Goal: Complete application form: Complete application form

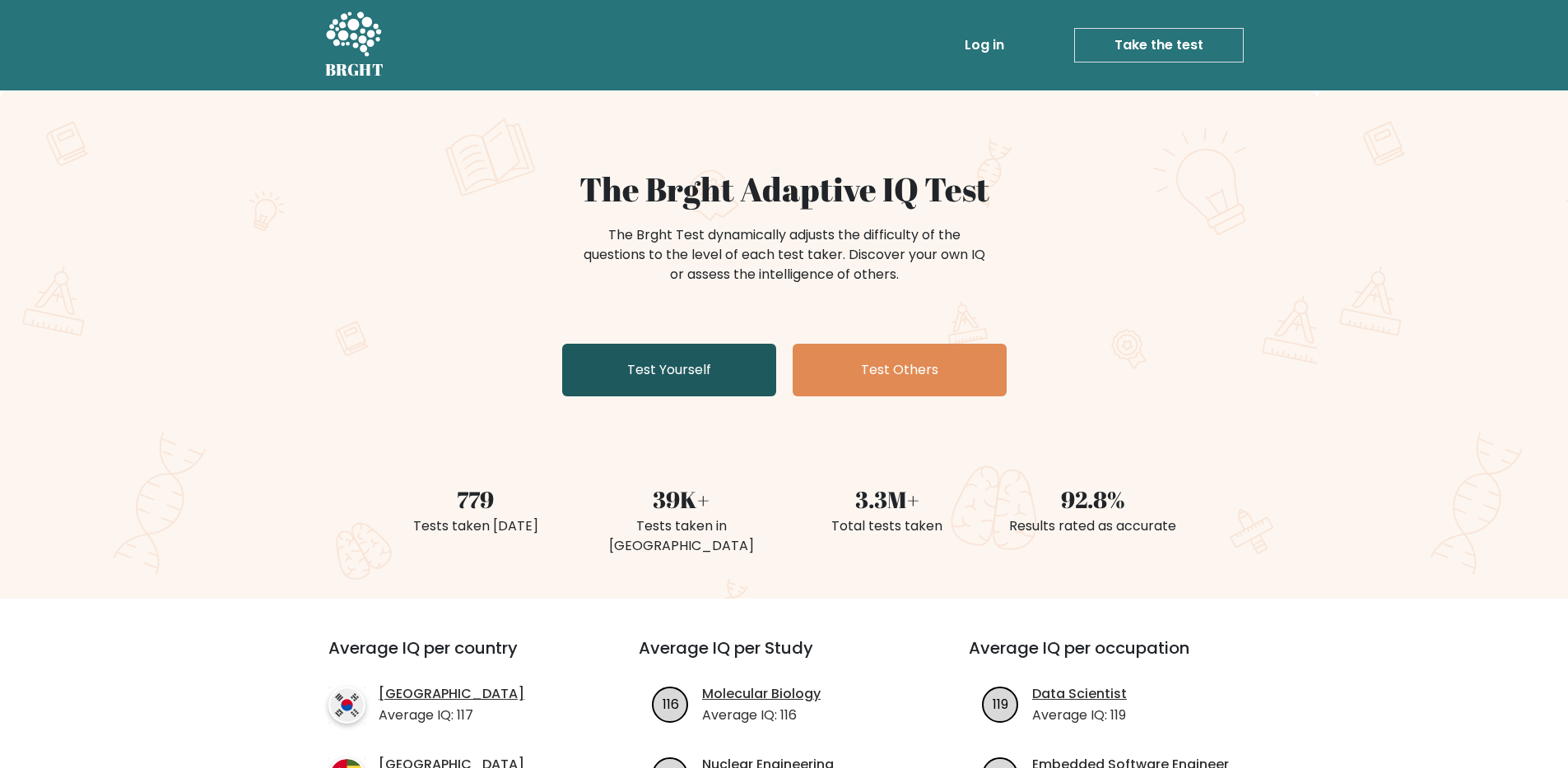
click at [667, 352] on link "Test Yourself" at bounding box center [669, 370] width 214 height 52
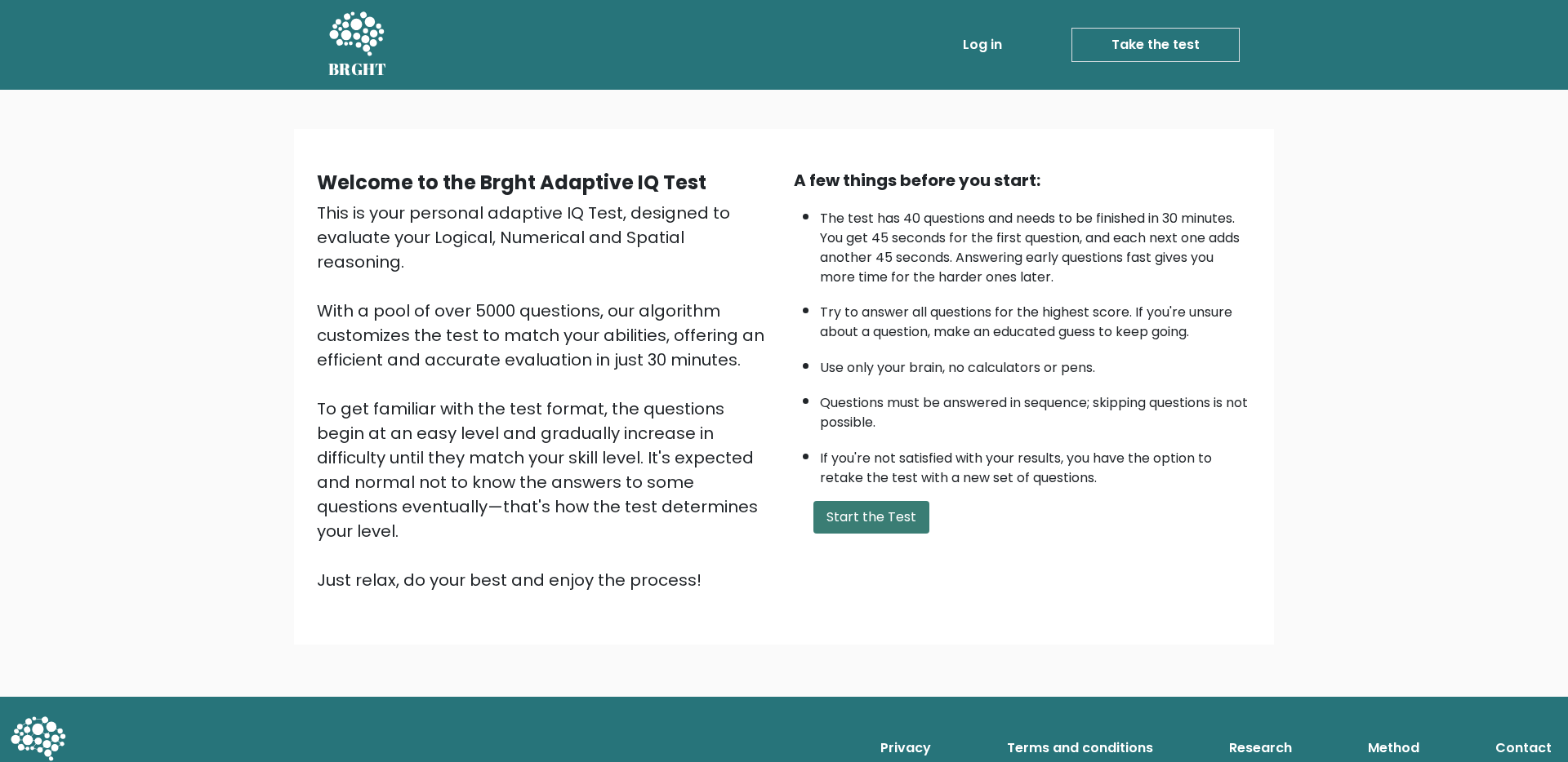
click at [826, 507] on button "Start the Test" at bounding box center [871, 518] width 116 height 33
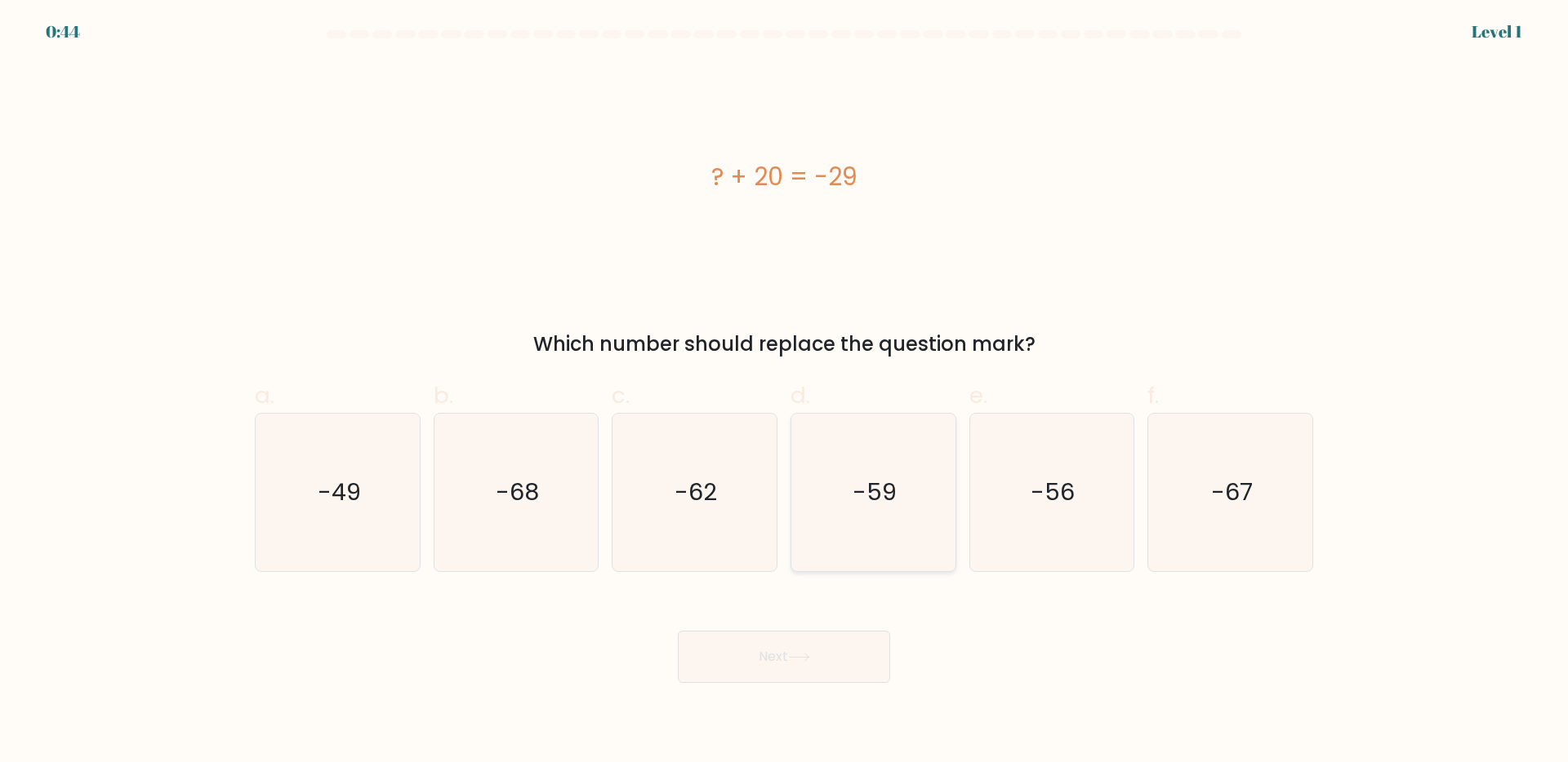
click at [881, 479] on text "-59" at bounding box center [874, 492] width 44 height 33
click at [785, 392] on input "d. -59" at bounding box center [784, 386] width 1 height 10
radio input "true"
click at [881, 479] on text "-59" at bounding box center [874, 492] width 42 height 33
click at [785, 392] on input "d. -59" at bounding box center [784, 386] width 1 height 10
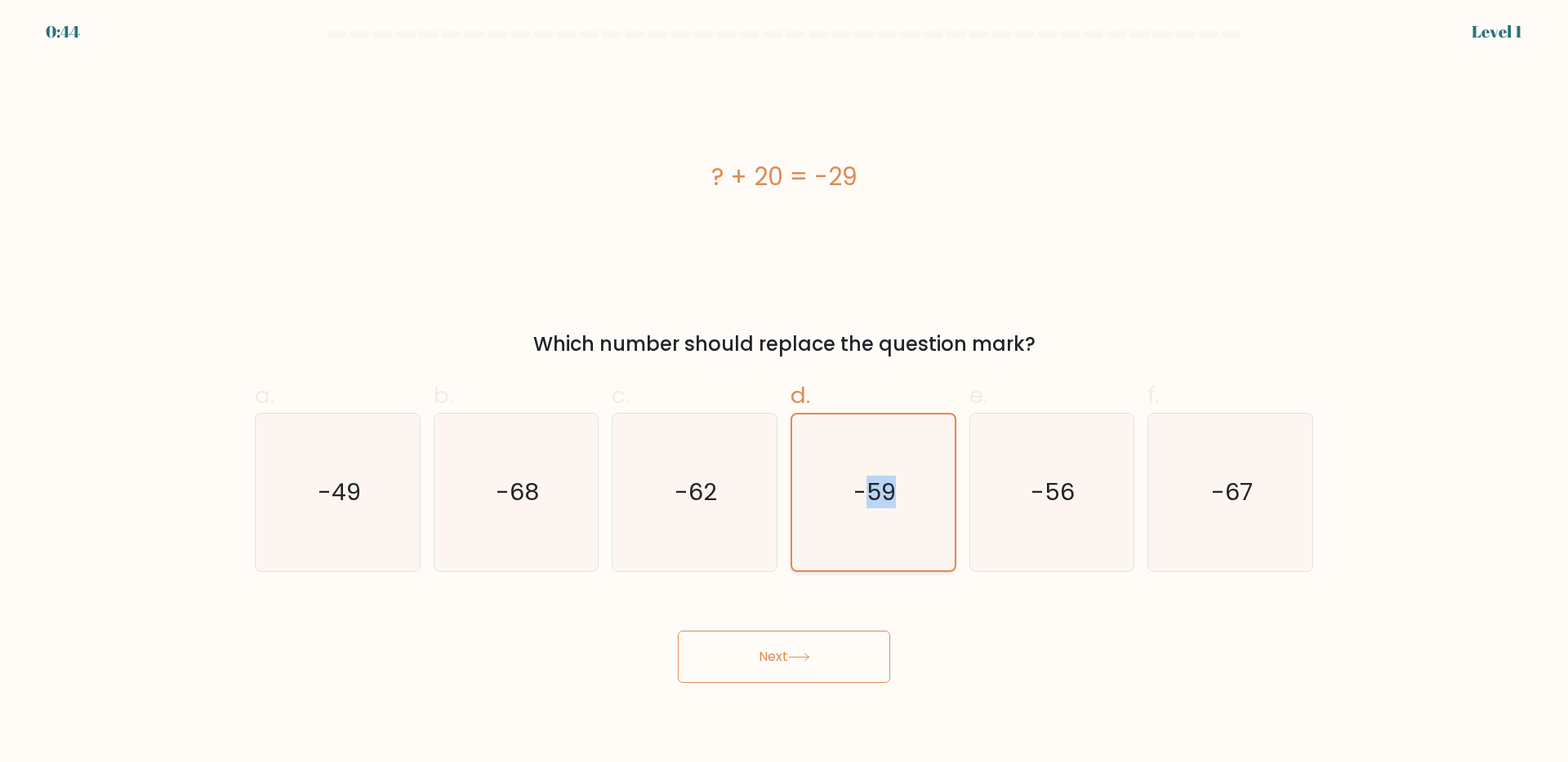
click at [881, 479] on text "-59" at bounding box center [874, 492] width 42 height 33
click at [785, 392] on input "d. -59" at bounding box center [784, 386] width 1 height 10
click at [768, 615] on div "Next" at bounding box center [783, 638] width 1078 height 92
click at [760, 640] on button "Next" at bounding box center [784, 657] width 213 height 52
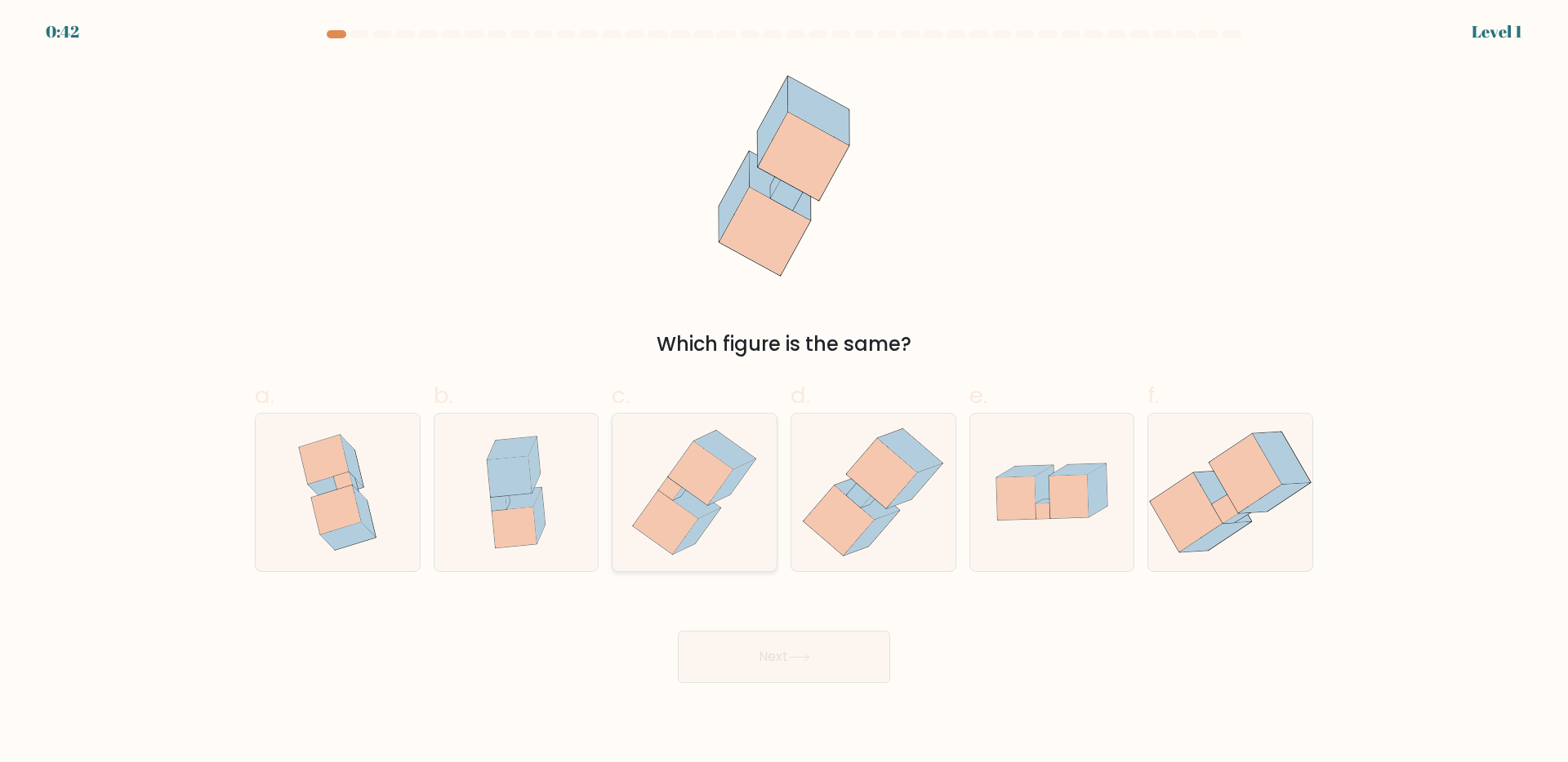
click at [774, 507] on div at bounding box center [695, 492] width 166 height 159
click at [784, 392] on input "c." at bounding box center [784, 386] width 1 height 10
radio input "true"
click at [752, 679] on button "Next" at bounding box center [784, 657] width 213 height 52
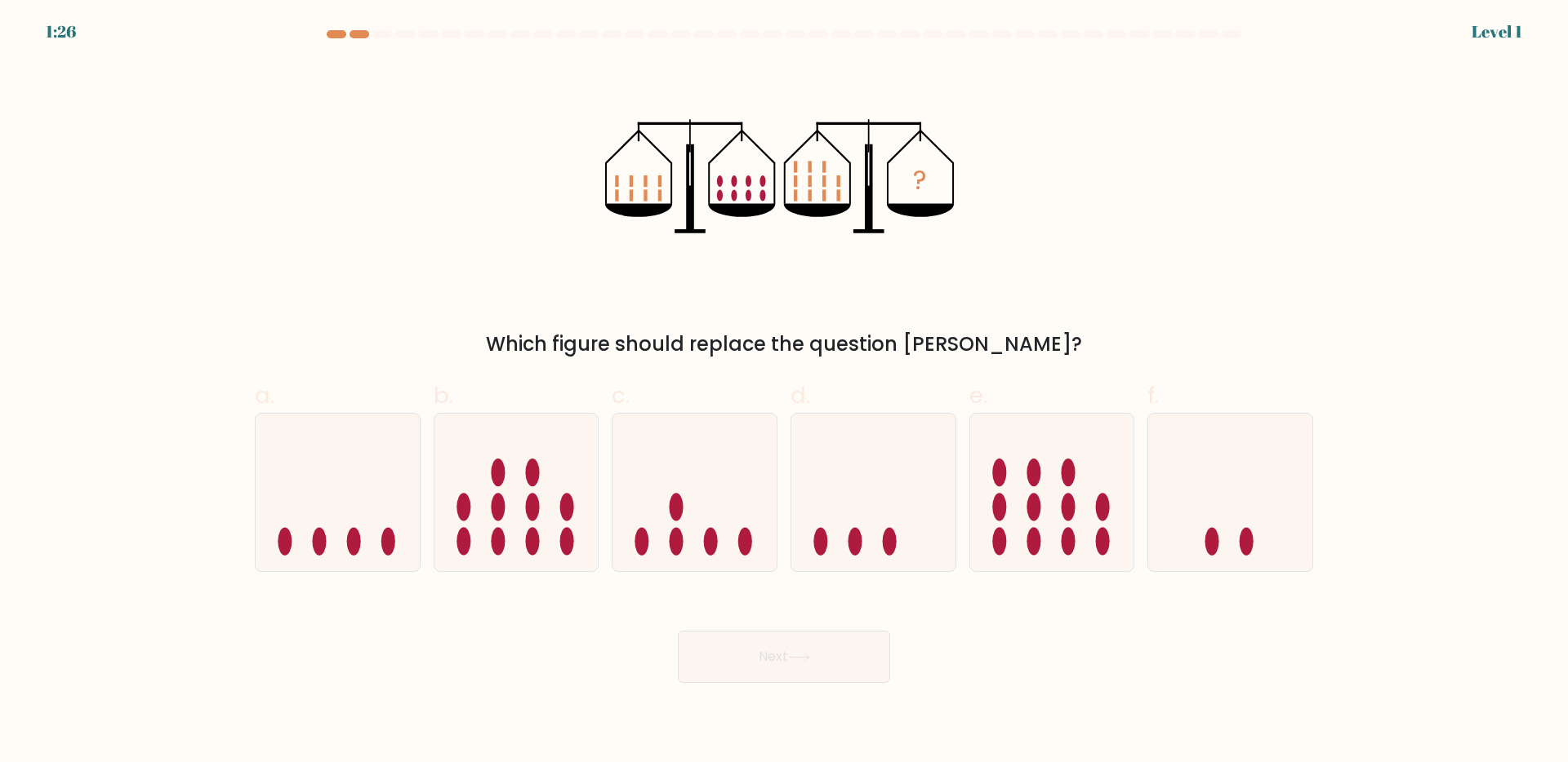
click at [738, 547] on icon at bounding box center [695, 492] width 164 height 136
click at [784, 392] on input "c." at bounding box center [784, 386] width 1 height 10
radio input "true"
click at [761, 692] on body "1:26 Level 1" at bounding box center [784, 381] width 1568 height 762
click at [748, 660] on button "Next" at bounding box center [784, 657] width 213 height 52
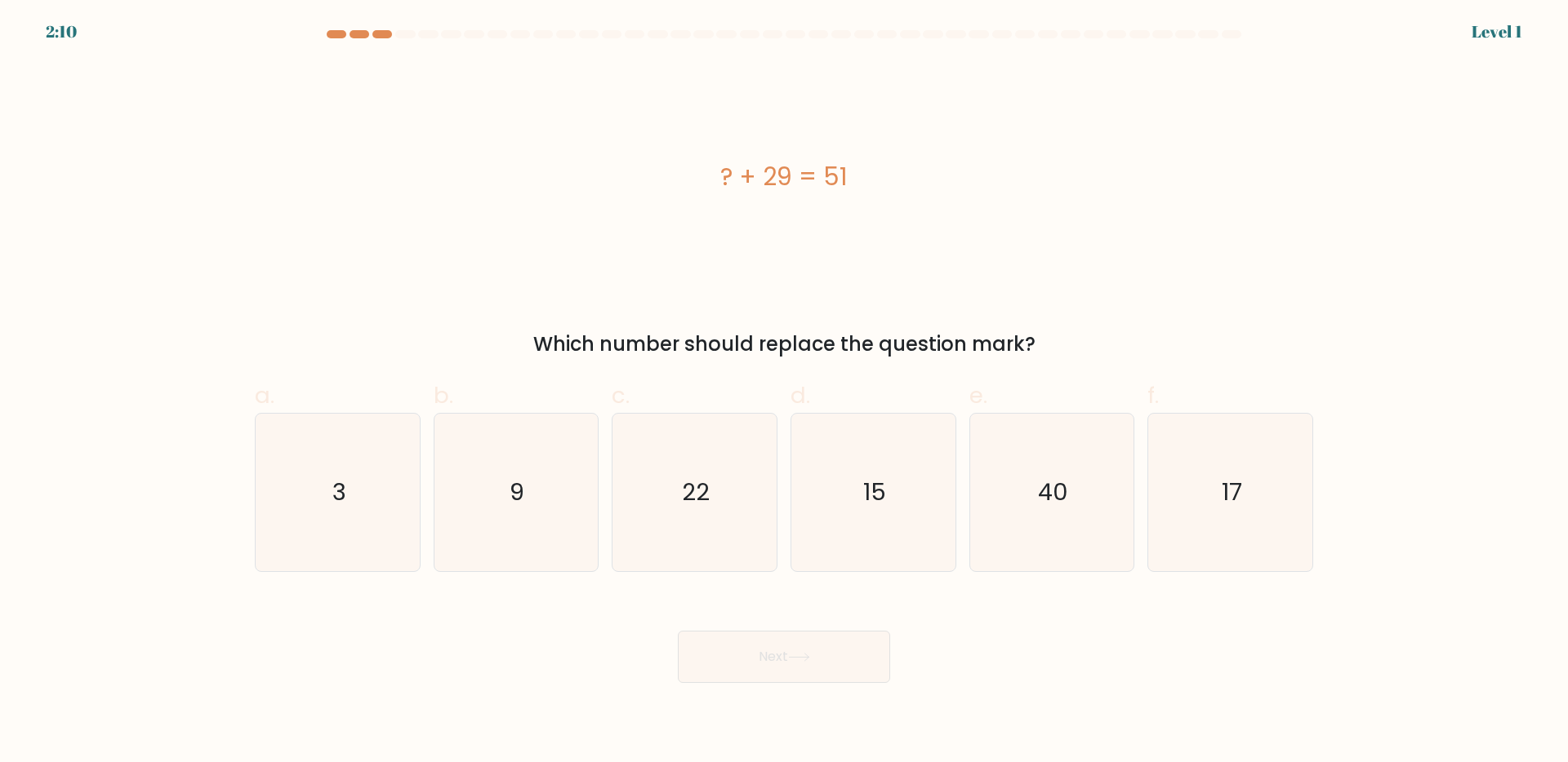
click at [723, 587] on form "a. 3" at bounding box center [784, 357] width 1568 height 653
click at [757, 652] on button "Next" at bounding box center [784, 657] width 213 height 52
click at [835, 548] on icon "15" at bounding box center [873, 492] width 157 height 157
click at [785, 392] on input "d. 15" at bounding box center [784, 386] width 1 height 10
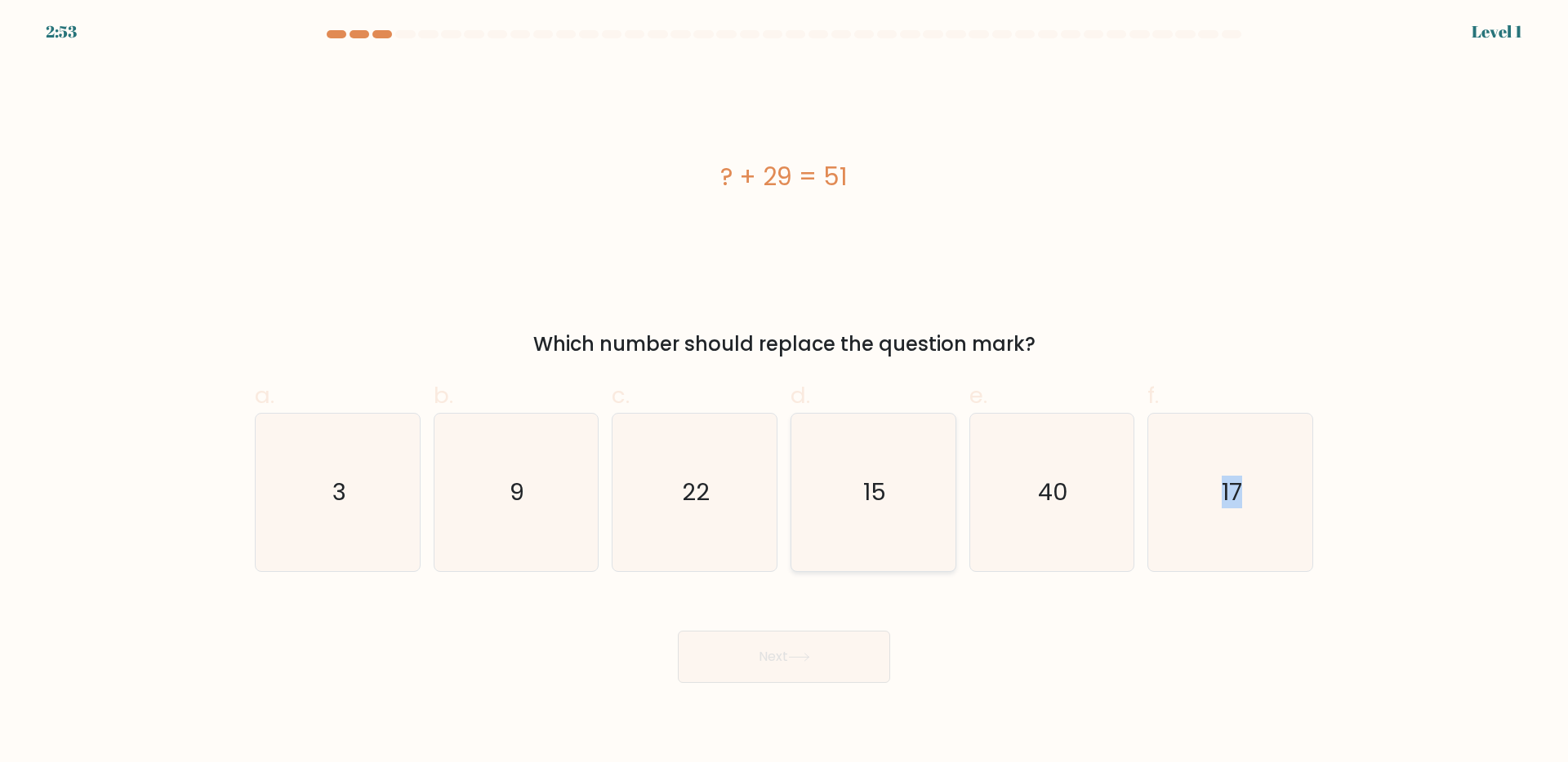
radio input "true"
click at [781, 635] on button "Next" at bounding box center [784, 657] width 213 height 52
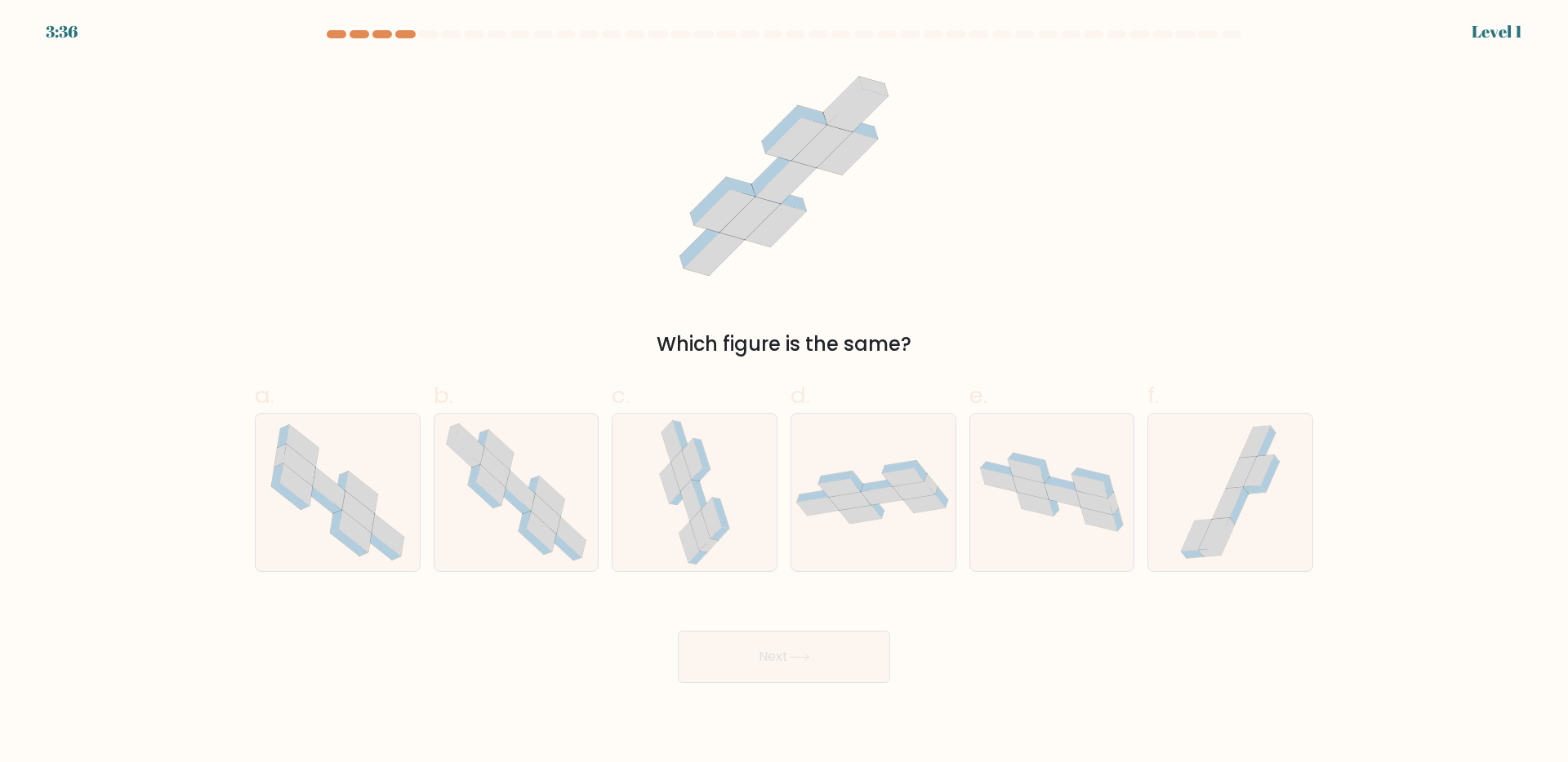
click at [1232, 34] on div at bounding box center [1231, 34] width 20 height 8
click at [781, 470] on div "c." at bounding box center [694, 474] width 179 height 193
click at [840, 521] on icon at bounding box center [874, 492] width 164 height 65
click at [785, 392] on input "d." at bounding box center [784, 386] width 1 height 10
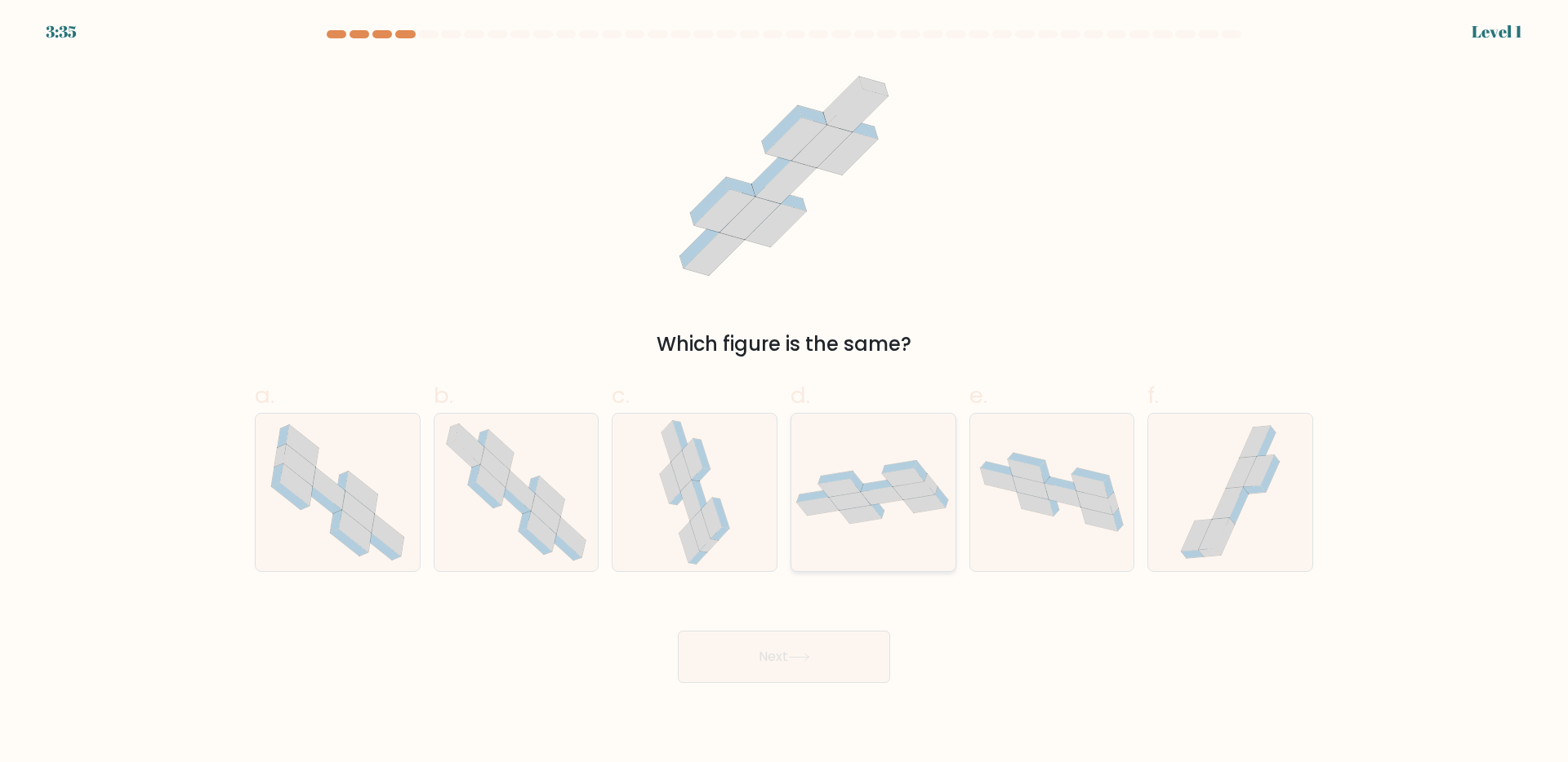
radio input "true"
click at [747, 661] on button "Next" at bounding box center [784, 657] width 213 height 52
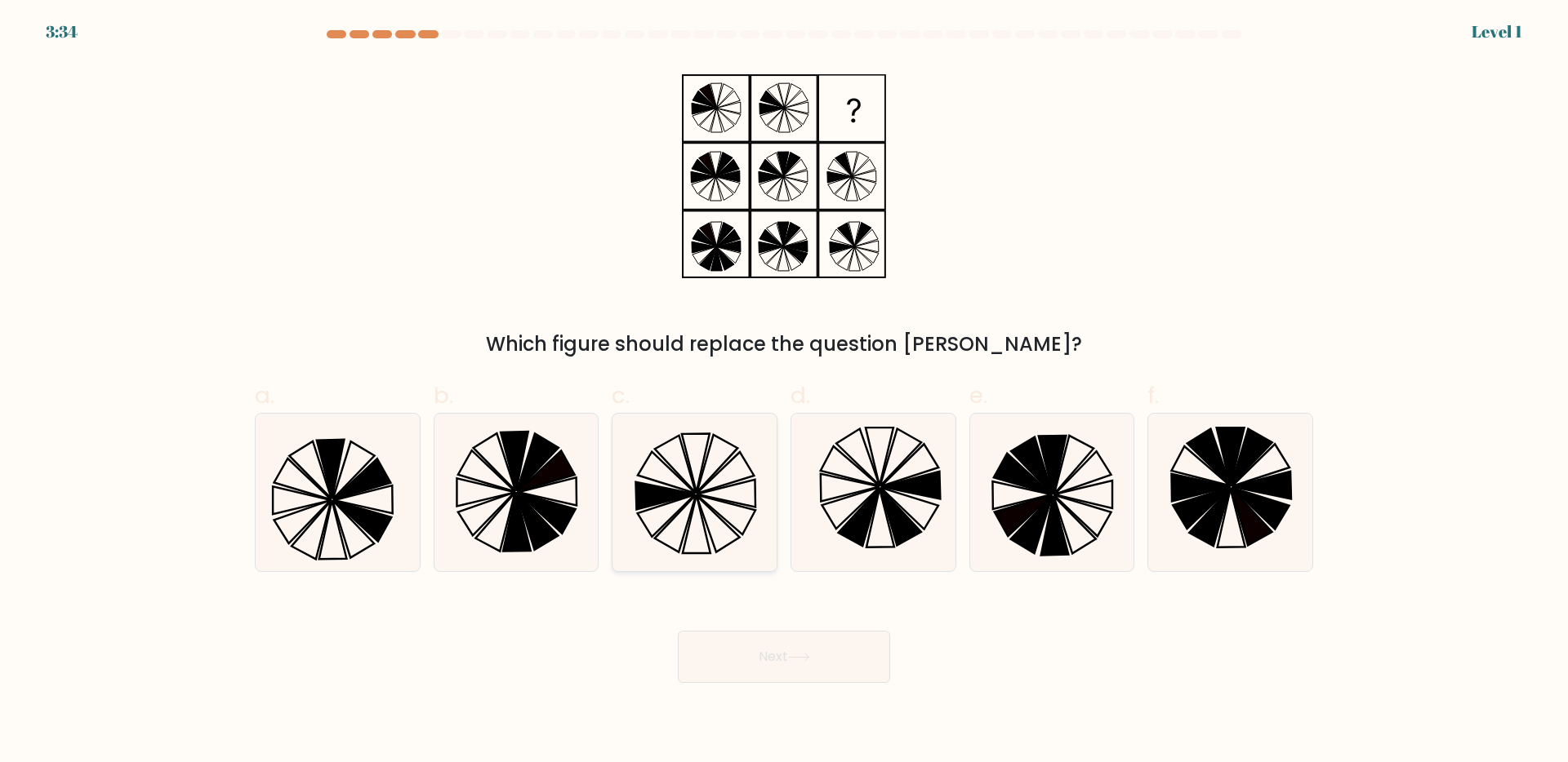
click at [711, 511] on icon at bounding box center [694, 492] width 157 height 157
click at [784, 392] on input "c." at bounding box center [784, 386] width 1 height 10
radio input "true"
click at [739, 666] on button "Next" at bounding box center [784, 657] width 213 height 52
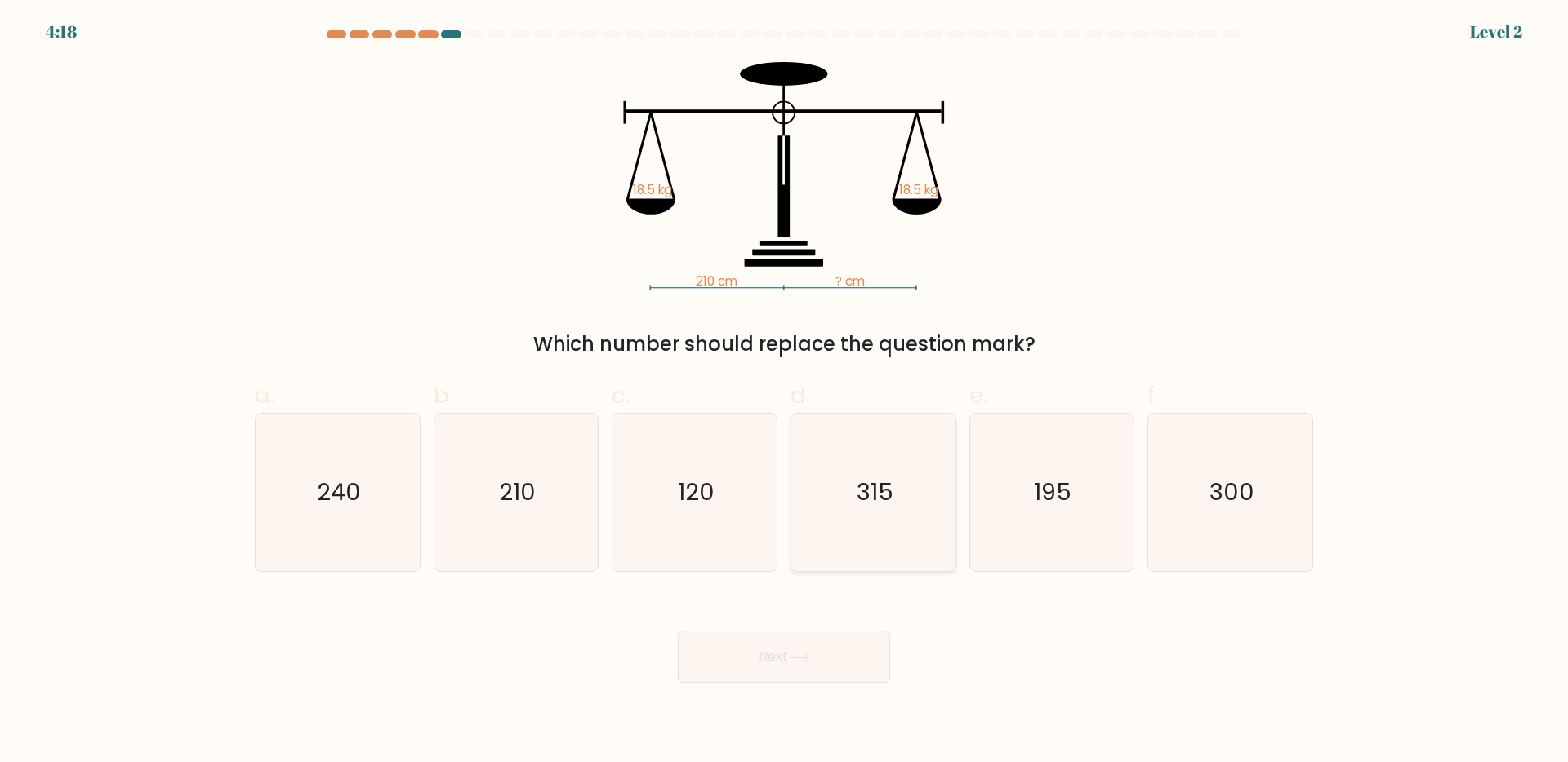
click at [822, 542] on icon "315" at bounding box center [873, 492] width 157 height 157
click at [785, 392] on input "d. 315" at bounding box center [784, 386] width 1 height 10
radio input "true"
click at [759, 659] on button "Next" at bounding box center [784, 657] width 213 height 52
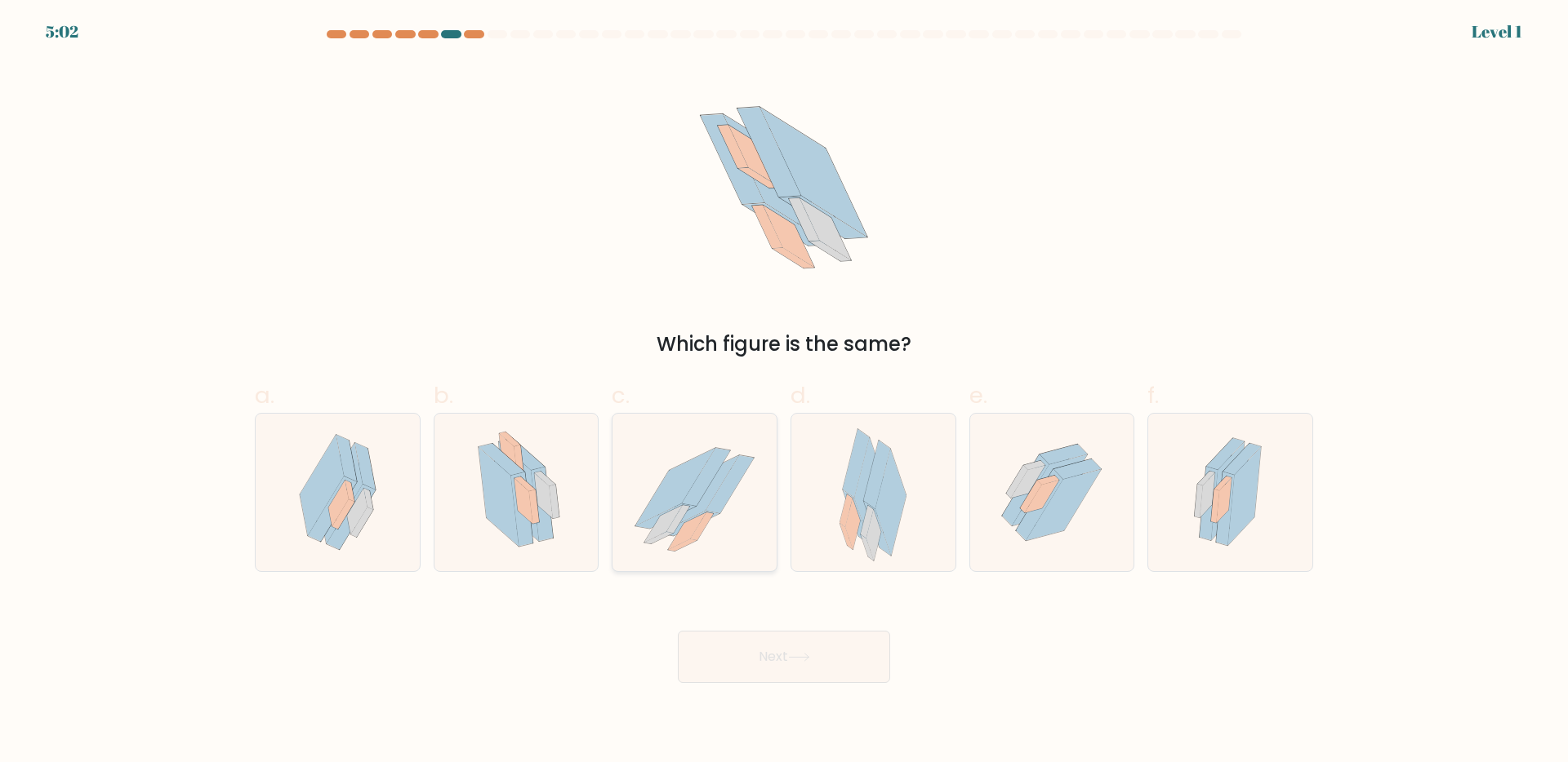
click at [717, 518] on icon at bounding box center [695, 492] width 164 height 146
click at [784, 392] on input "c." at bounding box center [784, 386] width 1 height 10
radio input "true"
click at [729, 654] on button "Next" at bounding box center [784, 657] width 213 height 52
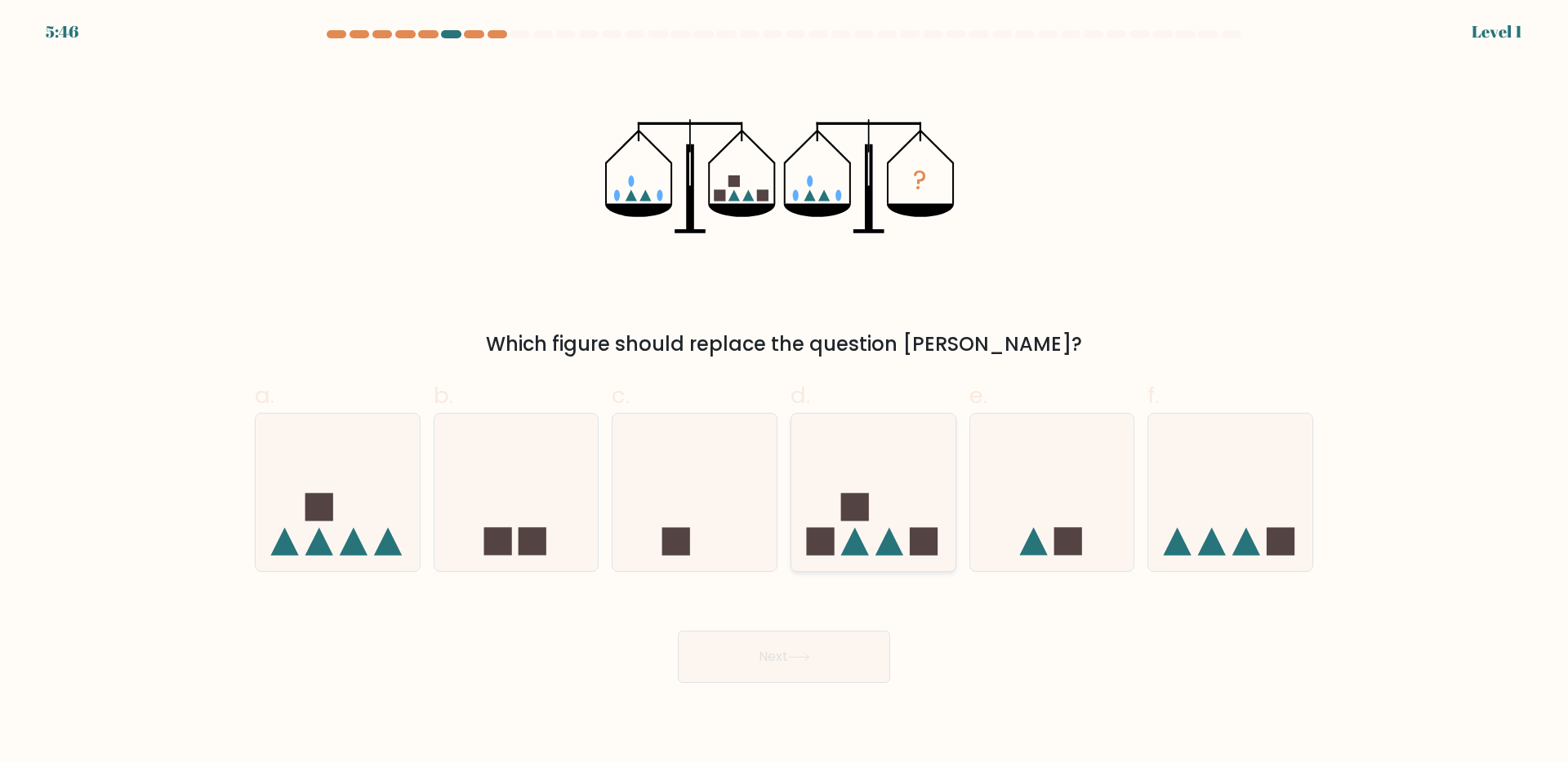
click at [817, 530] on rect at bounding box center [820, 542] width 28 height 28
click at [785, 392] on input "d." at bounding box center [784, 386] width 1 height 10
radio input "true"
click at [748, 681] on button "Next" at bounding box center [784, 657] width 213 height 52
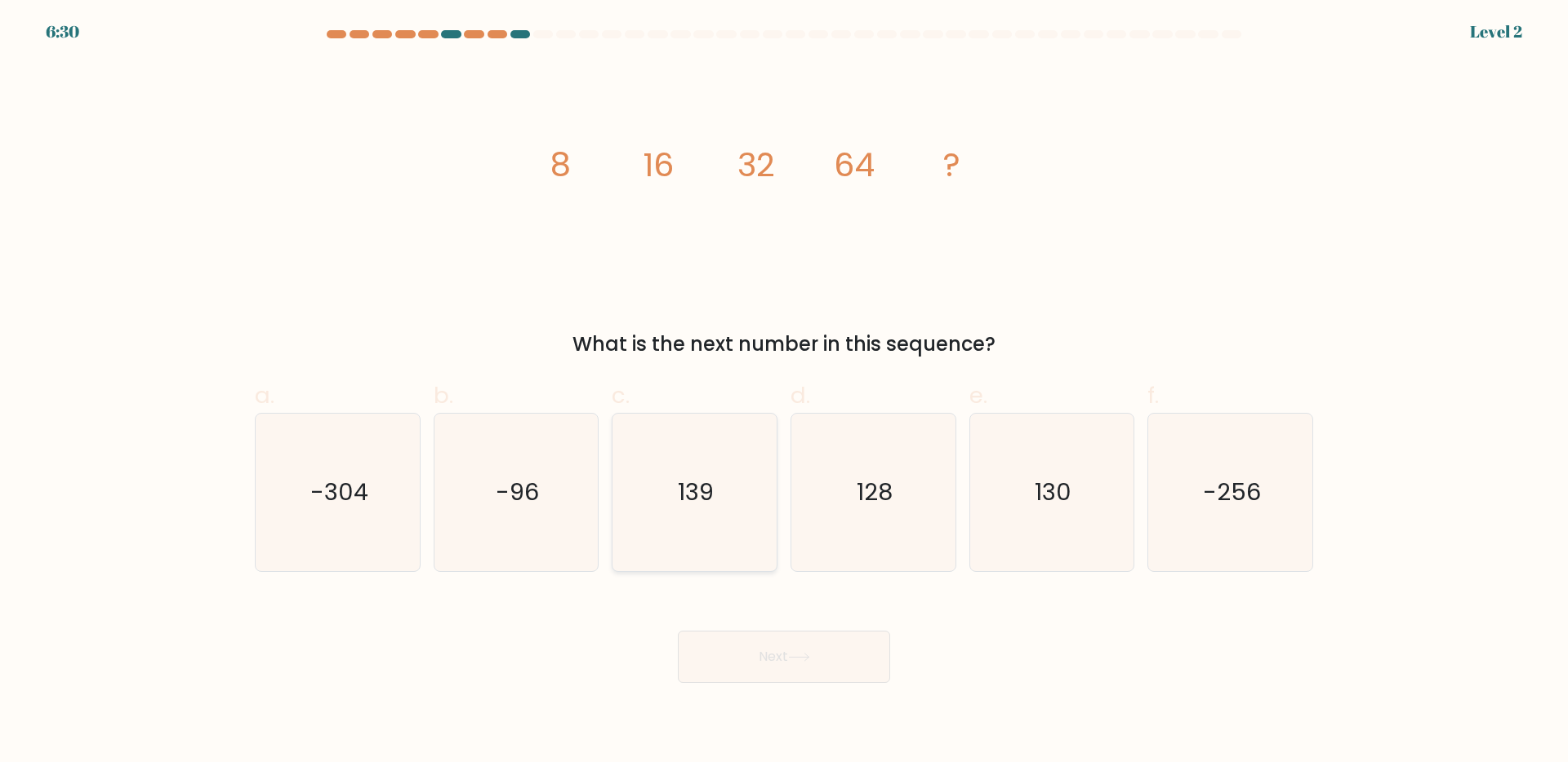
click at [683, 555] on icon "139" at bounding box center [694, 492] width 157 height 157
click at [784, 392] on input "c. 139" at bounding box center [784, 386] width 1 height 10
radio input "true"
click at [732, 636] on button "Next" at bounding box center [784, 657] width 213 height 52
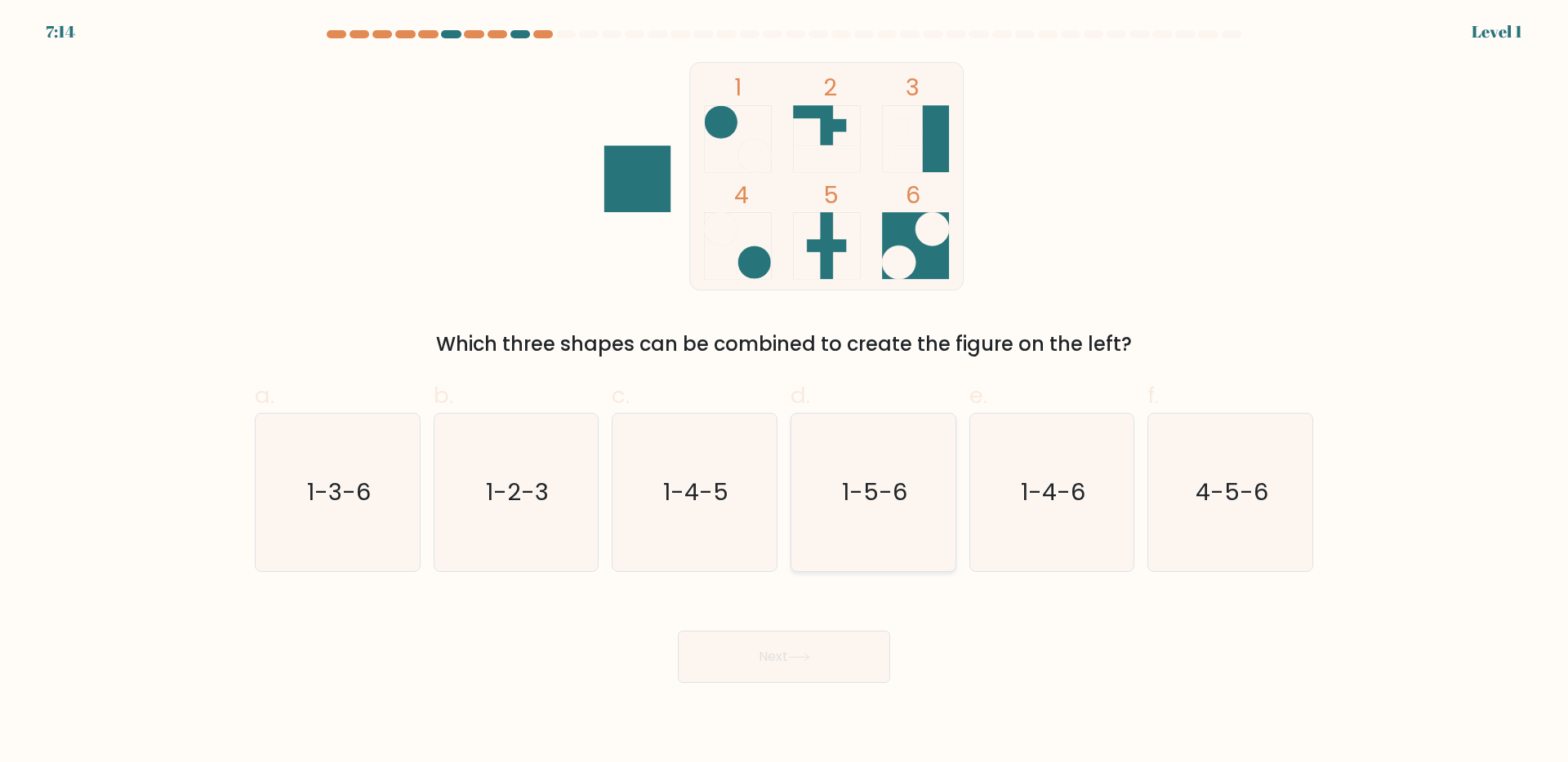
click at [876, 437] on icon "1-5-6" at bounding box center [873, 492] width 157 height 157
click at [785, 392] on input "d. 1-5-6" at bounding box center [784, 386] width 1 height 10
radio input "true"
click at [778, 627] on div "Next" at bounding box center [783, 638] width 1078 height 92
click at [762, 651] on button "Next" at bounding box center [784, 657] width 213 height 52
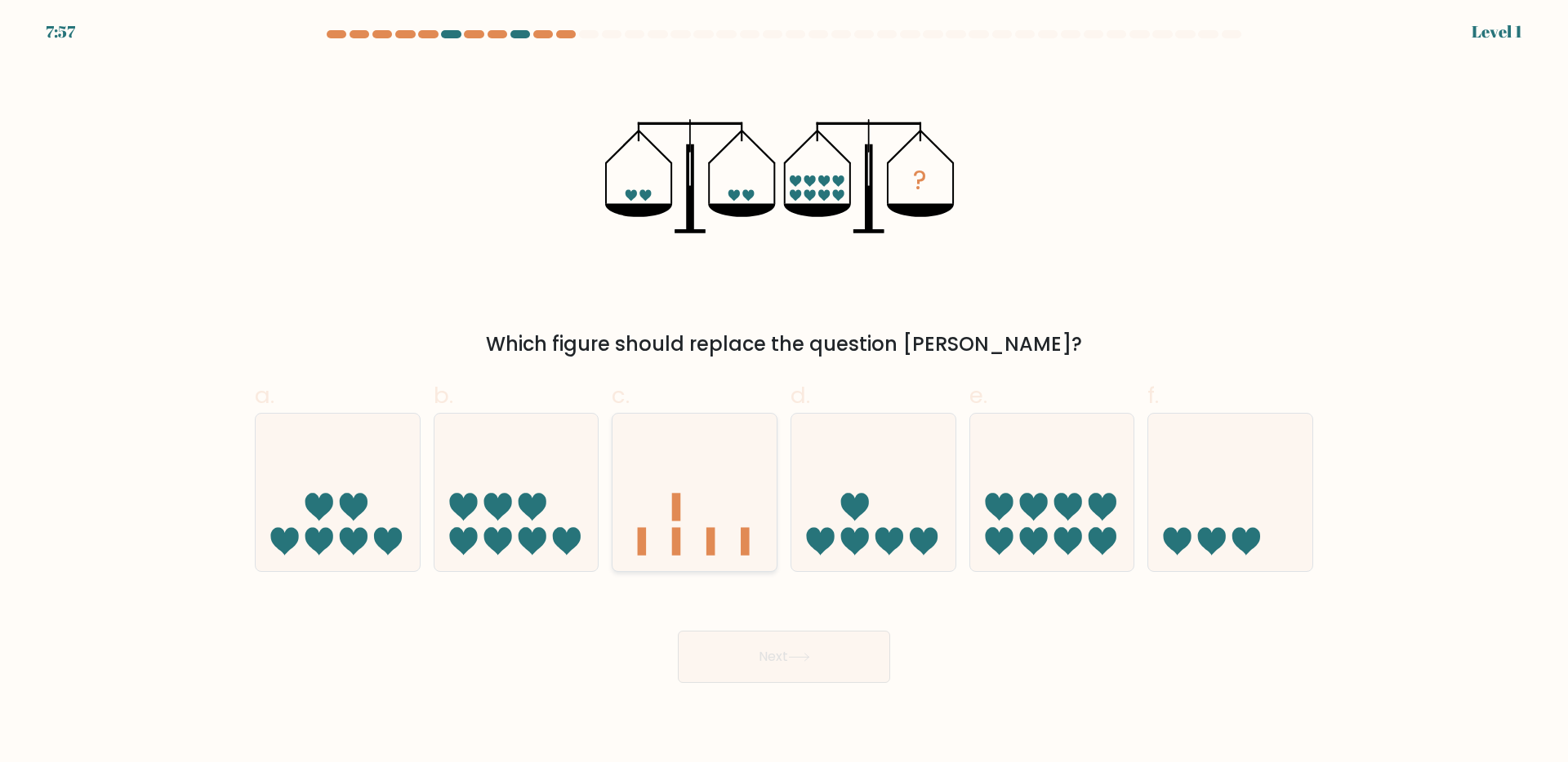
click at [646, 493] on icon at bounding box center [695, 492] width 164 height 136
click at [784, 392] on input "c." at bounding box center [784, 386] width 1 height 10
radio input "true"
click at [730, 664] on button "Next" at bounding box center [784, 657] width 213 height 52
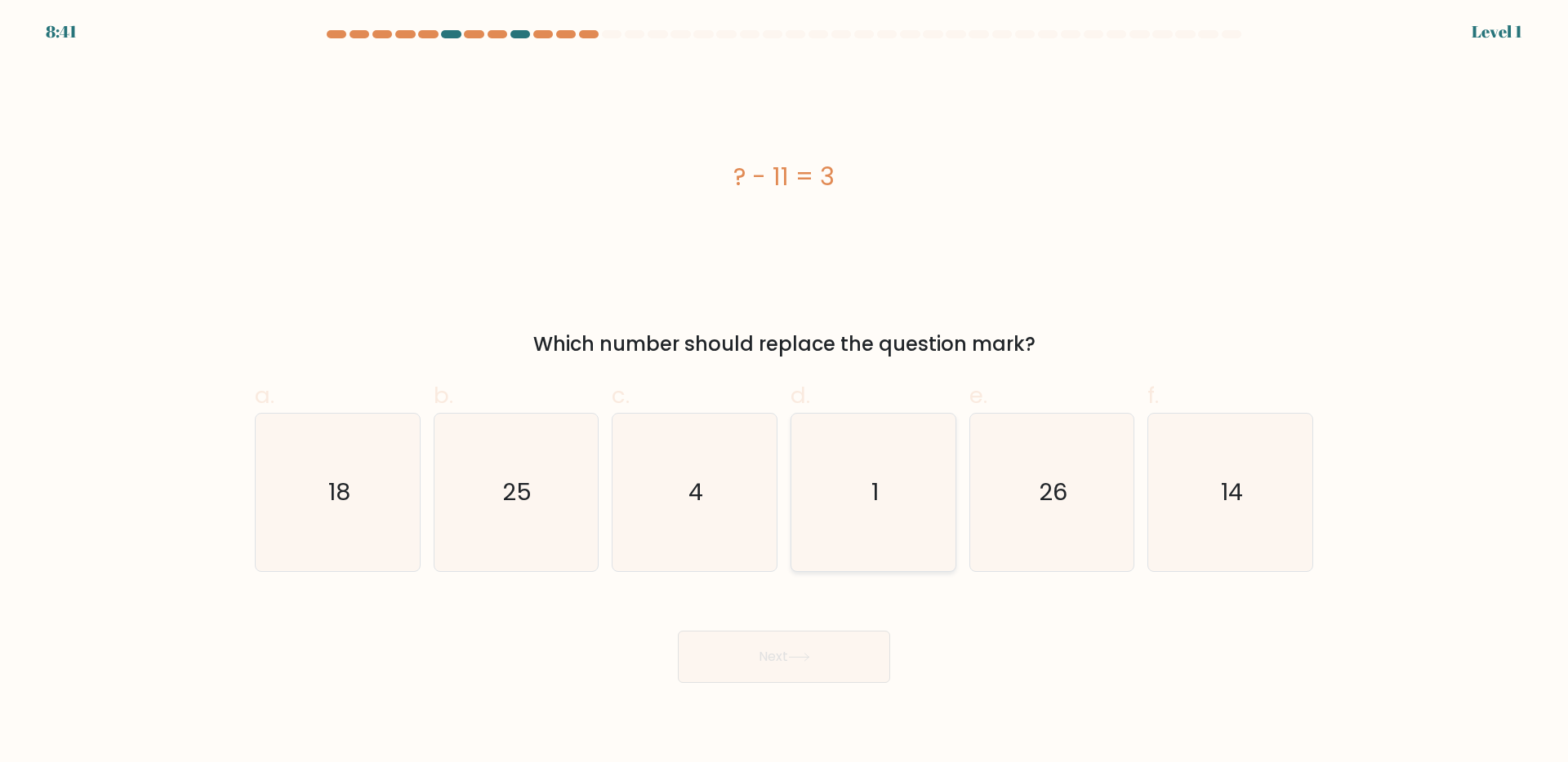
click at [807, 524] on icon "1" at bounding box center [873, 492] width 157 height 157
click at [785, 392] on input "d. 1" at bounding box center [784, 386] width 1 height 10
radio input "true"
click at [748, 663] on button "Next" at bounding box center [784, 657] width 213 height 52
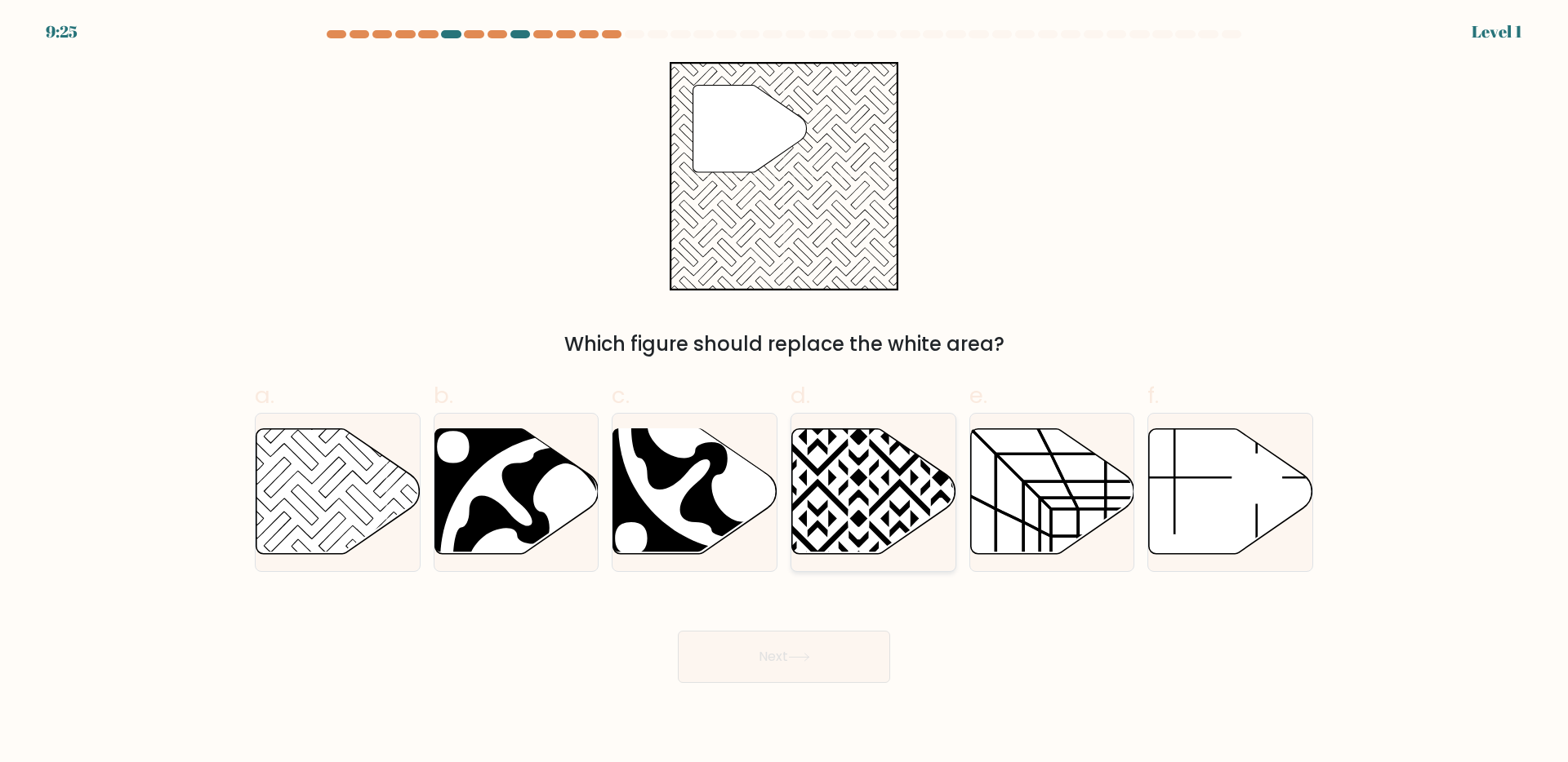
click at [806, 514] on icon at bounding box center [818, 560] width 331 height 331
click at [785, 392] on input "d." at bounding box center [784, 386] width 1 height 10
radio input "true"
click at [751, 622] on div "Next" at bounding box center [783, 638] width 1078 height 92
click at [360, 504] on icon at bounding box center [339, 492] width 164 height 126
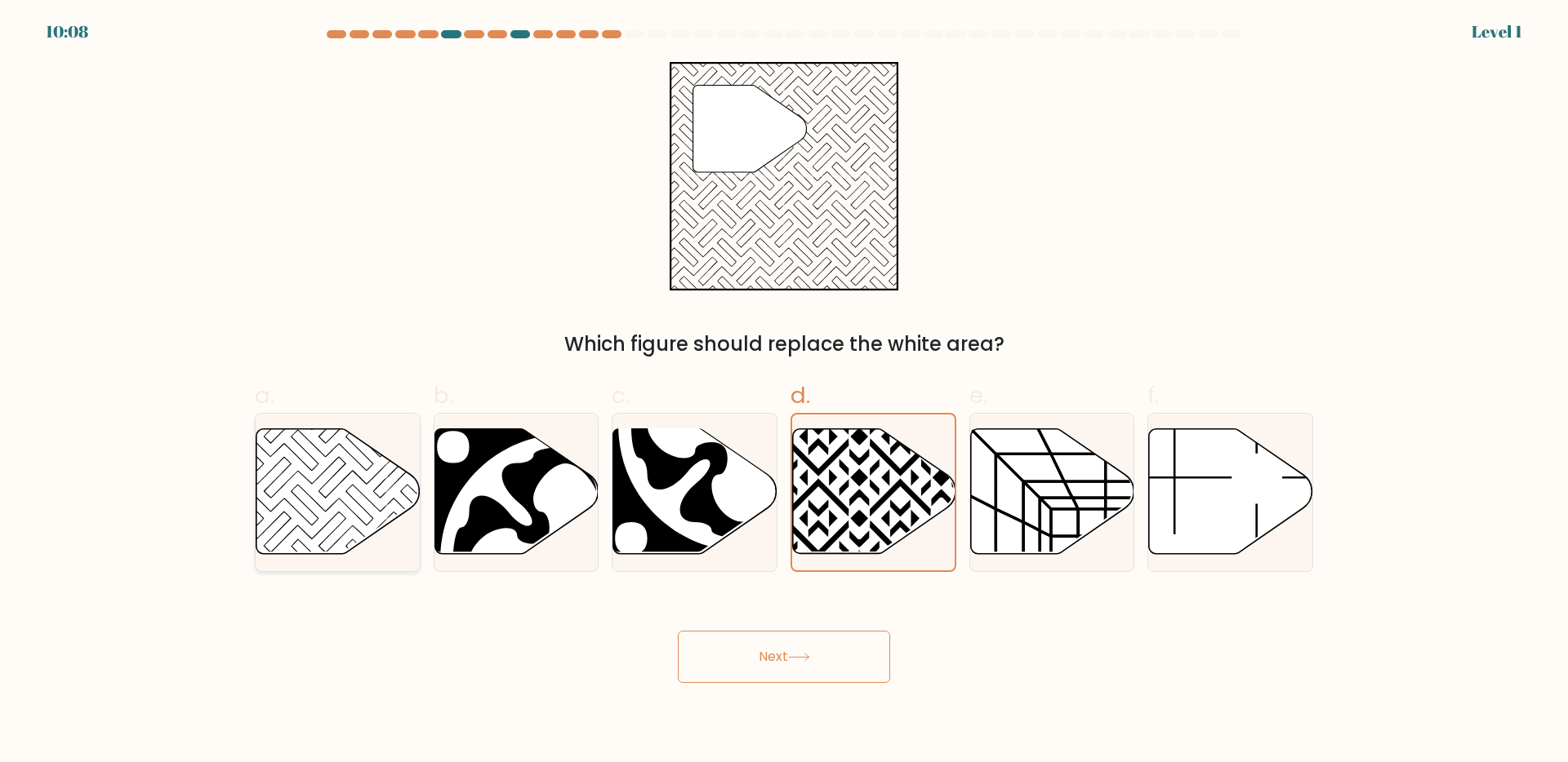
click at [784, 392] on input "a." at bounding box center [784, 386] width 1 height 10
radio input "true"
click at [734, 644] on button "Next" at bounding box center [784, 657] width 213 height 52
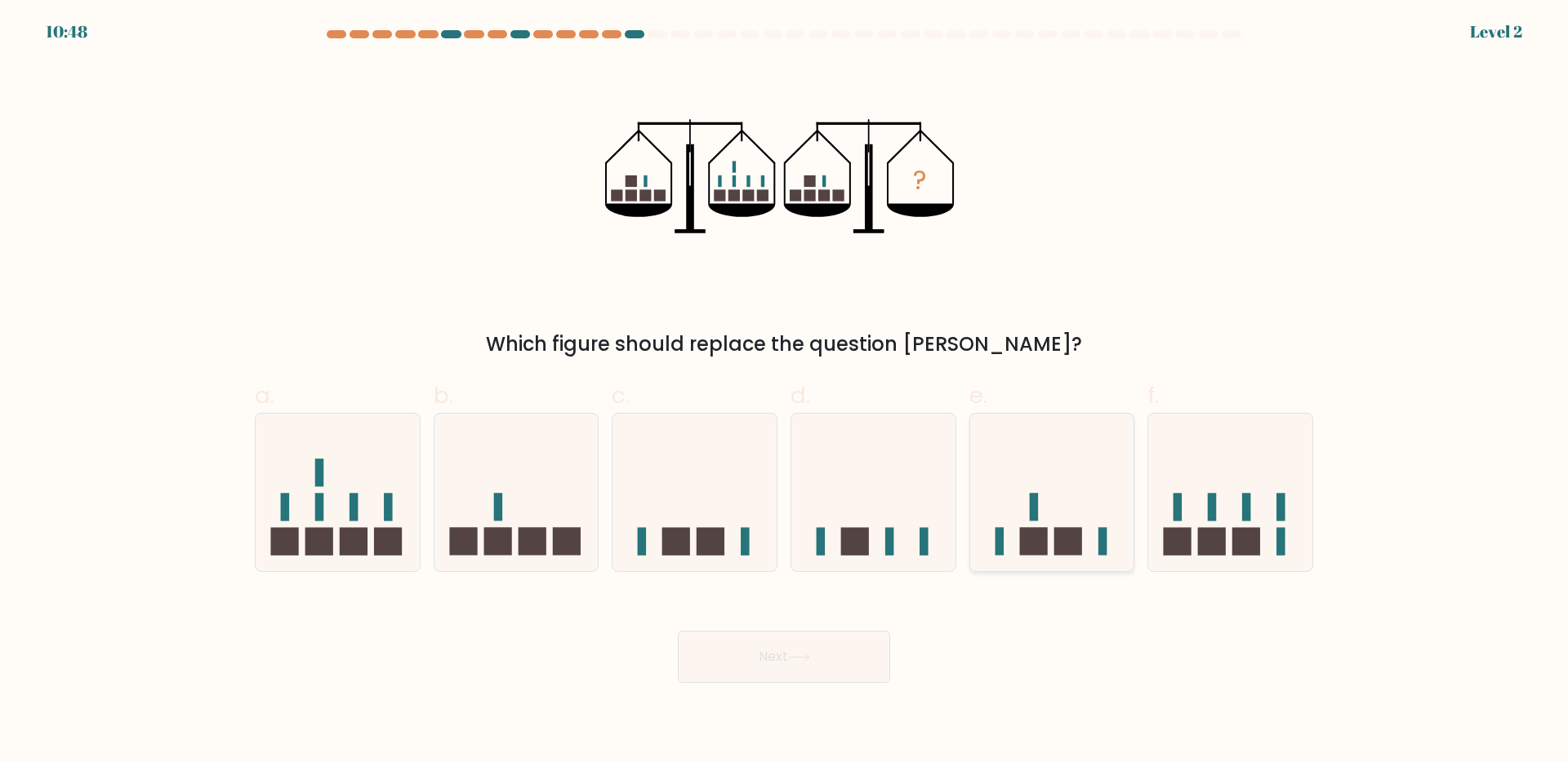
click at [1044, 526] on icon at bounding box center [1052, 492] width 164 height 136
click at [785, 392] on input "e." at bounding box center [784, 386] width 1 height 10
radio input "true"
click at [767, 668] on button "Next" at bounding box center [784, 657] width 213 height 52
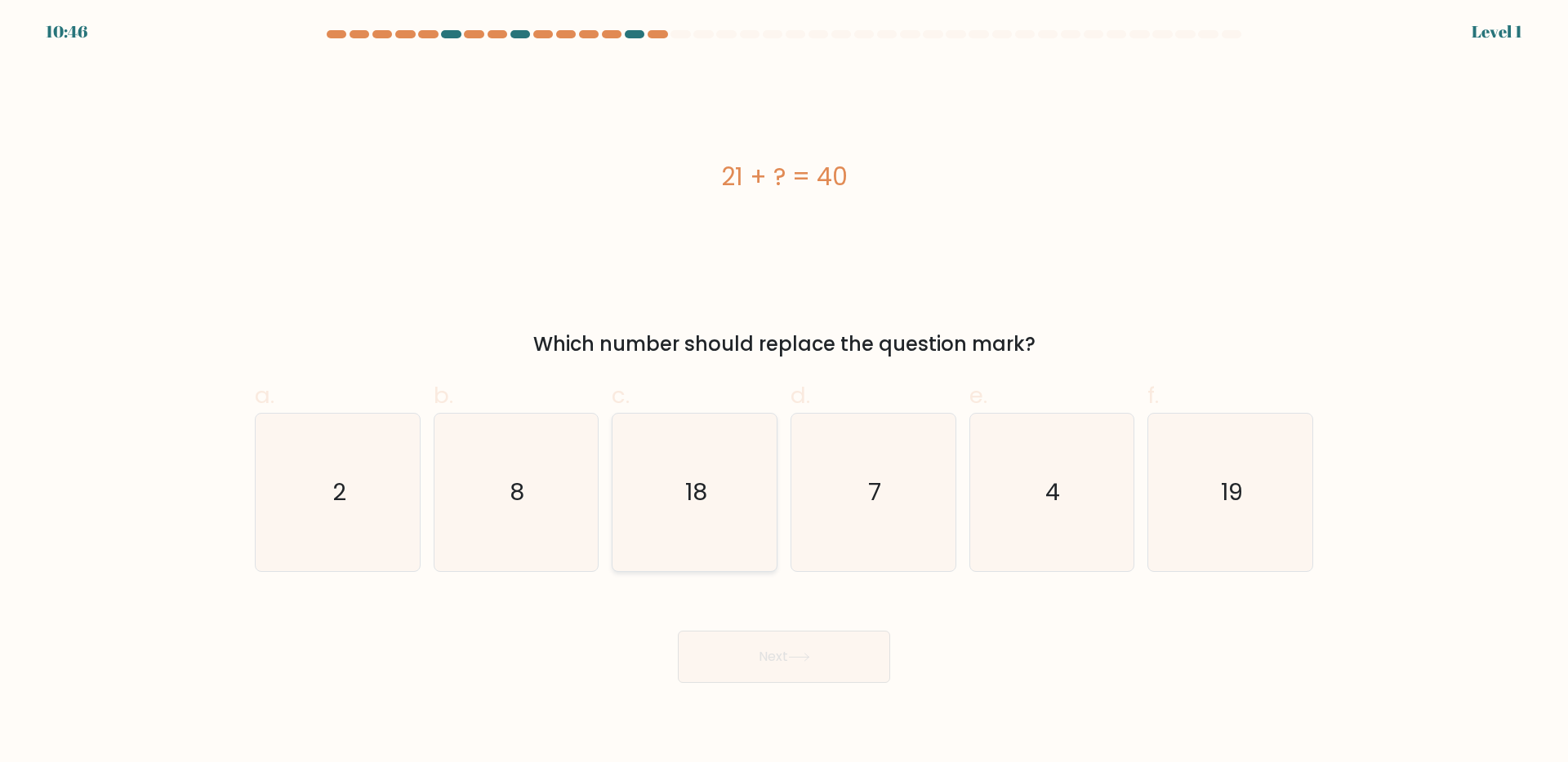
click at [750, 495] on icon "18" at bounding box center [694, 492] width 157 height 157
click at [784, 392] on input "c. 18" at bounding box center [784, 386] width 1 height 10
radio input "true"
click at [1259, 523] on icon "19" at bounding box center [1230, 492] width 157 height 157
click at [785, 392] on input "f. 19" at bounding box center [784, 386] width 1 height 10
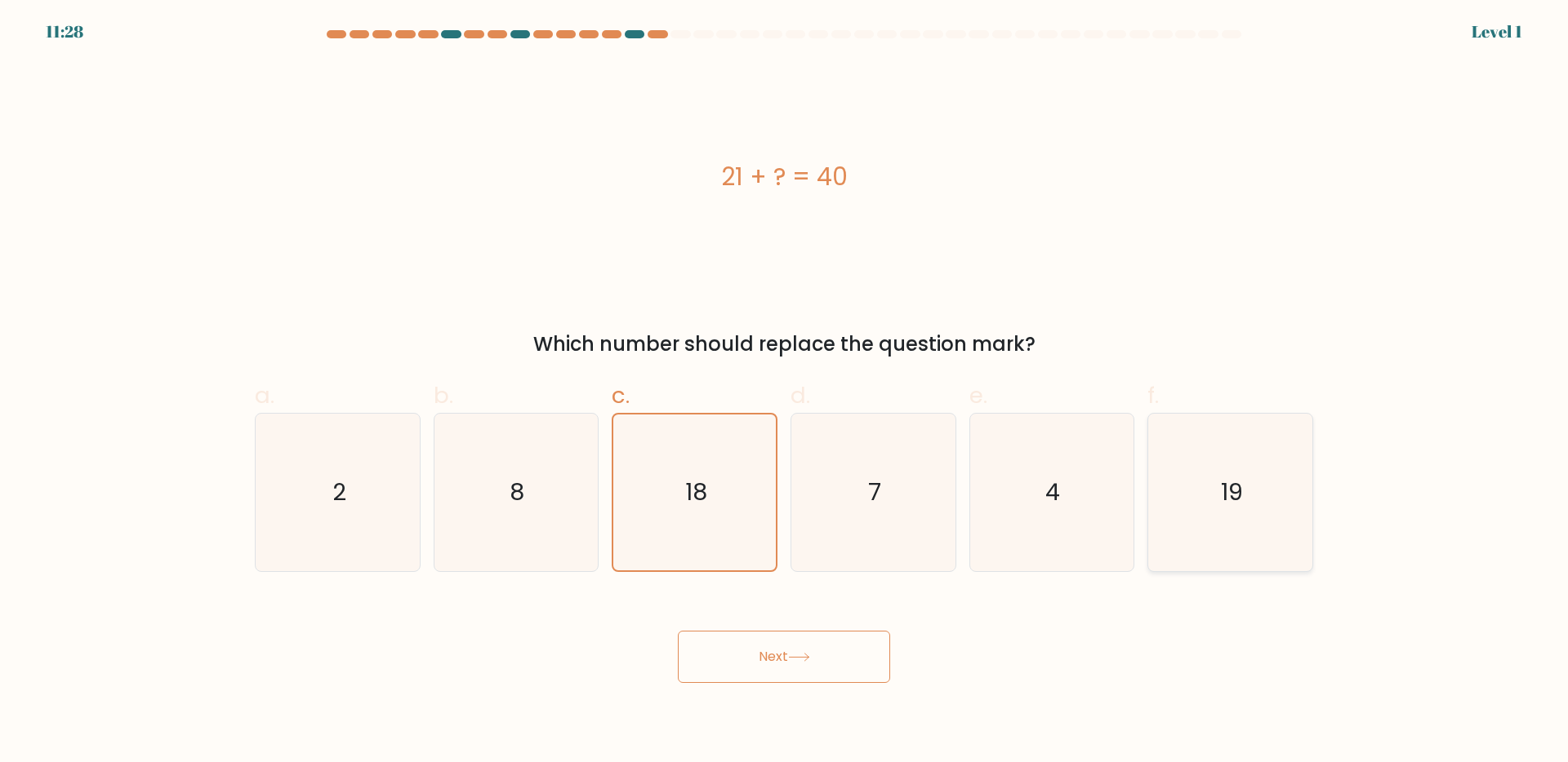
radio input "true"
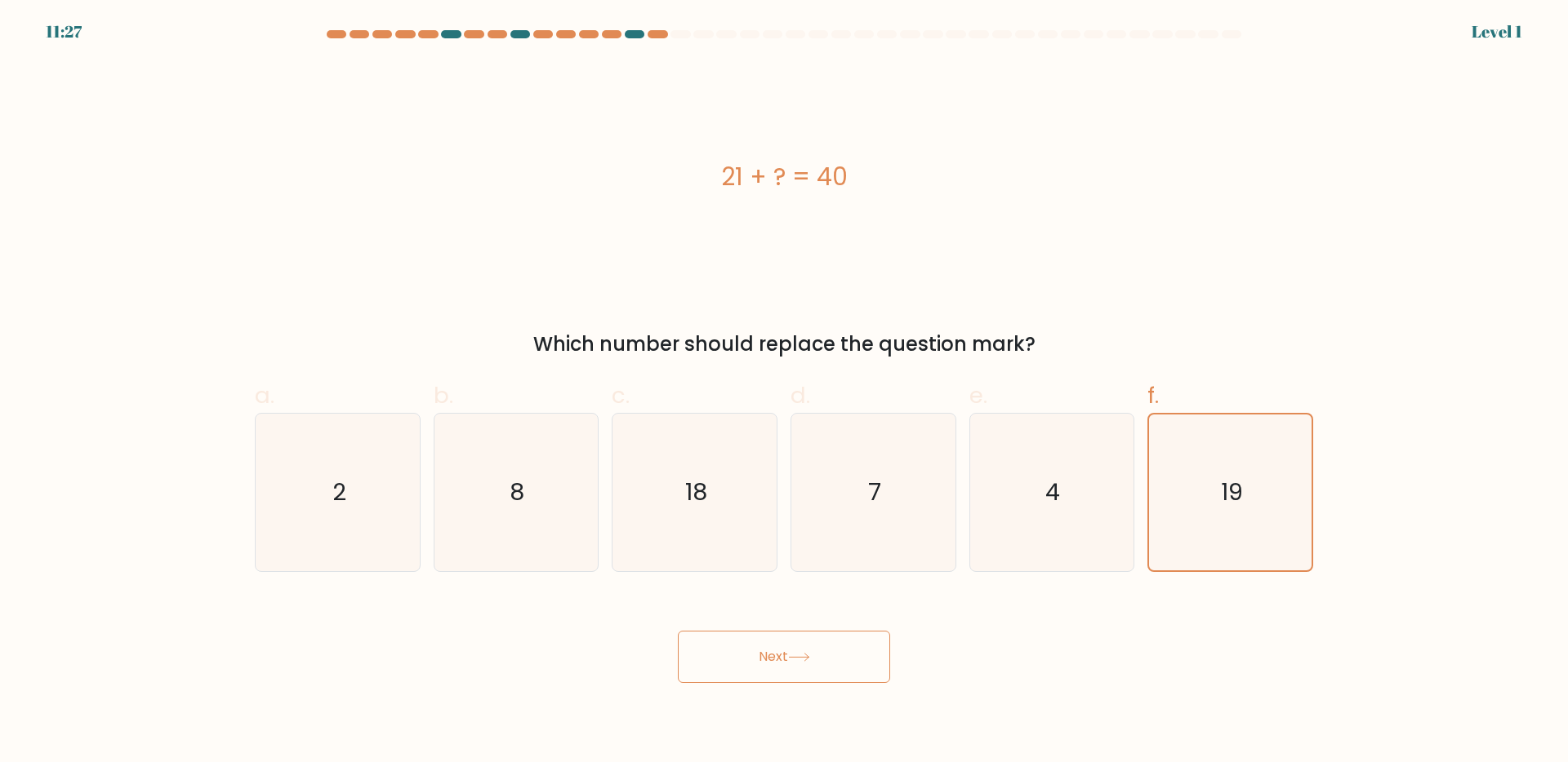
click at [822, 684] on body "11:27 Level 1 2" at bounding box center [784, 381] width 1568 height 762
click at [808, 667] on button "Next" at bounding box center [784, 657] width 213 height 52
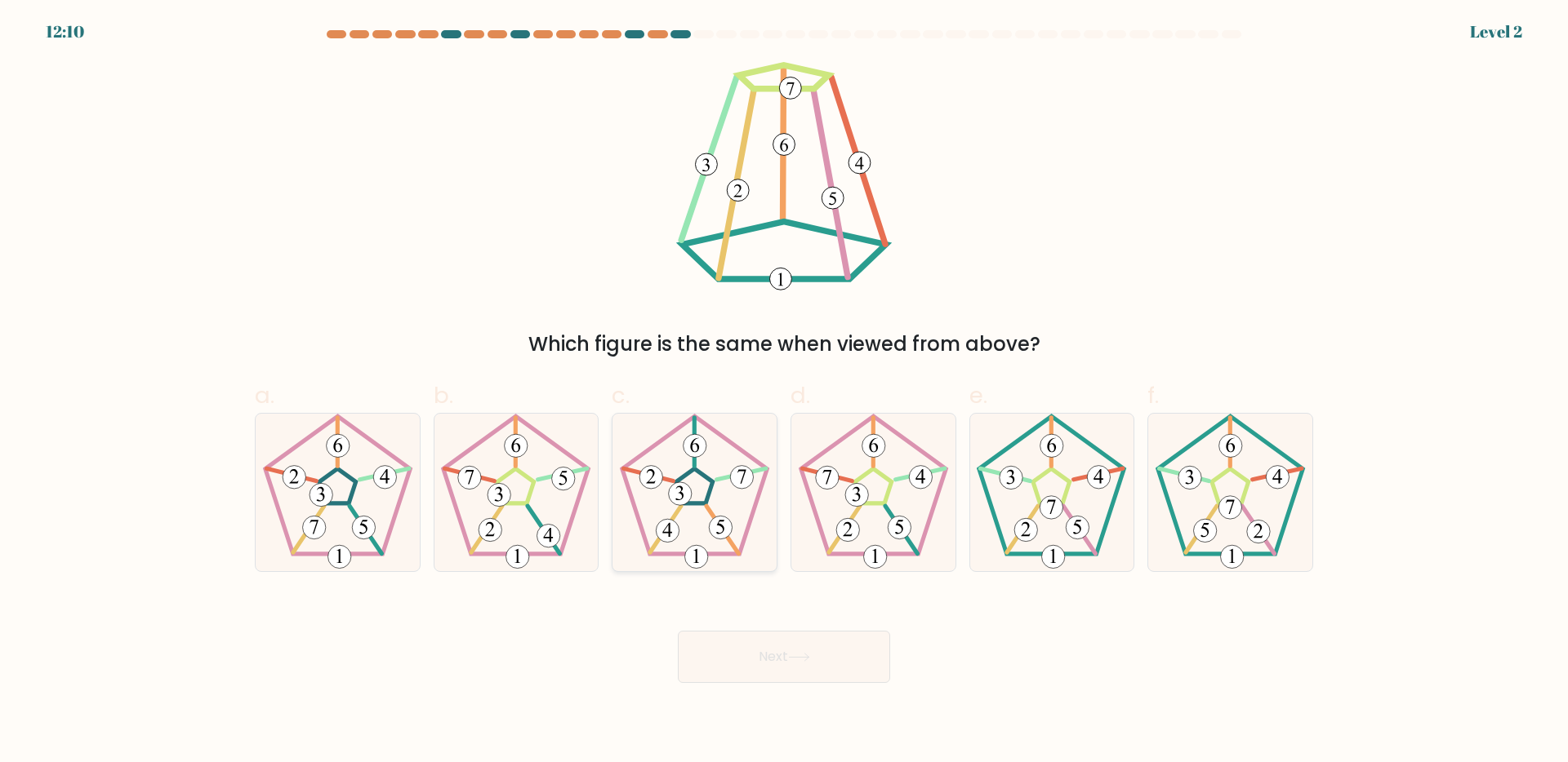
click at [762, 512] on icon at bounding box center [694, 492] width 157 height 157
click at [784, 392] on input "c." at bounding box center [784, 386] width 1 height 10
radio input "true"
click at [745, 639] on button "Next" at bounding box center [784, 657] width 213 height 52
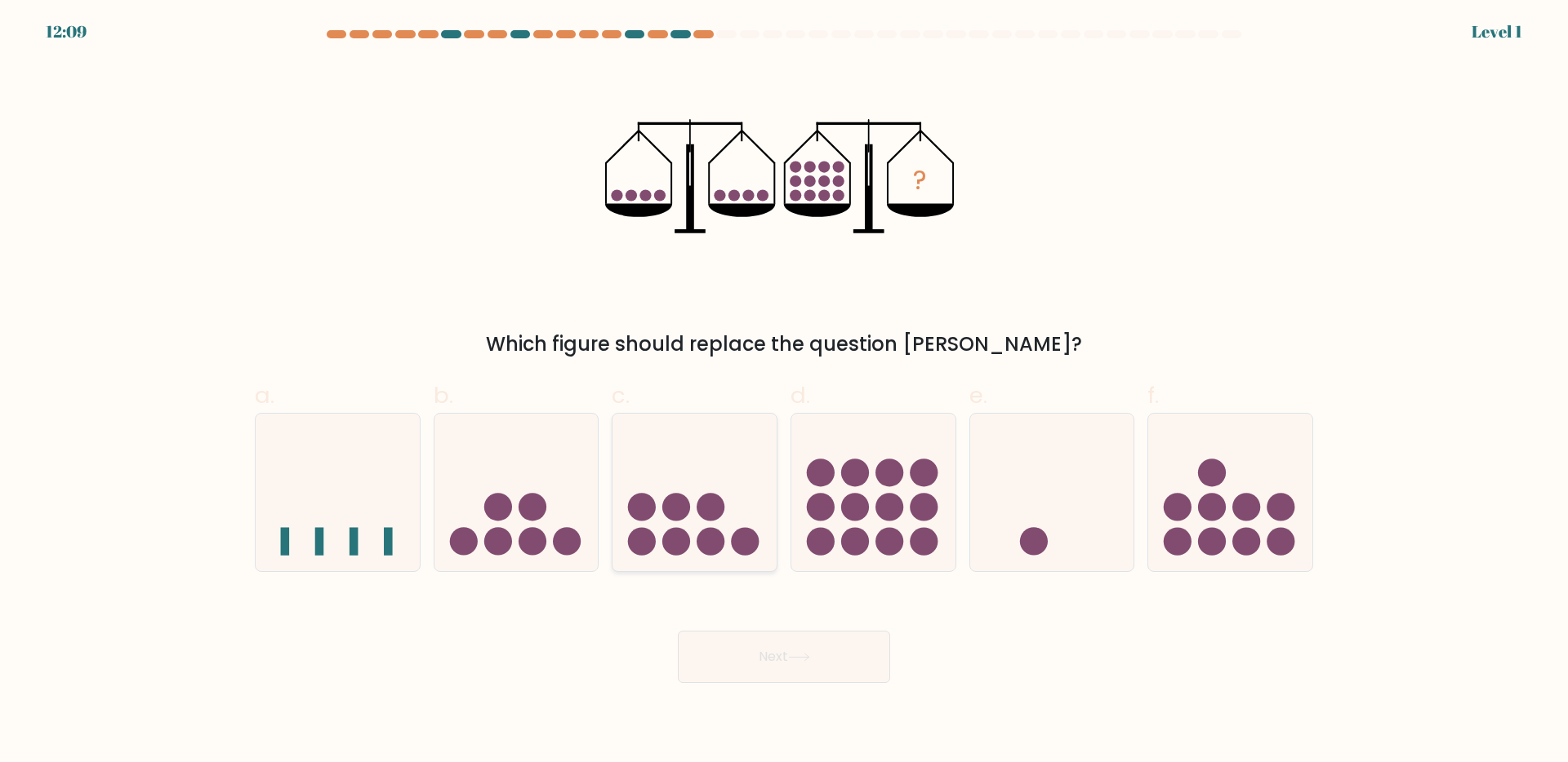
click at [690, 451] on icon at bounding box center [695, 492] width 164 height 136
click at [784, 392] on input "c." at bounding box center [784, 386] width 1 height 10
radio input "true"
click at [772, 624] on div "Next" at bounding box center [783, 638] width 1078 height 92
click at [752, 654] on button "Next" at bounding box center [784, 657] width 213 height 52
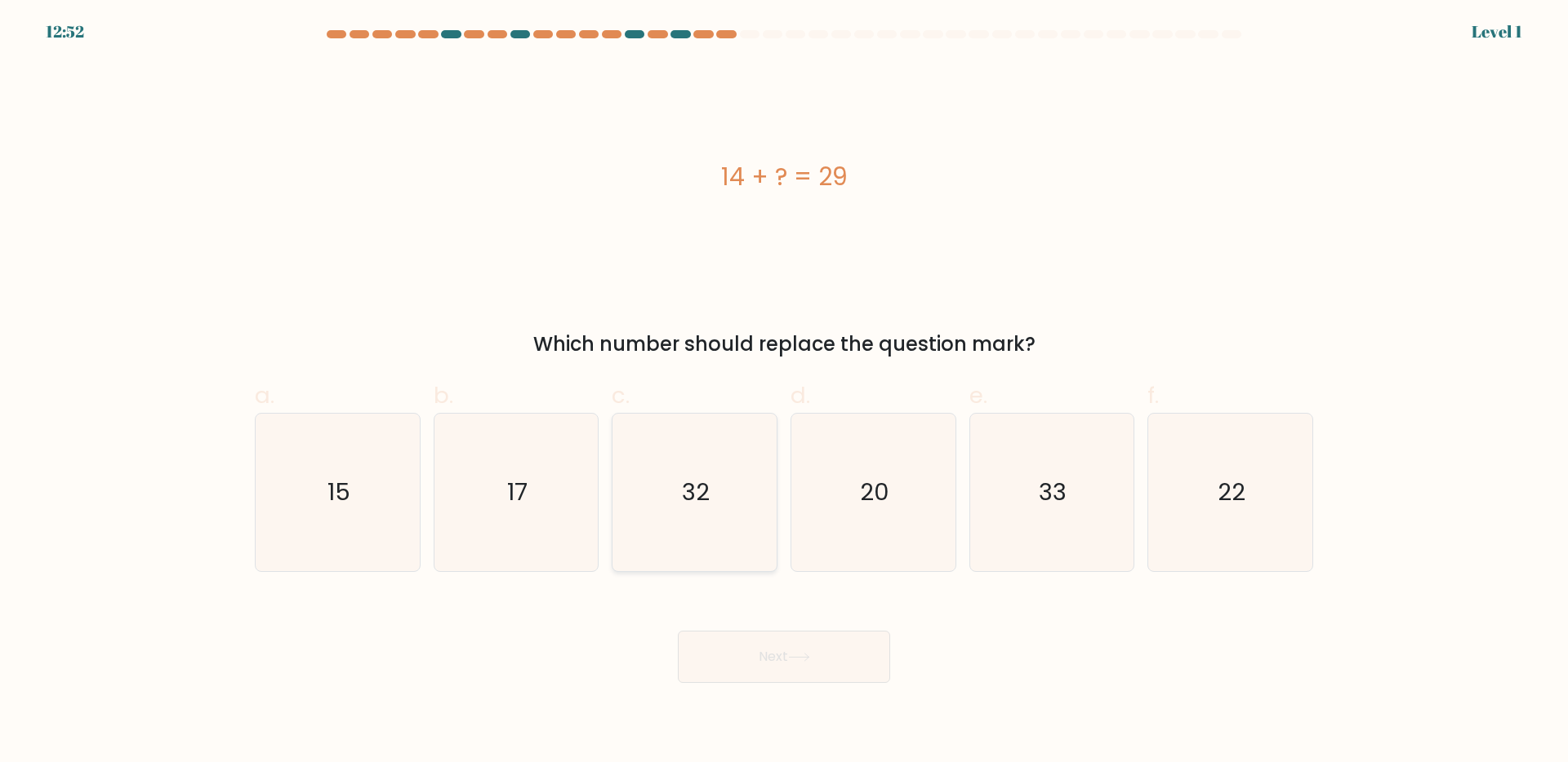
click at [746, 549] on icon "32" at bounding box center [694, 492] width 157 height 157
click at [784, 392] on input "c. 32" at bounding box center [784, 386] width 1 height 10
radio input "true"
click at [731, 689] on body "12:52 Level 1" at bounding box center [784, 381] width 1568 height 762
click at [723, 659] on button "Next" at bounding box center [784, 657] width 213 height 52
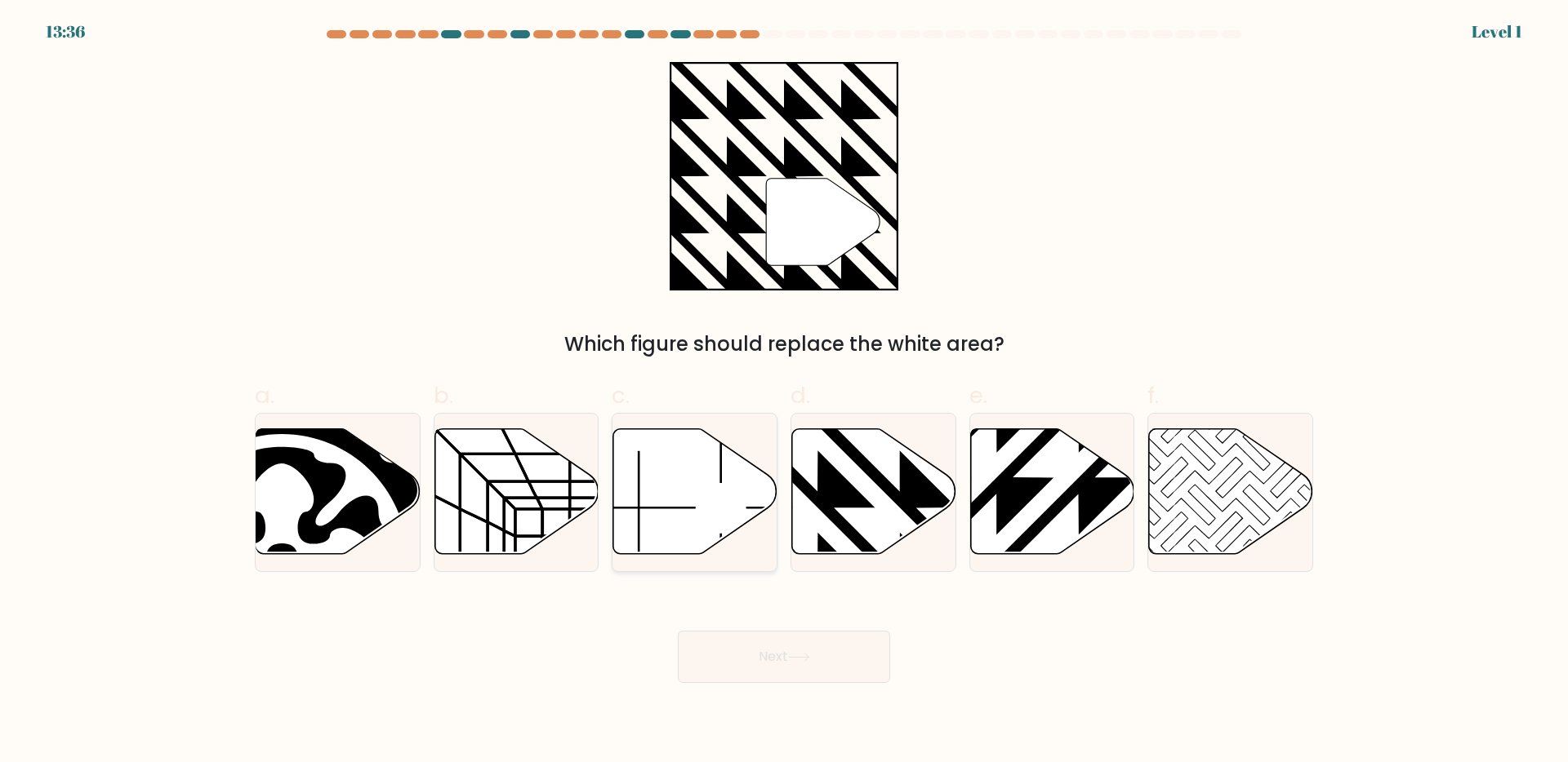
click at [743, 529] on icon at bounding box center [695, 492] width 164 height 128
click at [784, 392] on input "c." at bounding box center [784, 386] width 1 height 10
radio input "true"
click at [819, 560] on div at bounding box center [874, 492] width 166 height 159
click at [785, 392] on input "d." at bounding box center [784, 386] width 1 height 10
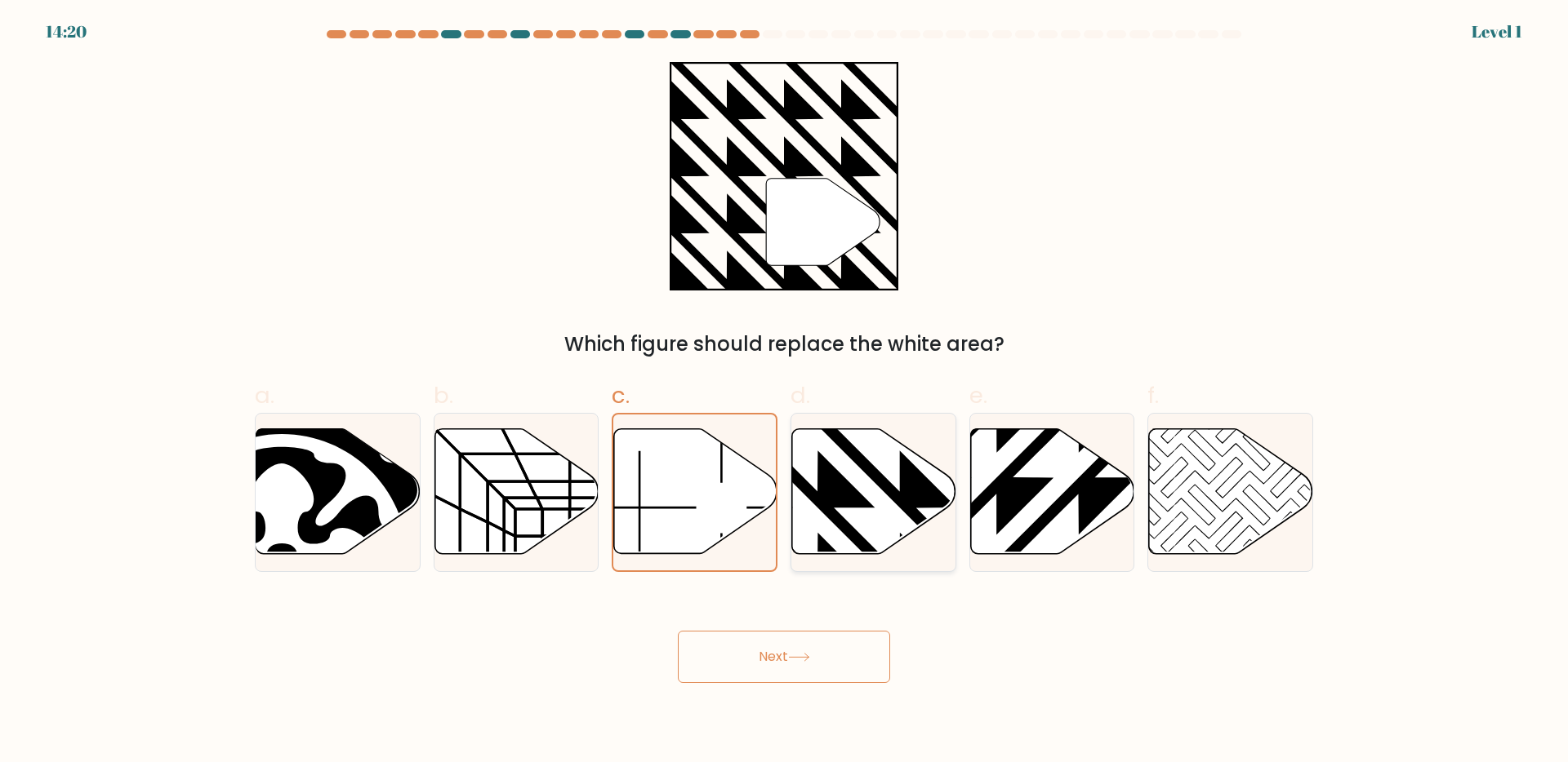
radio input "true"
click at [787, 710] on body "14:19 Level 1" at bounding box center [784, 381] width 1568 height 762
click at [778, 668] on button "Next" at bounding box center [784, 657] width 213 height 52
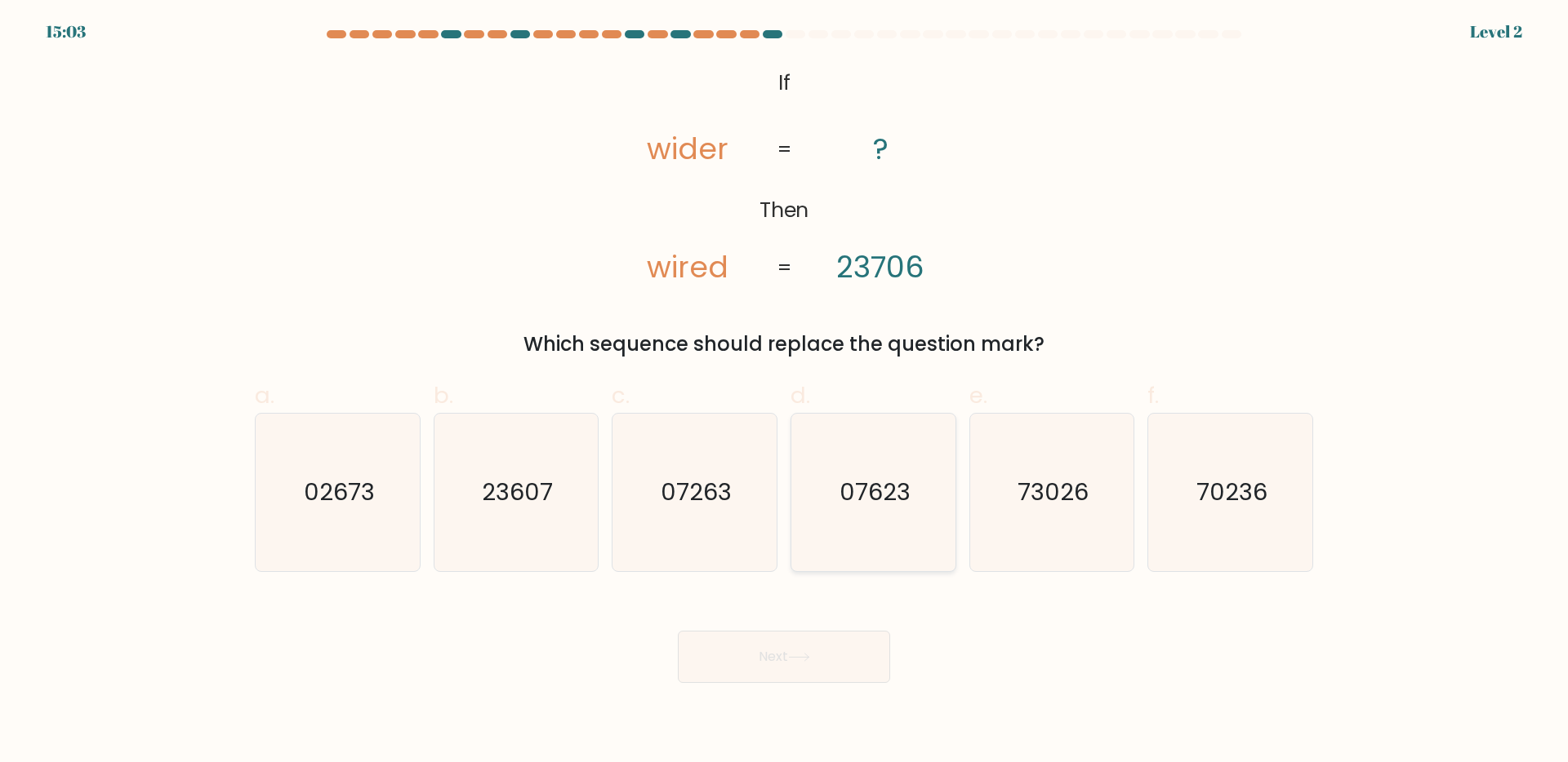
click at [867, 544] on icon "07623" at bounding box center [873, 492] width 157 height 157
click at [785, 392] on input "d. 07623" at bounding box center [784, 386] width 1 height 10
radio input "true"
click at [815, 642] on button "Next" at bounding box center [784, 657] width 213 height 52
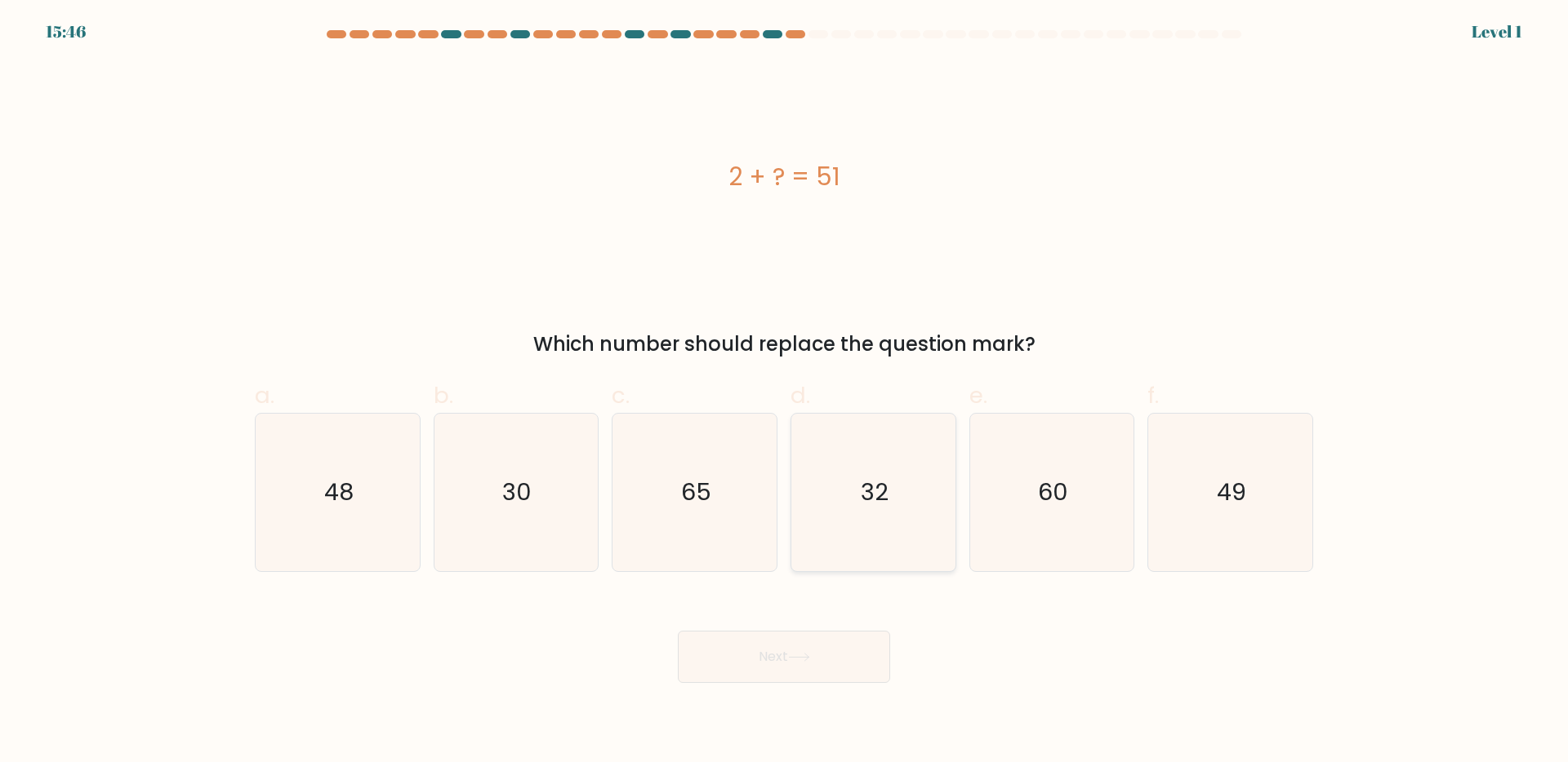
click at [930, 494] on icon "32" at bounding box center [873, 492] width 157 height 157
click at [785, 392] on input "d. 32" at bounding box center [784, 386] width 1 height 10
radio input "true"
click at [769, 657] on button "Next" at bounding box center [784, 657] width 213 height 52
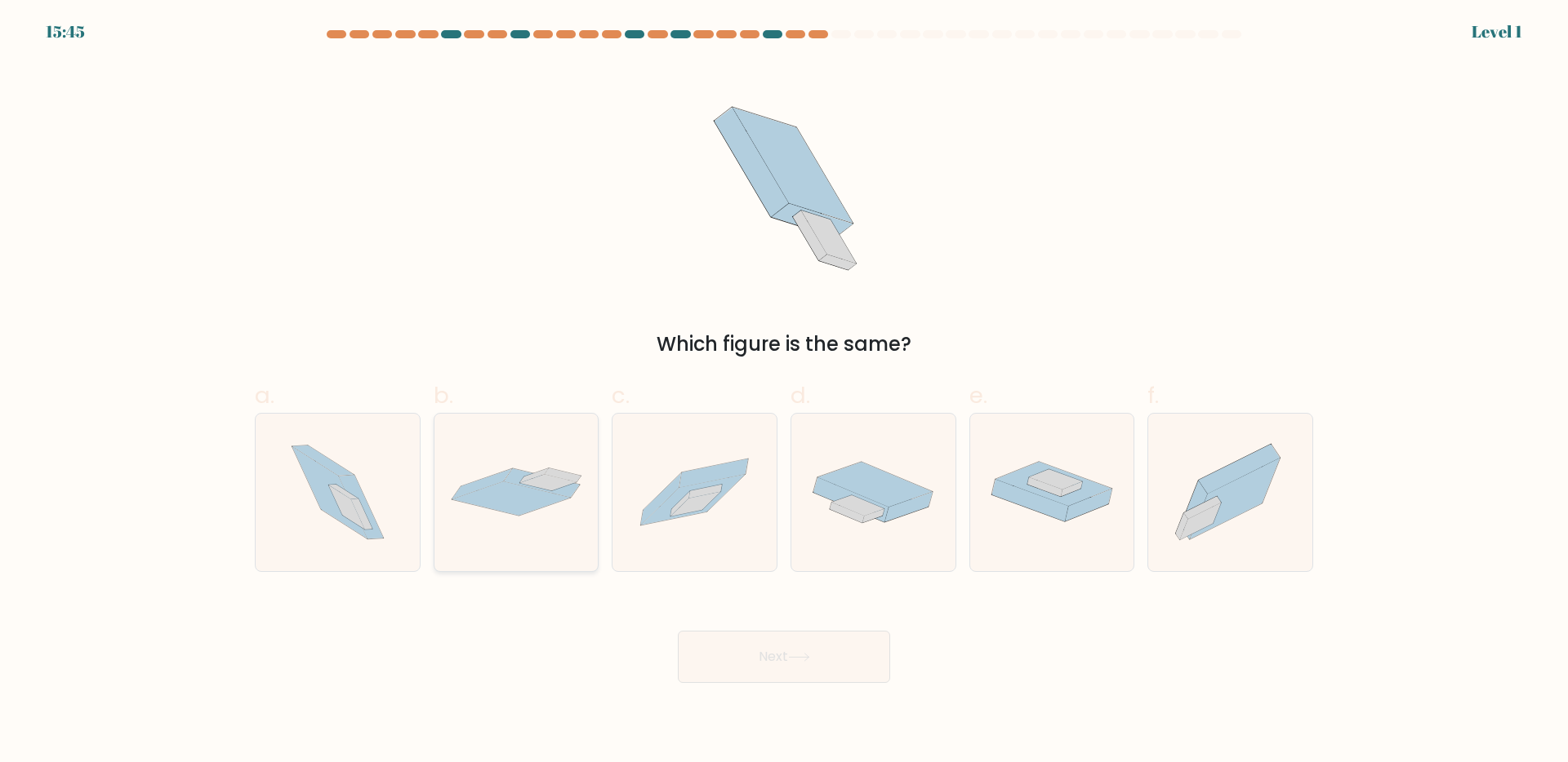
click at [596, 549] on div at bounding box center [517, 492] width 166 height 159
click at [784, 392] on input "b." at bounding box center [784, 386] width 1 height 10
radio input "true"
click at [731, 688] on body "15:45 Level 1" at bounding box center [784, 381] width 1568 height 762
click at [729, 657] on button "Next" at bounding box center [784, 657] width 213 height 52
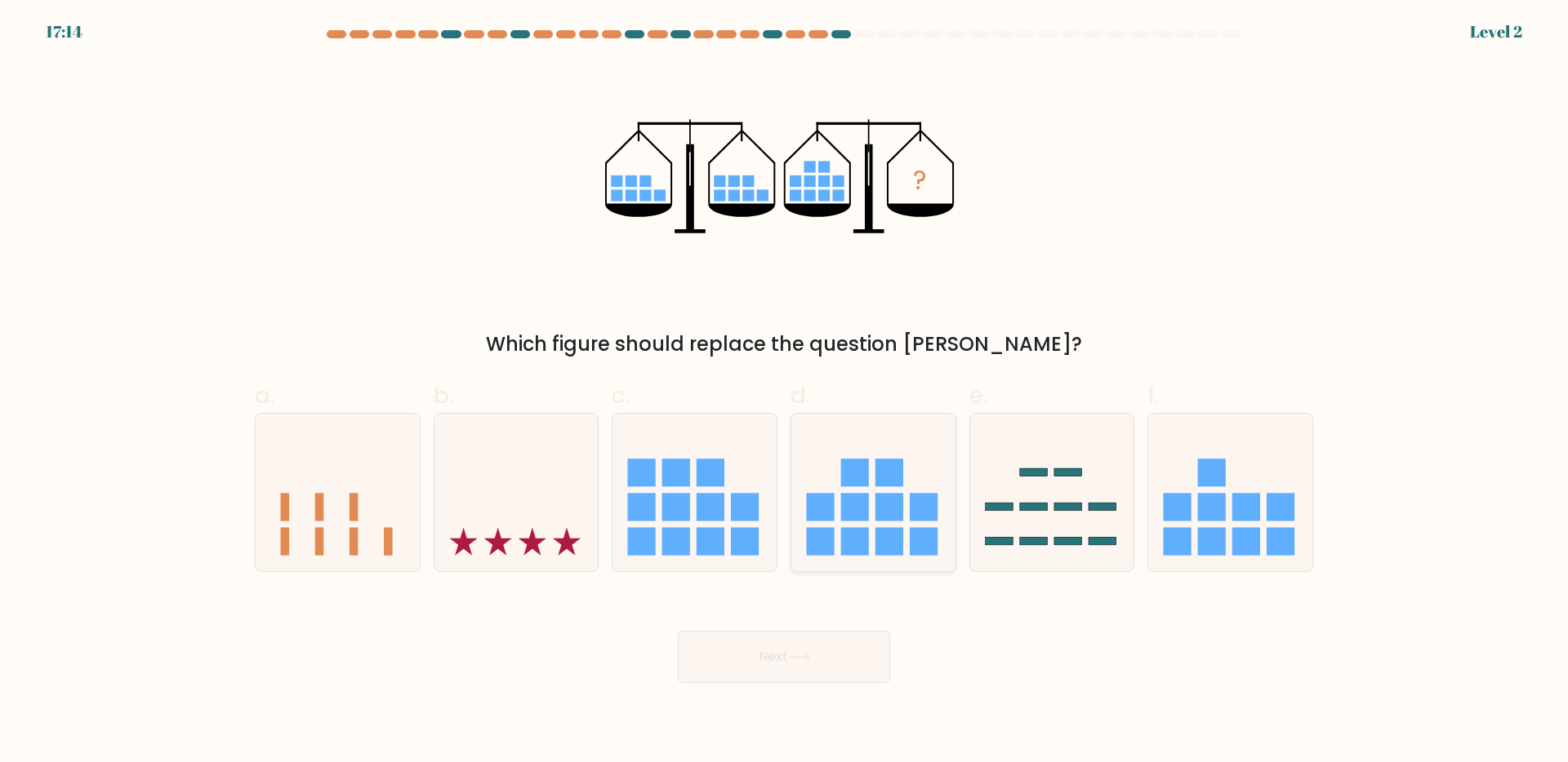
click at [886, 496] on rect at bounding box center [889, 507] width 28 height 28
click at [785, 392] on input "d." at bounding box center [784, 386] width 1 height 10
radio input "true"
click at [807, 646] on button "Next" at bounding box center [784, 657] width 213 height 52
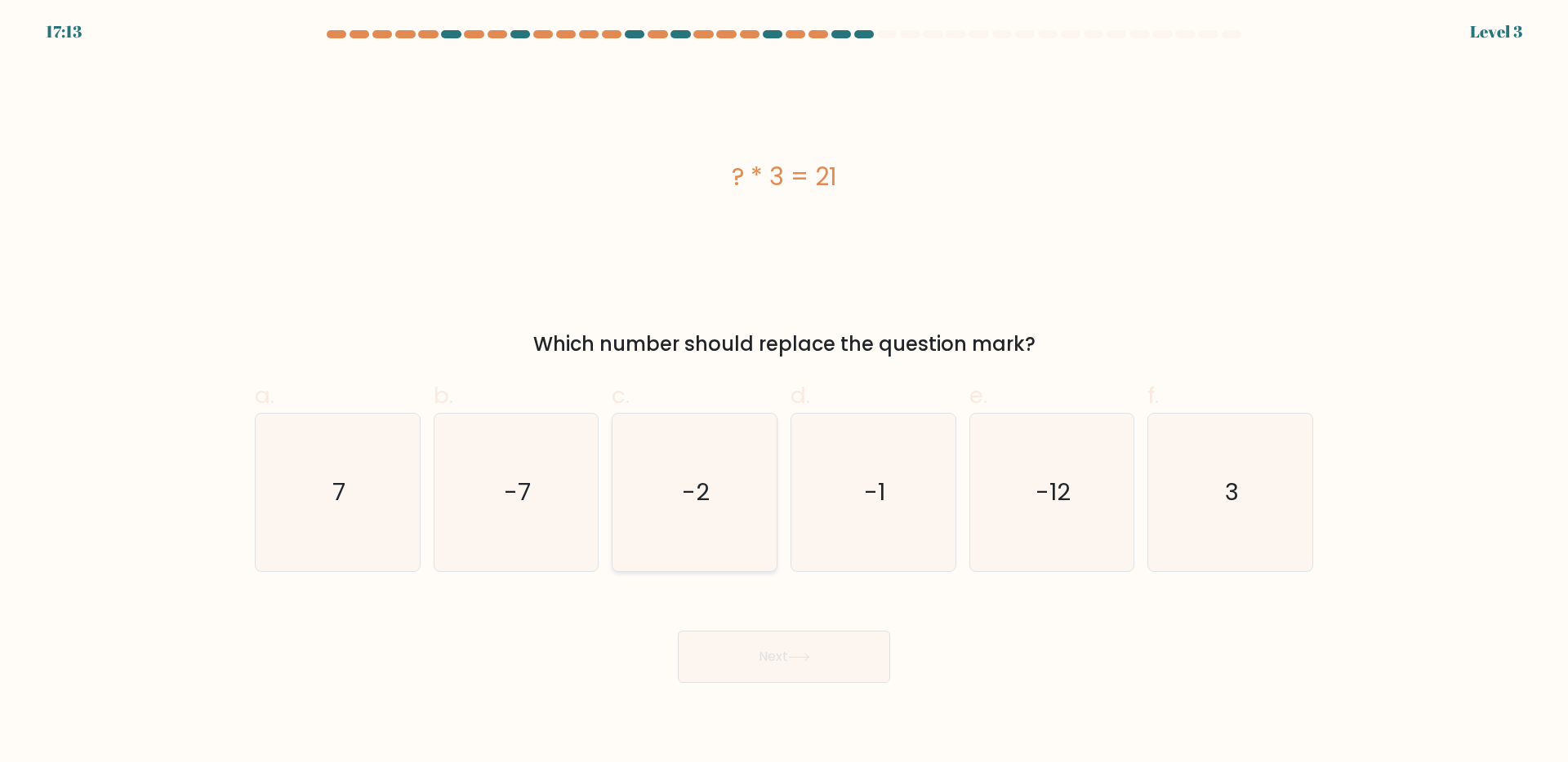
click at [745, 433] on icon "-2" at bounding box center [694, 492] width 157 height 157
click at [784, 392] on input "c. -2" at bounding box center [784, 386] width 1 height 10
radio input "true"
click at [743, 651] on button "Next" at bounding box center [784, 657] width 213 height 52
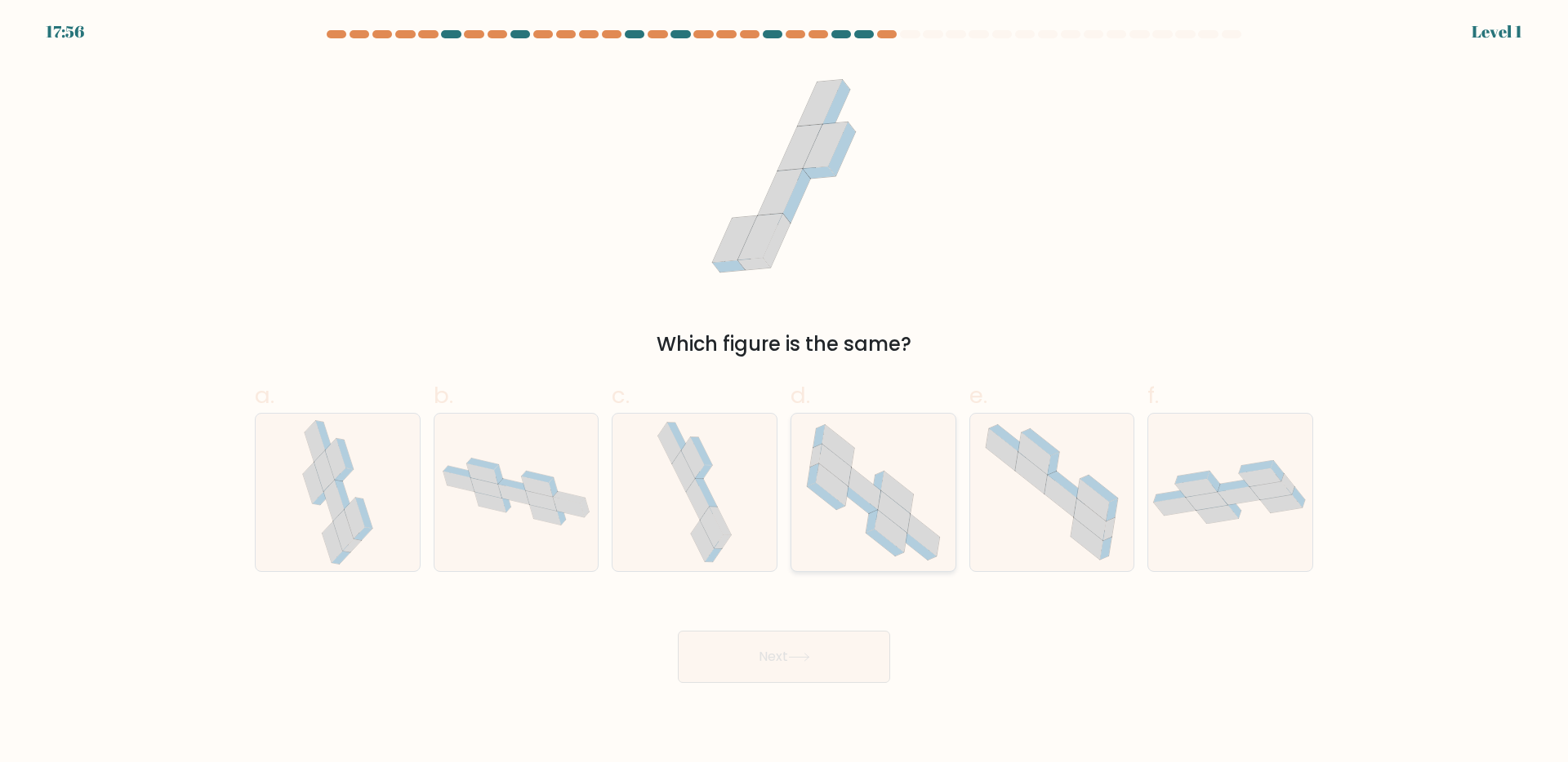
click at [841, 499] on icon at bounding box center [832, 485] width 32 height 41
click at [785, 392] on input "d." at bounding box center [784, 386] width 1 height 10
radio input "true"
click at [757, 651] on button "Next" at bounding box center [784, 657] width 213 height 52
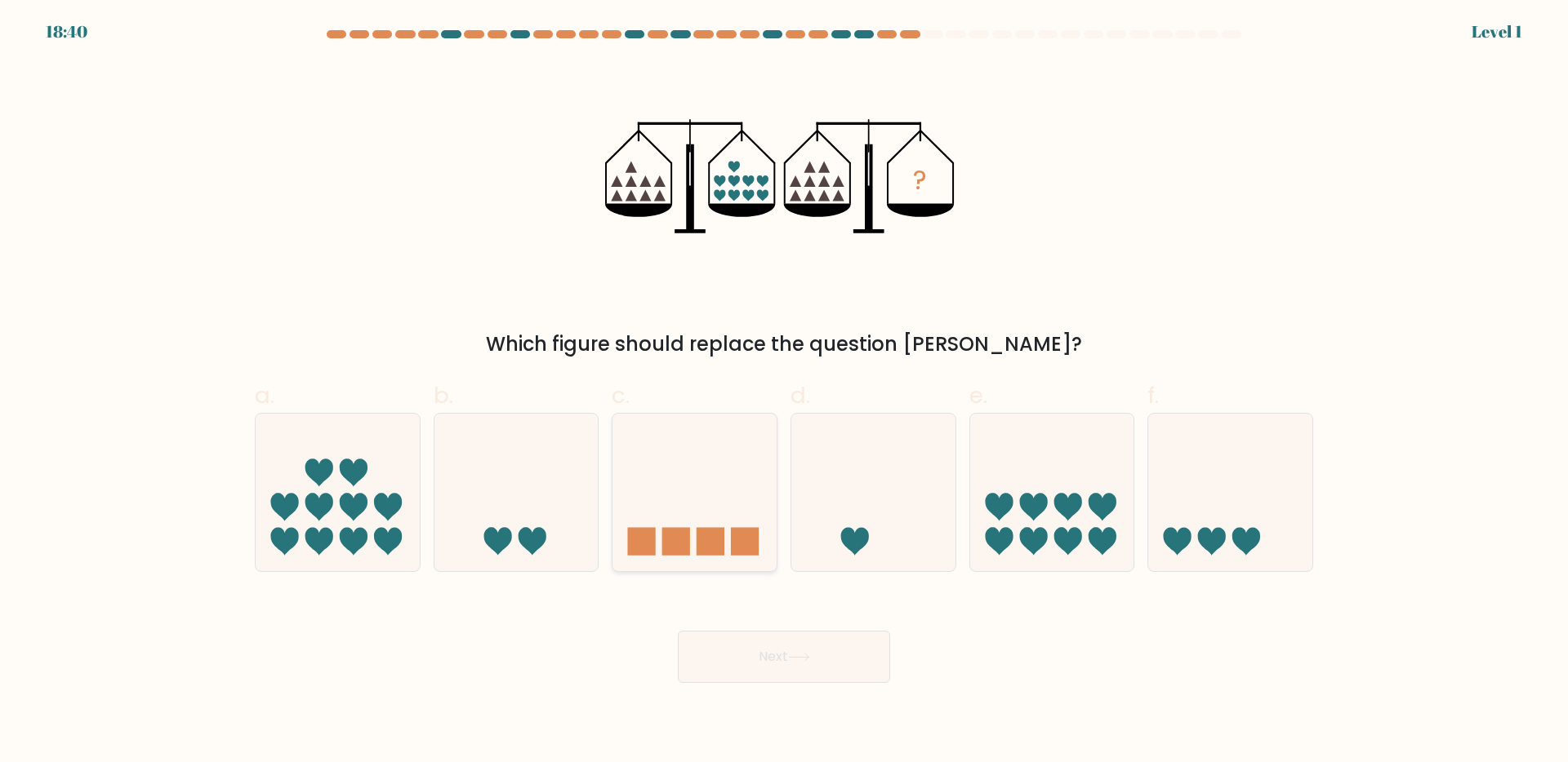
click at [751, 479] on icon at bounding box center [695, 492] width 164 height 136
click at [784, 392] on input "c." at bounding box center [784, 386] width 1 height 10
radio input "true"
click at [794, 662] on button "Next" at bounding box center [784, 657] width 213 height 52
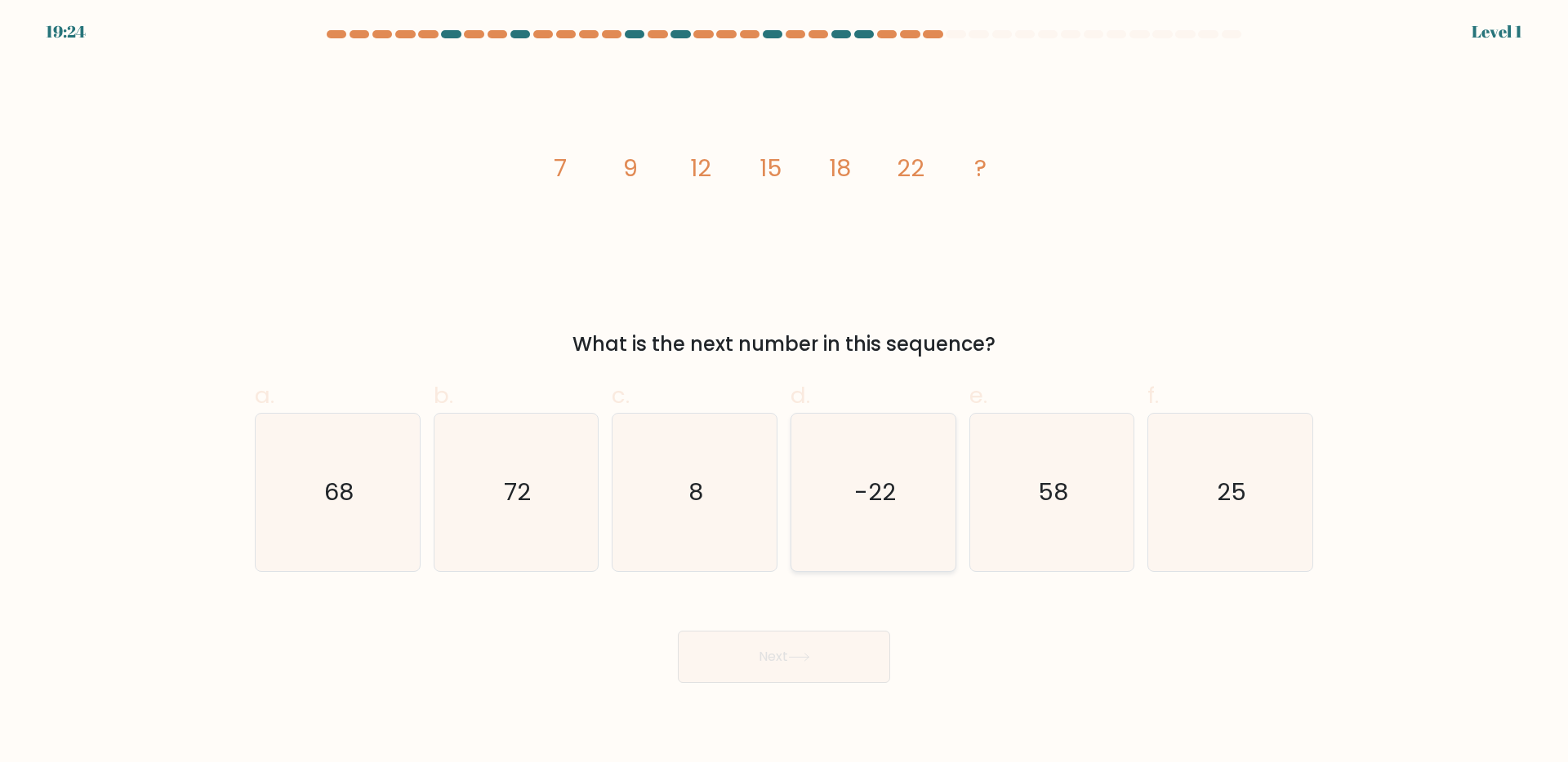
click at [838, 542] on icon "-22" at bounding box center [873, 492] width 157 height 157
click at [785, 392] on input "d. -22" at bounding box center [784, 386] width 1 height 10
radio input "true"
click at [752, 662] on button "Next" at bounding box center [784, 657] width 213 height 52
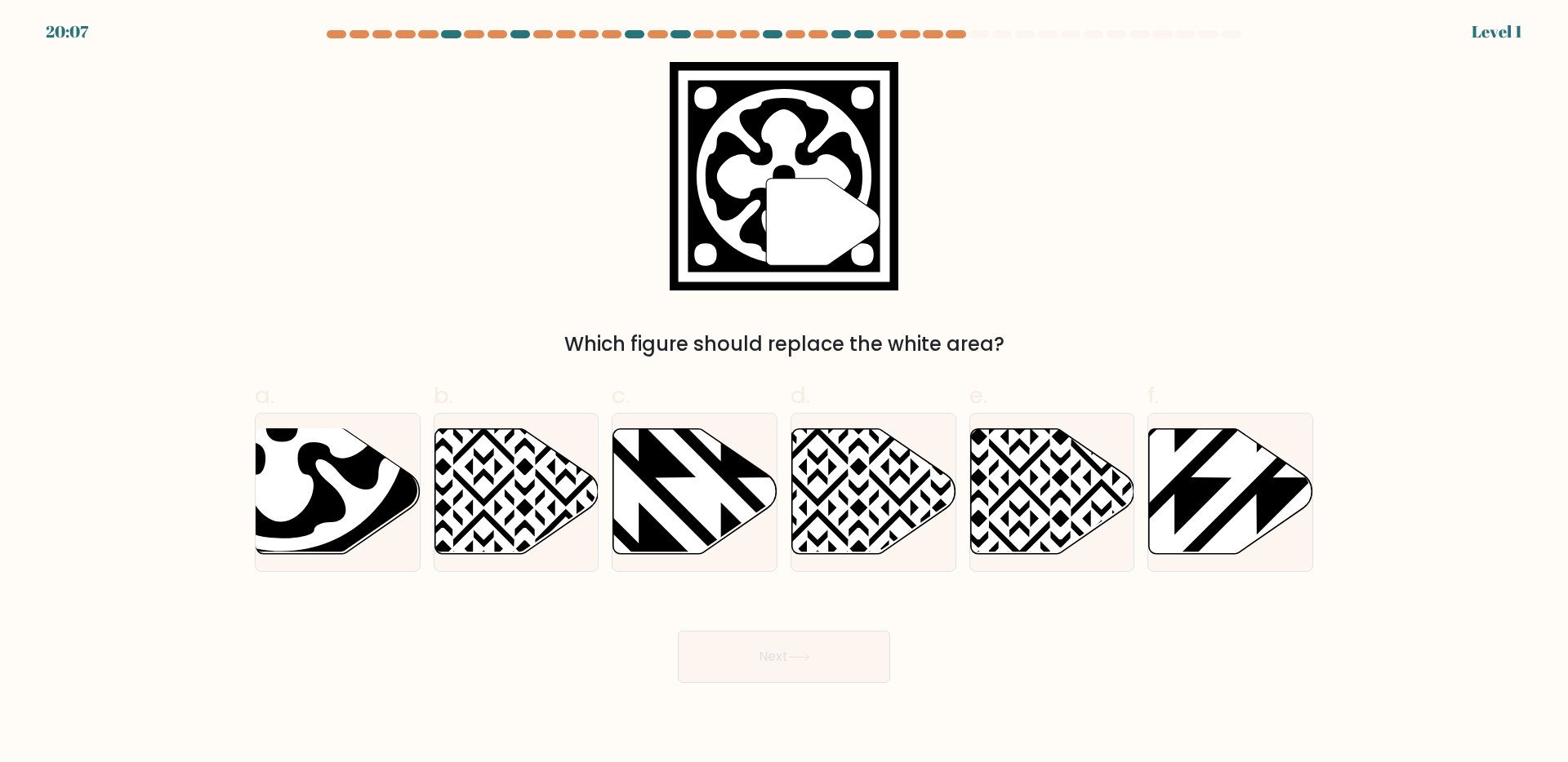
click at [614, 512] on icon at bounding box center [696, 492] width 164 height 126
click at [784, 392] on input "c." at bounding box center [784, 386] width 1 height 10
radio input "true"
click at [343, 540] on icon at bounding box center [282, 425] width 291 height 291
click at [784, 392] on input "a." at bounding box center [784, 386] width 1 height 10
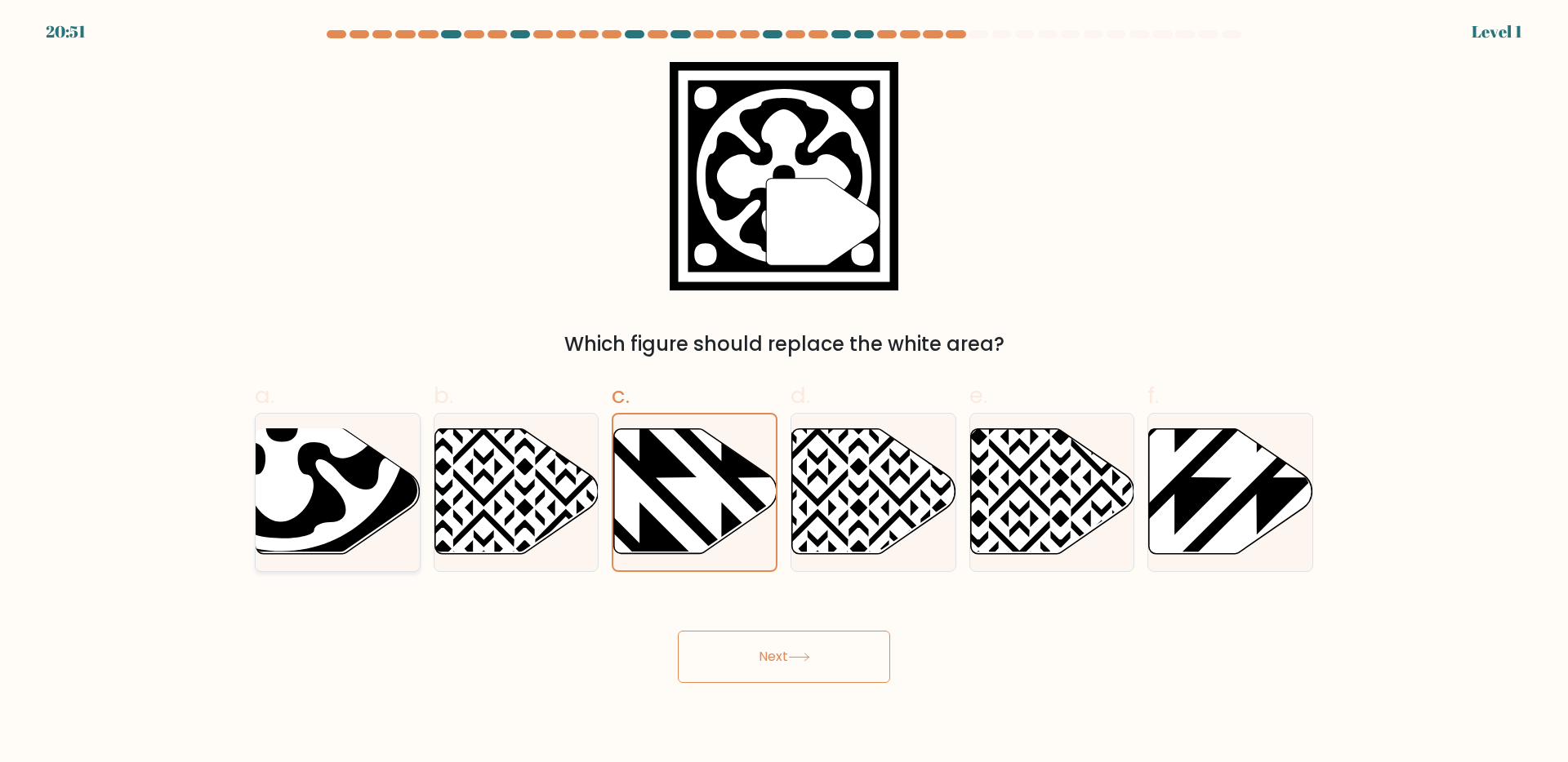
radio input "true"
click at [723, 656] on button "Next" at bounding box center [784, 657] width 213 height 52
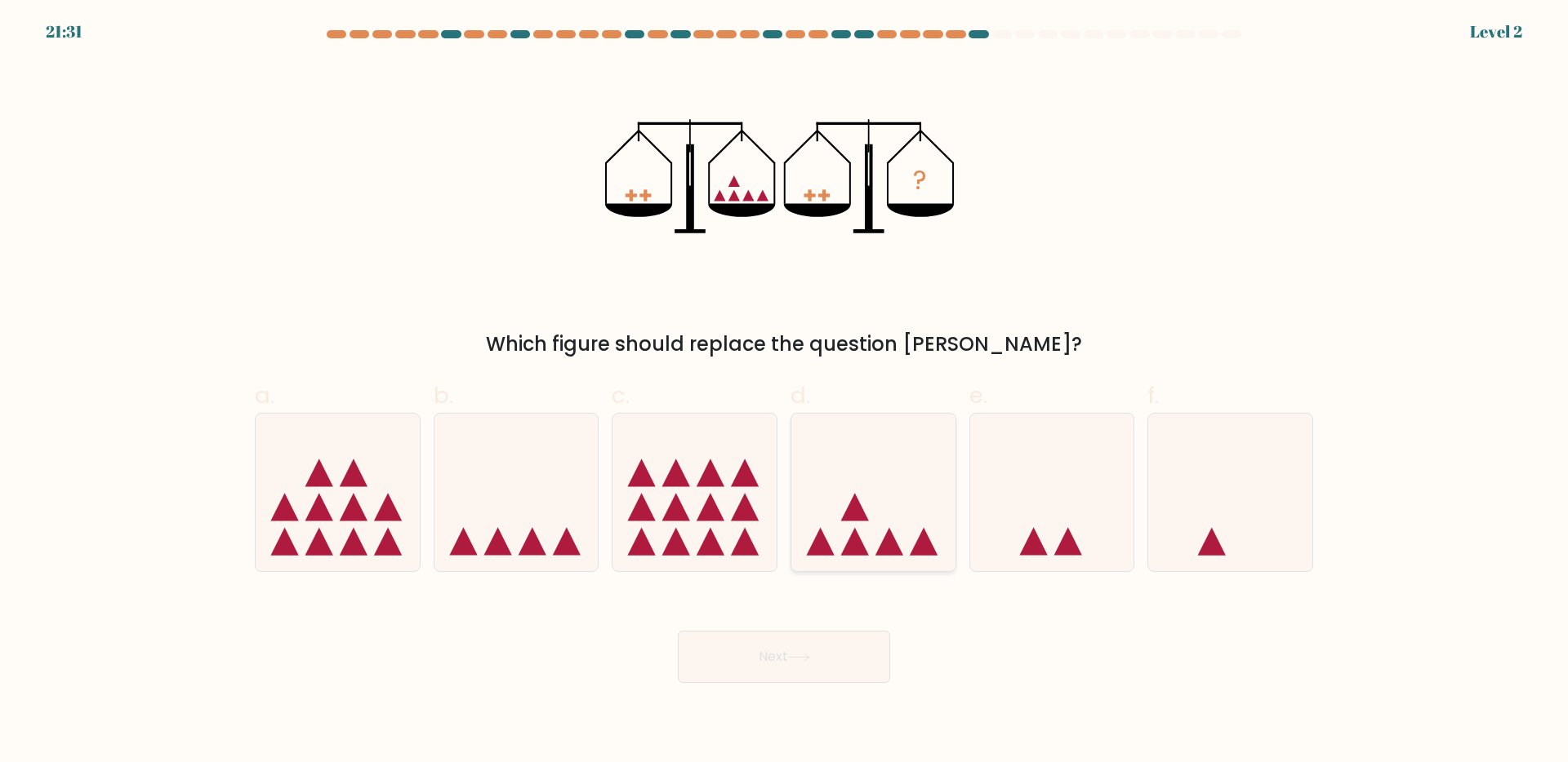
click at [907, 475] on icon at bounding box center [874, 492] width 164 height 136
click at [785, 392] on input "d." at bounding box center [784, 386] width 1 height 10
radio input "true"
click at [766, 655] on button "Next" at bounding box center [784, 657] width 213 height 52
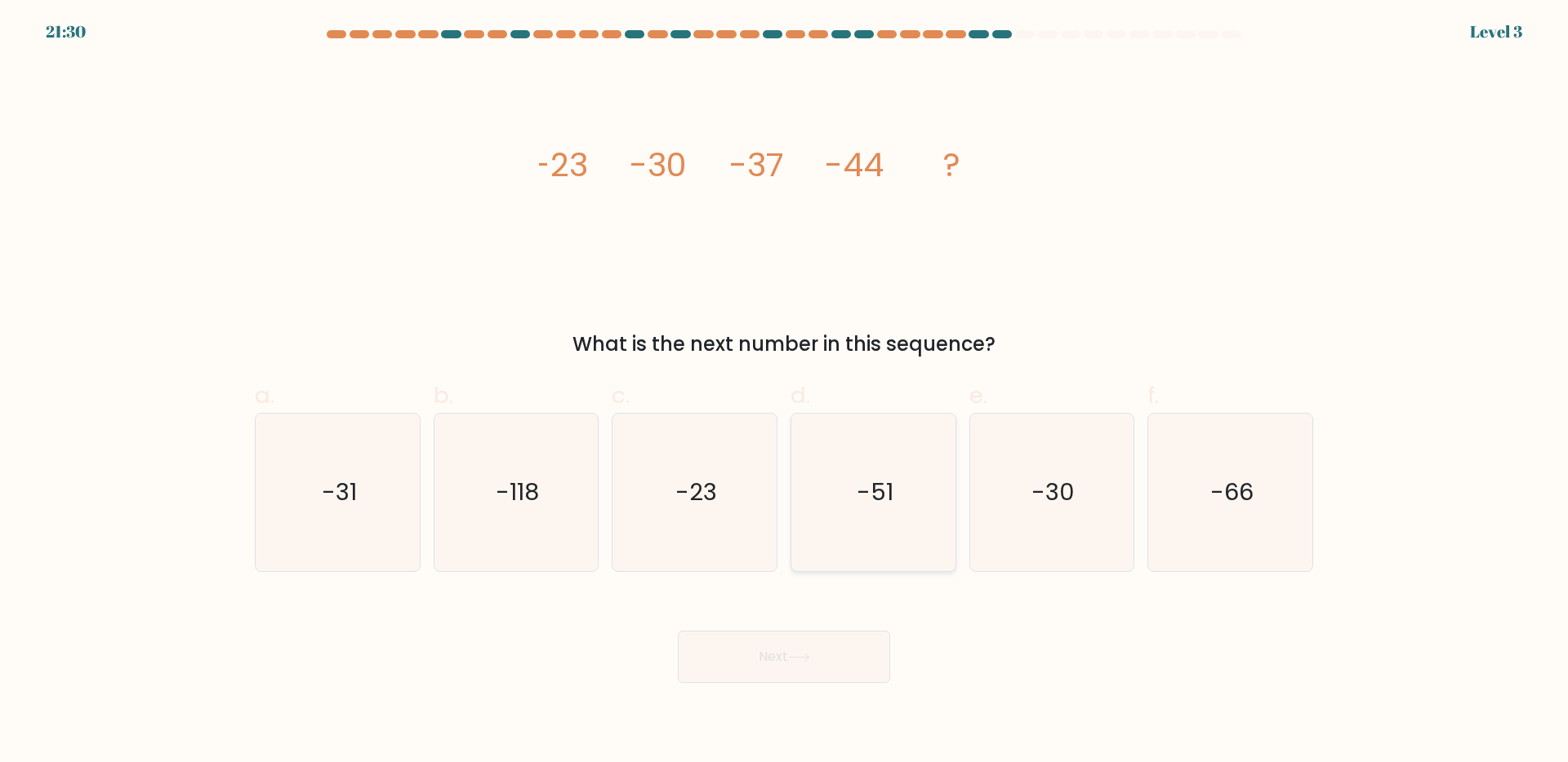
click at [850, 552] on icon "-51" at bounding box center [873, 492] width 157 height 157
click at [785, 392] on input "d. -51" at bounding box center [784, 386] width 1 height 10
radio input "true"
click at [755, 680] on button "Next" at bounding box center [784, 657] width 213 height 52
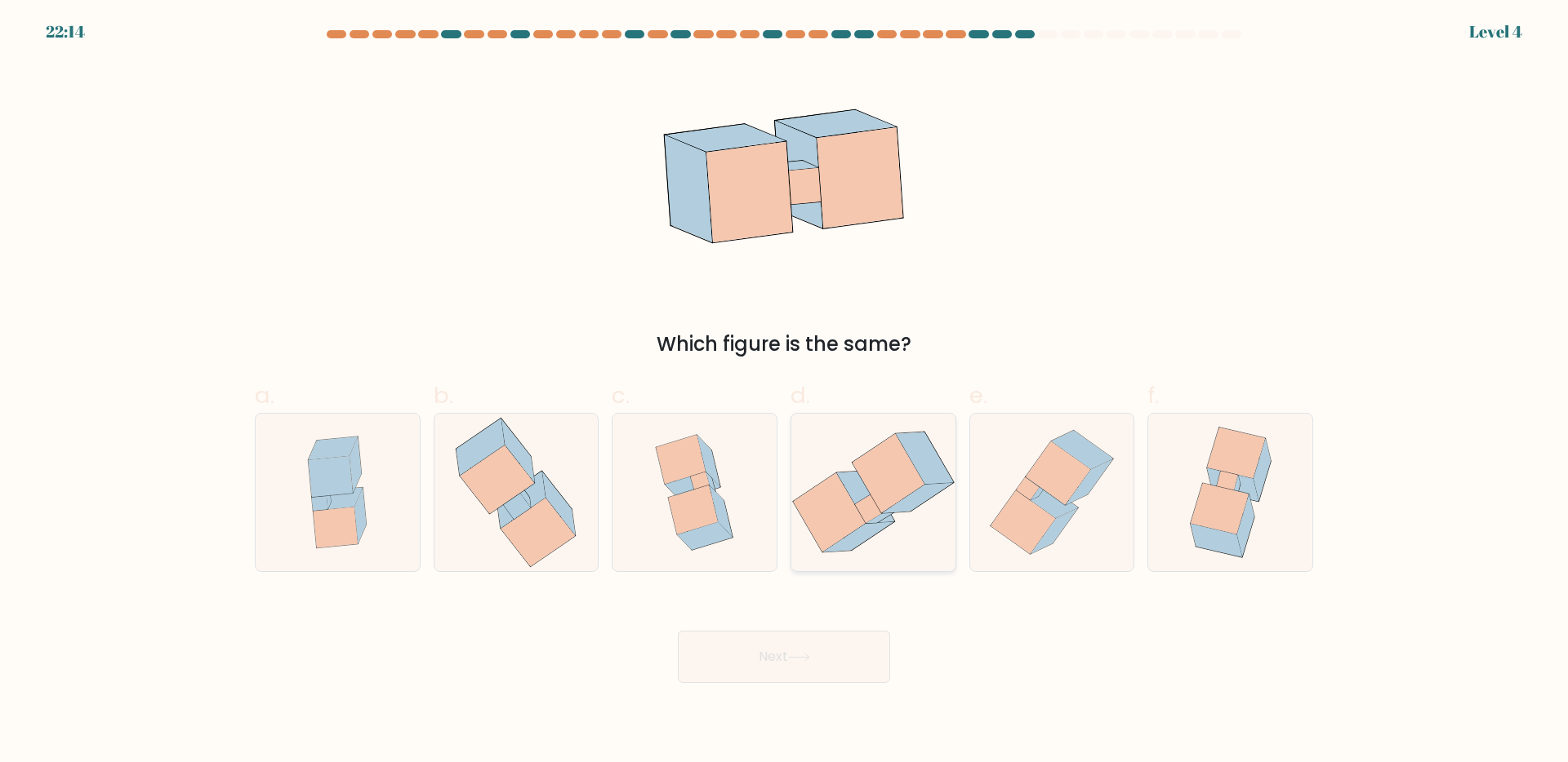
click at [822, 554] on icon at bounding box center [874, 492] width 164 height 149
click at [785, 392] on input "d." at bounding box center [784, 386] width 1 height 10
radio input "true"
click at [736, 689] on body "22:58 Level 4" at bounding box center [784, 381] width 1568 height 762
click at [747, 668] on button "Next" at bounding box center [784, 657] width 213 height 52
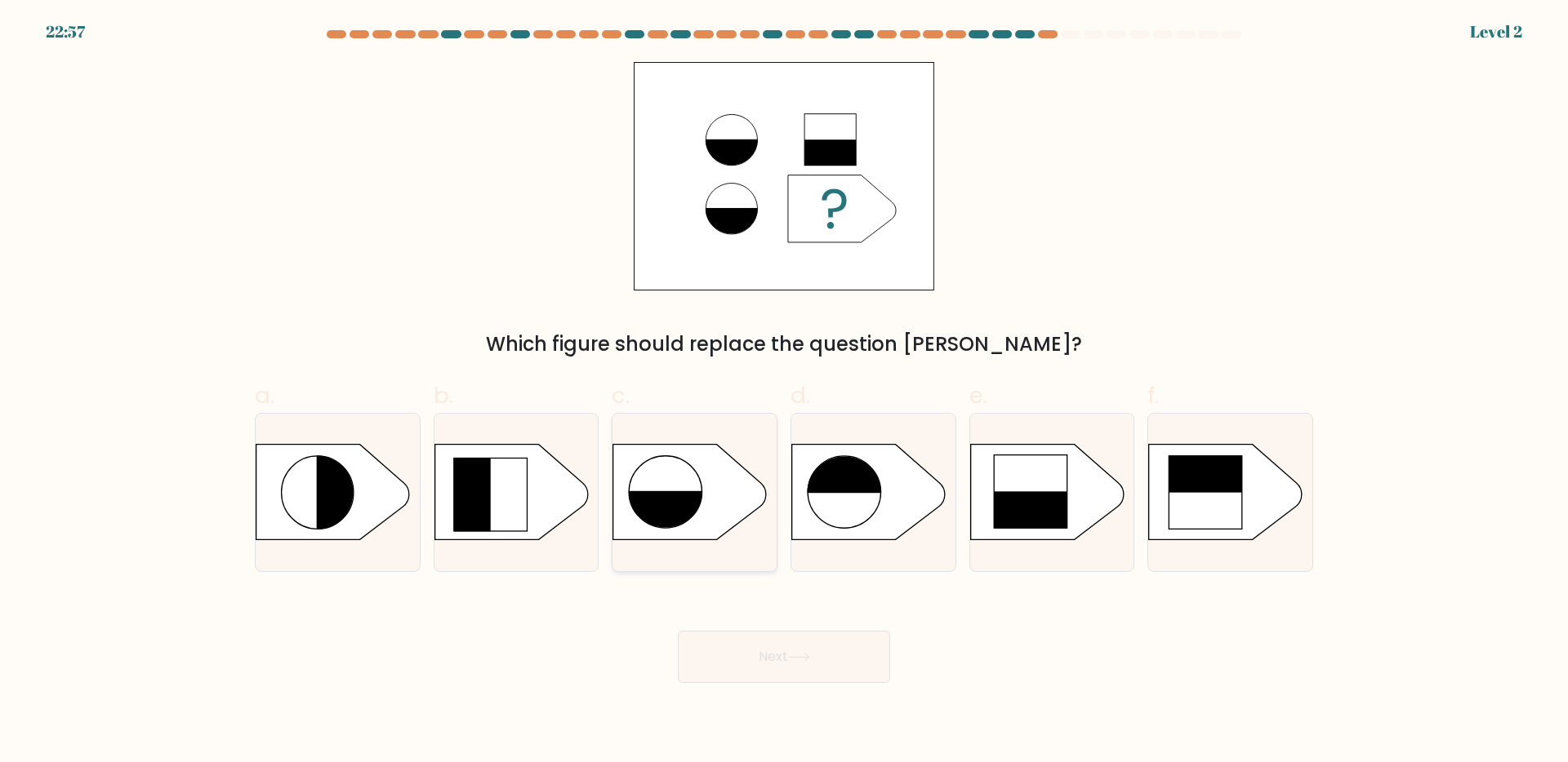
click at [709, 550] on div at bounding box center [695, 492] width 166 height 159
click at [784, 392] on input "c." at bounding box center [784, 386] width 1 height 10
radio input "true"
click at [1008, 537] on rect at bounding box center [1030, 529] width 74 height 74
click at [785, 392] on input "e." at bounding box center [784, 386] width 1 height 10
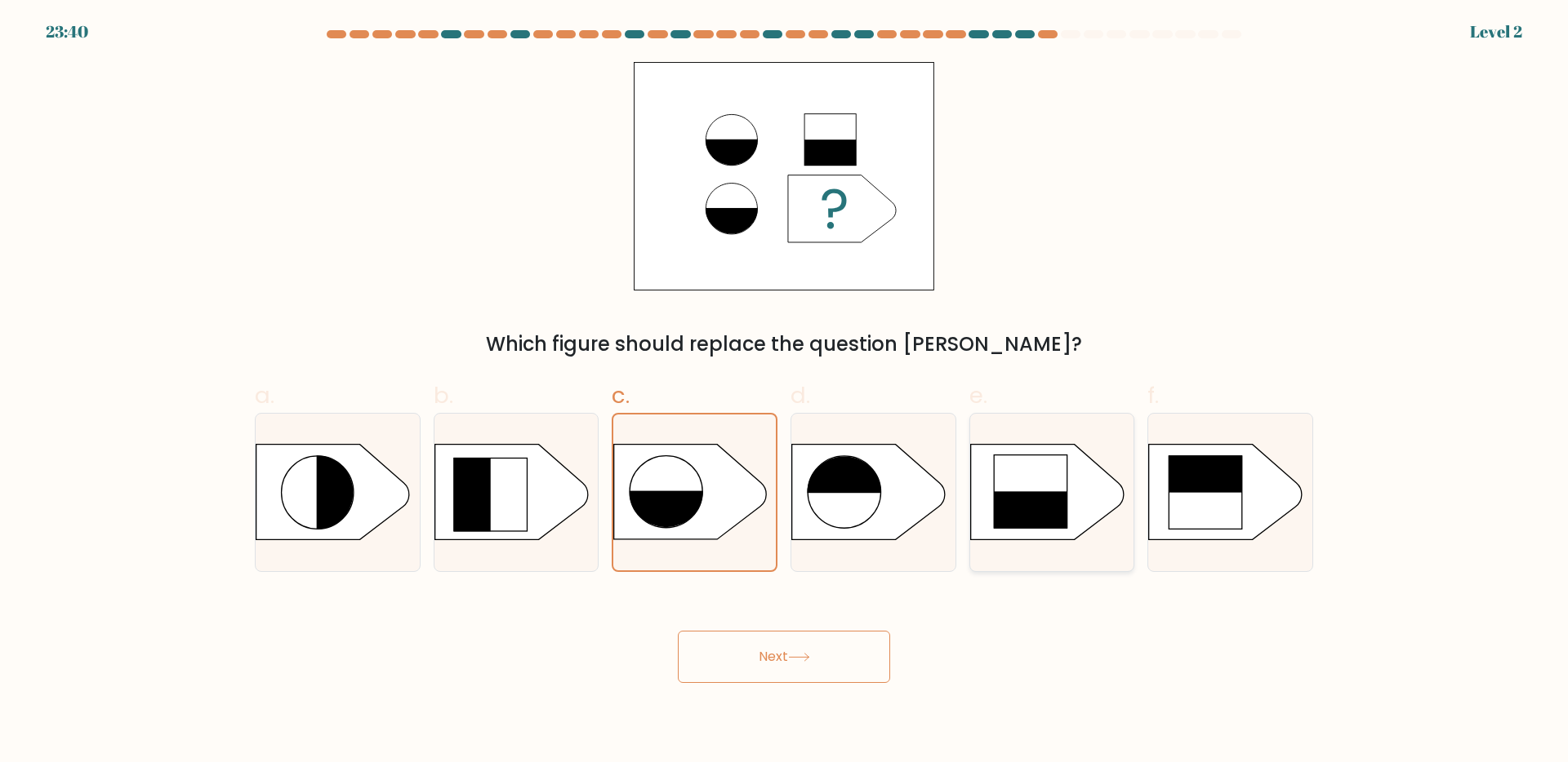
radio input "true"
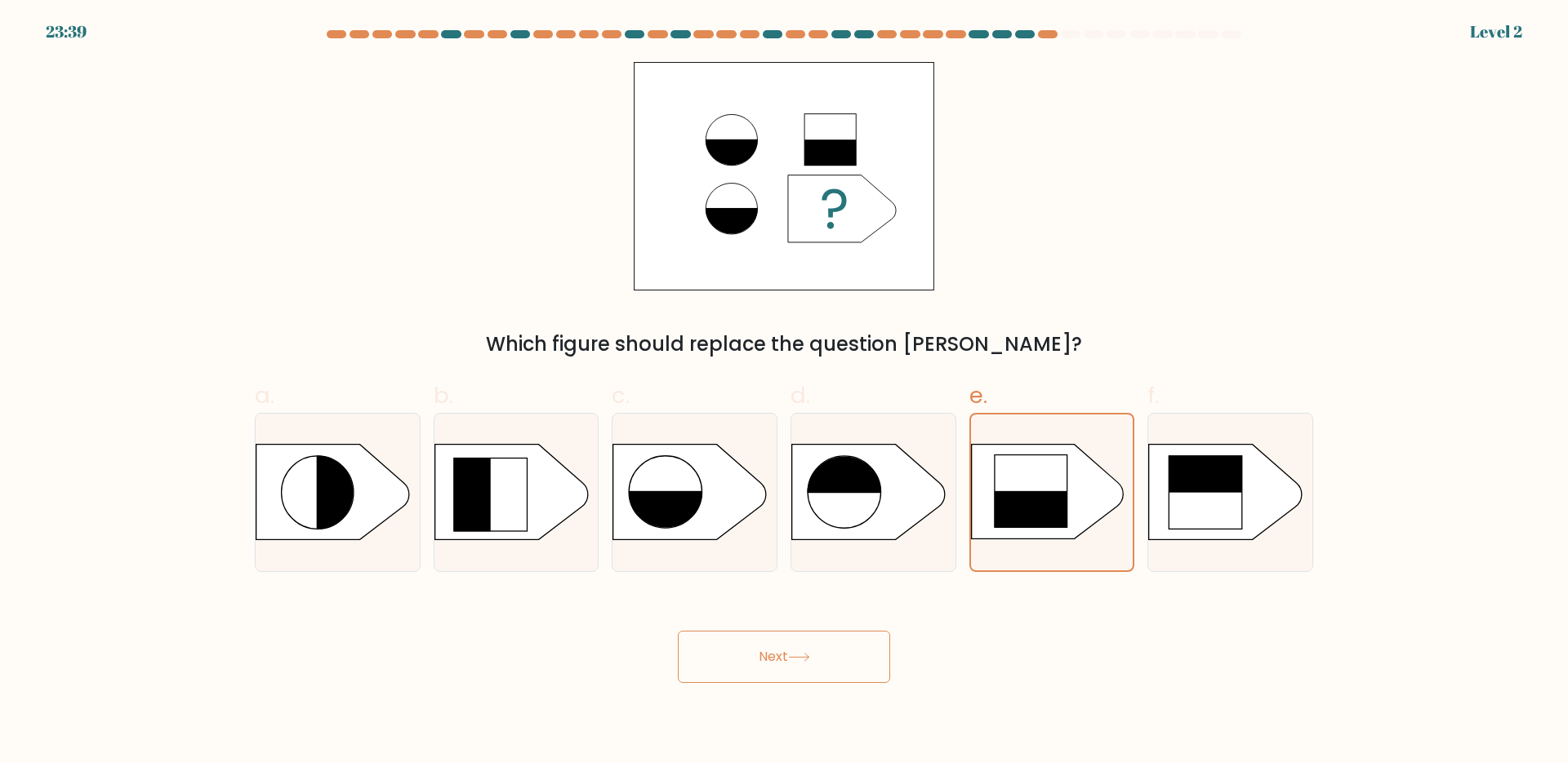
click at [752, 652] on button "Next" at bounding box center [784, 657] width 213 height 52
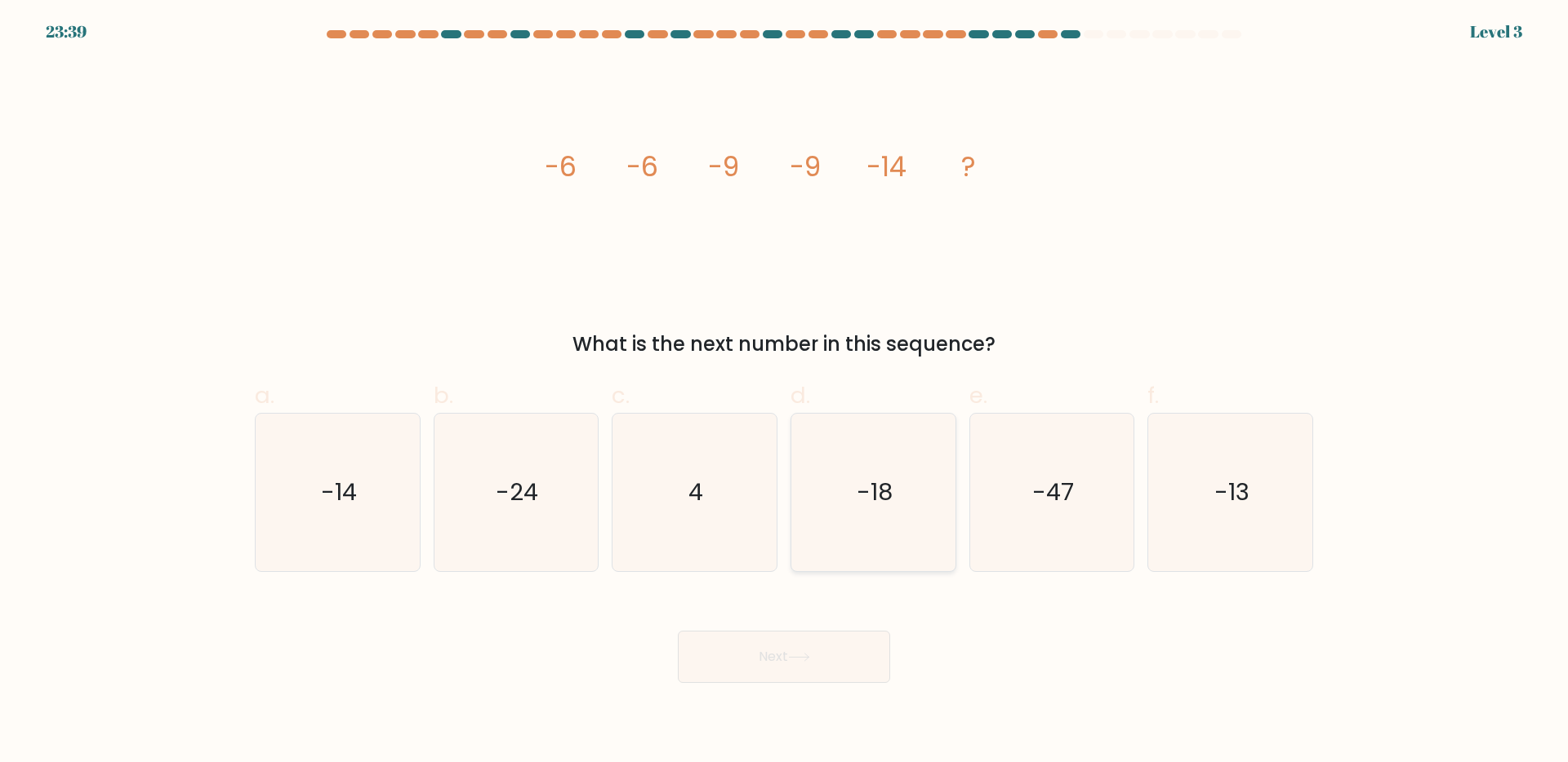
click at [879, 473] on icon "-18" at bounding box center [873, 492] width 157 height 157
click at [785, 392] on input "d. -18" at bounding box center [784, 386] width 1 height 10
radio input "true"
click at [741, 642] on button "Next" at bounding box center [784, 657] width 213 height 52
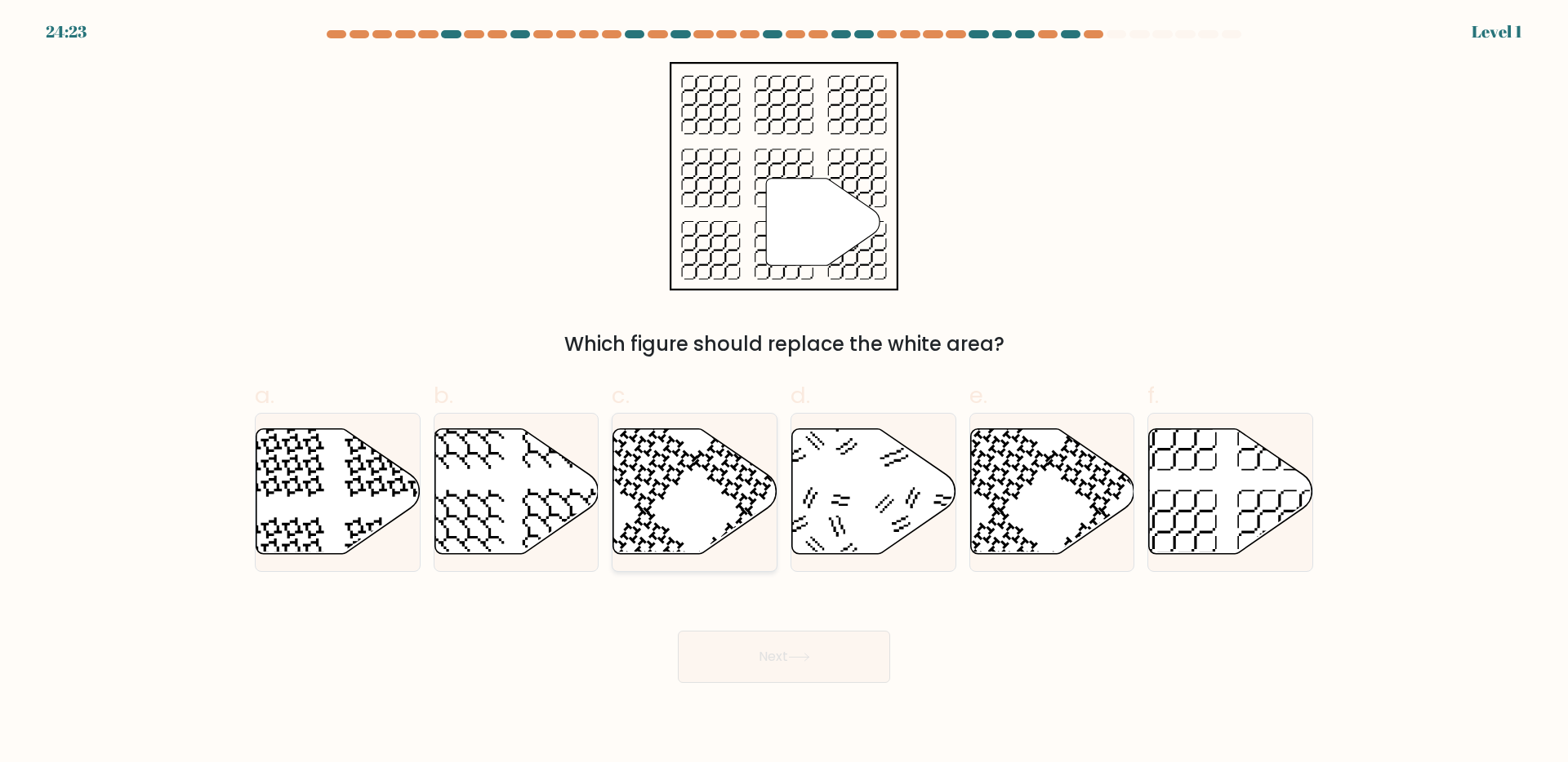
click at [728, 499] on icon at bounding box center [696, 492] width 164 height 126
click at [784, 392] on input "c." at bounding box center [784, 386] width 1 height 10
radio input "true"
click at [1159, 496] on icon at bounding box center [1231, 492] width 164 height 126
click at [785, 392] on input "f." at bounding box center [784, 386] width 1 height 10
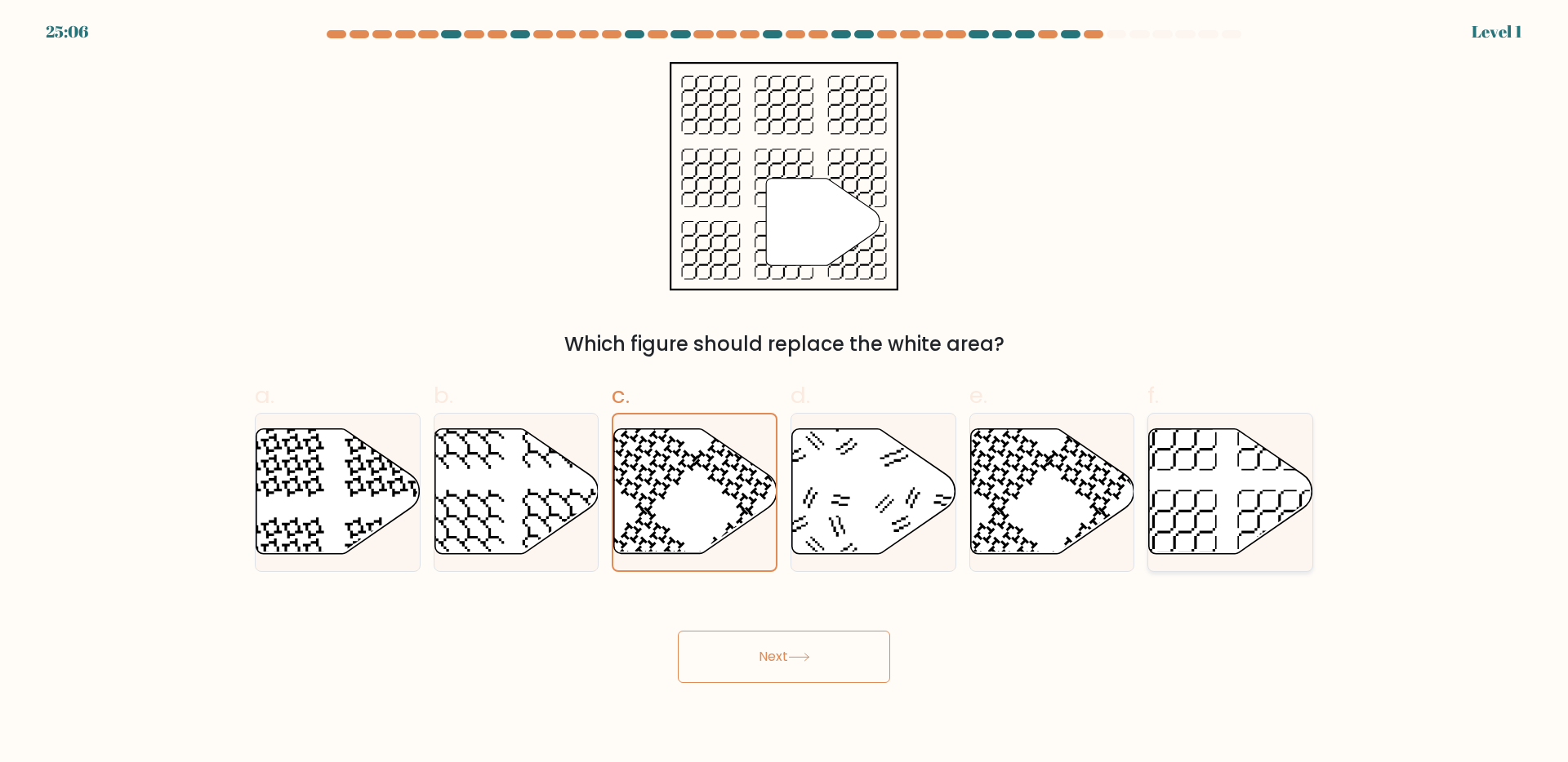
radio input "true"
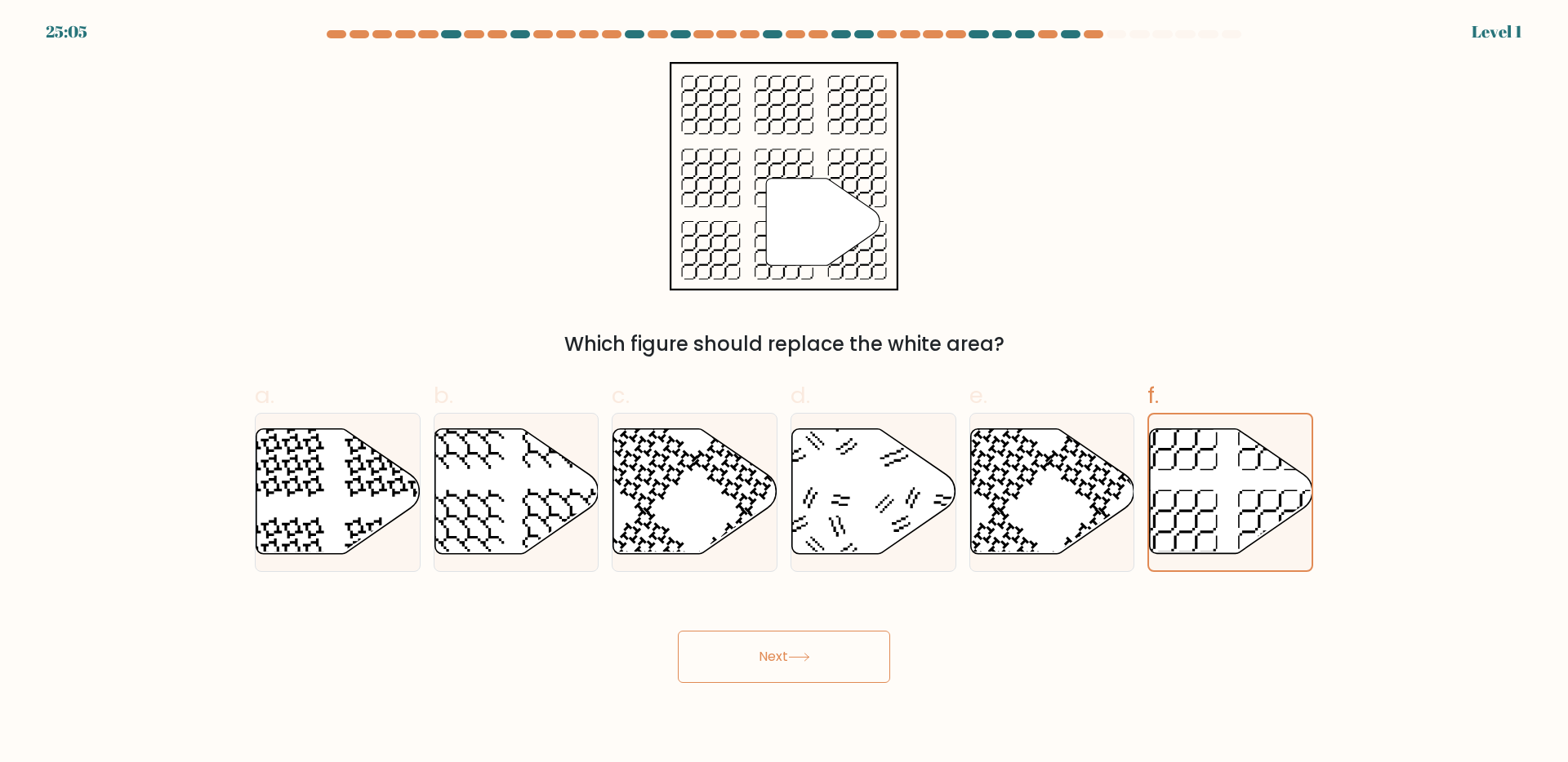
click at [778, 635] on button "Next" at bounding box center [784, 657] width 213 height 52
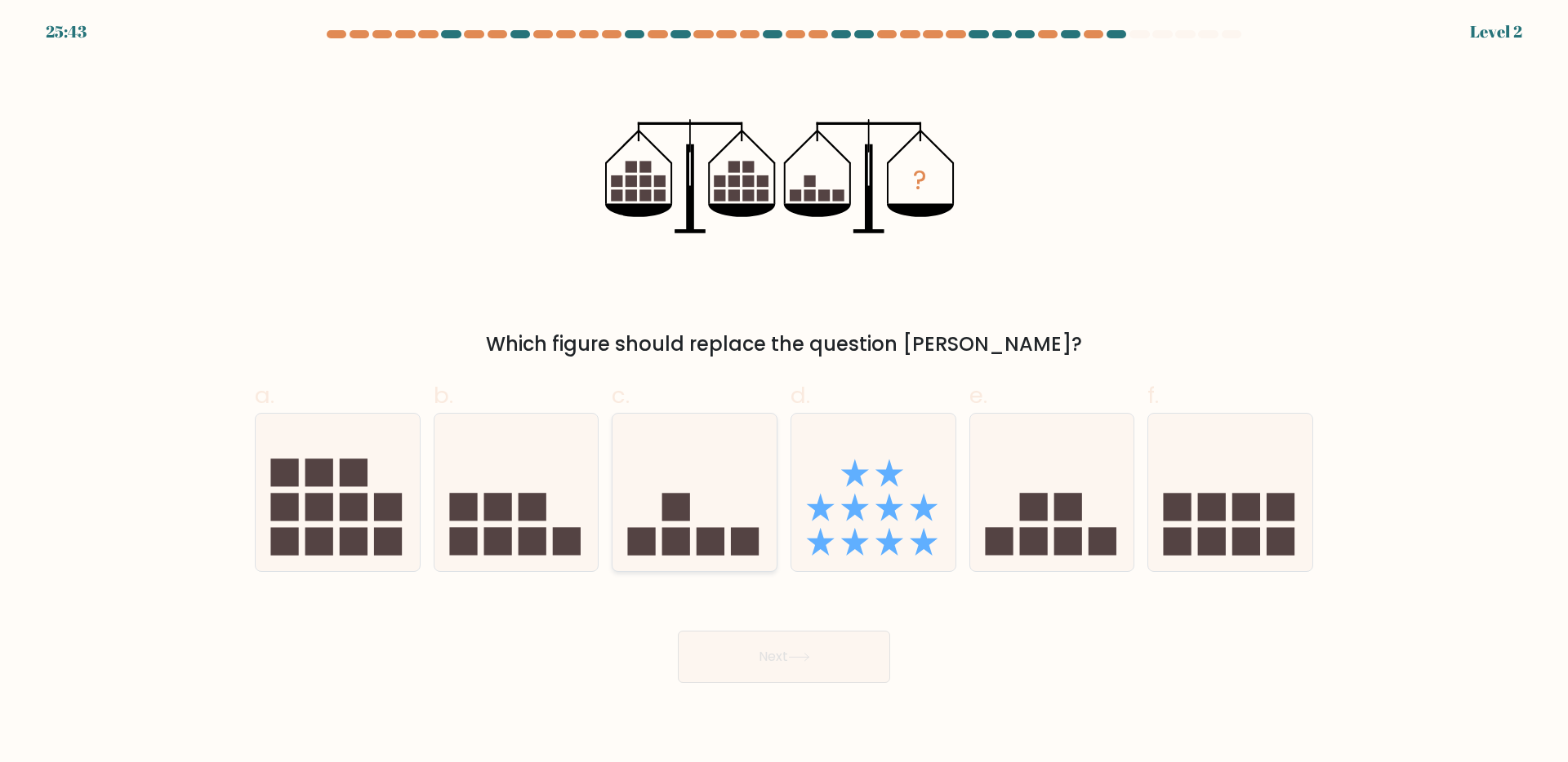
click at [693, 518] on icon at bounding box center [695, 492] width 164 height 136
click at [784, 392] on input "c." at bounding box center [784, 386] width 1 height 10
radio input "true"
click at [741, 658] on button "Next" at bounding box center [784, 657] width 213 height 52
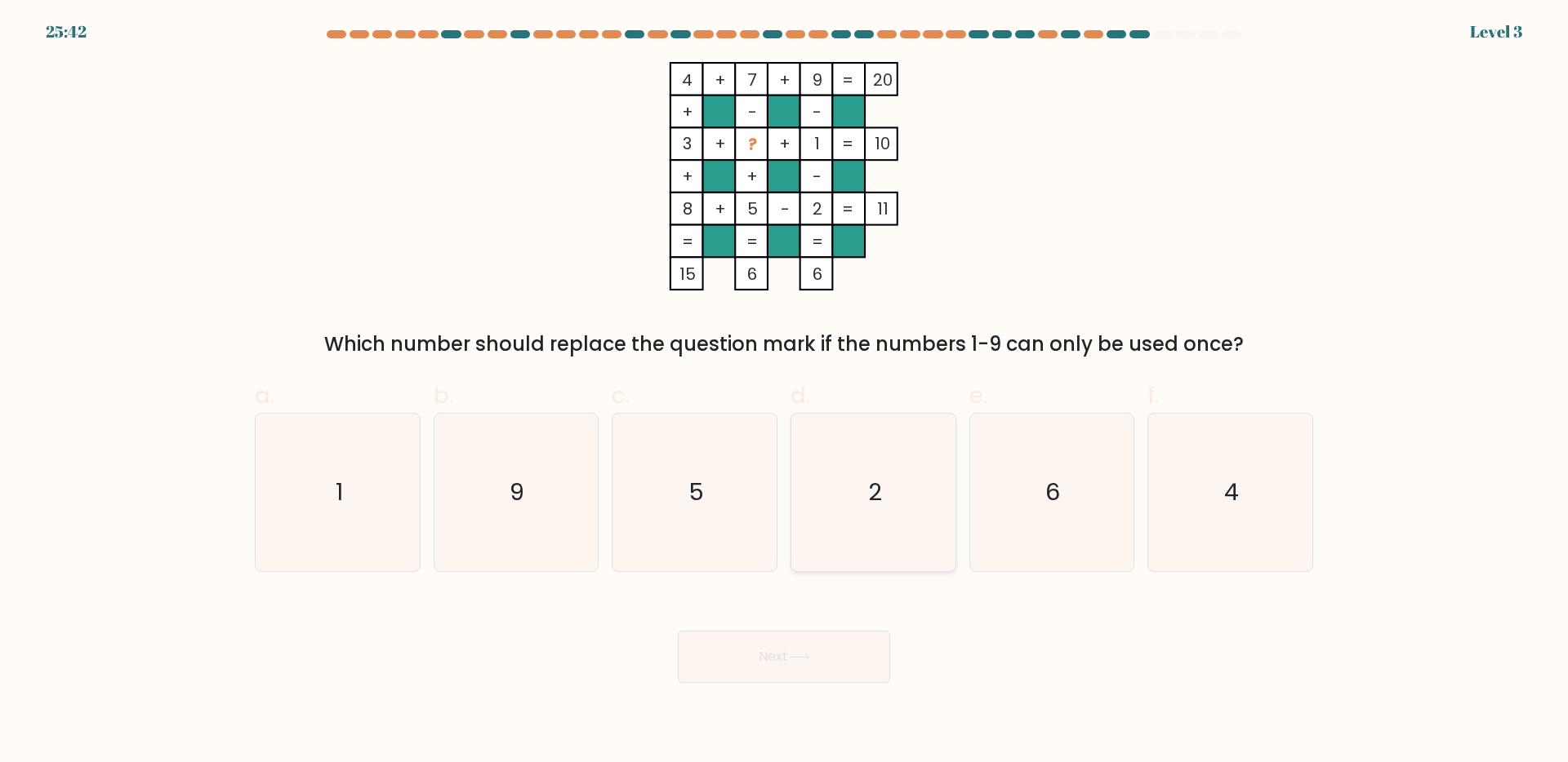
click at [816, 507] on icon "2" at bounding box center [873, 492] width 157 height 157
click at [785, 392] on input "d. 2" at bounding box center [784, 386] width 1 height 10
radio input "true"
click at [736, 665] on button "Next" at bounding box center [784, 657] width 213 height 52
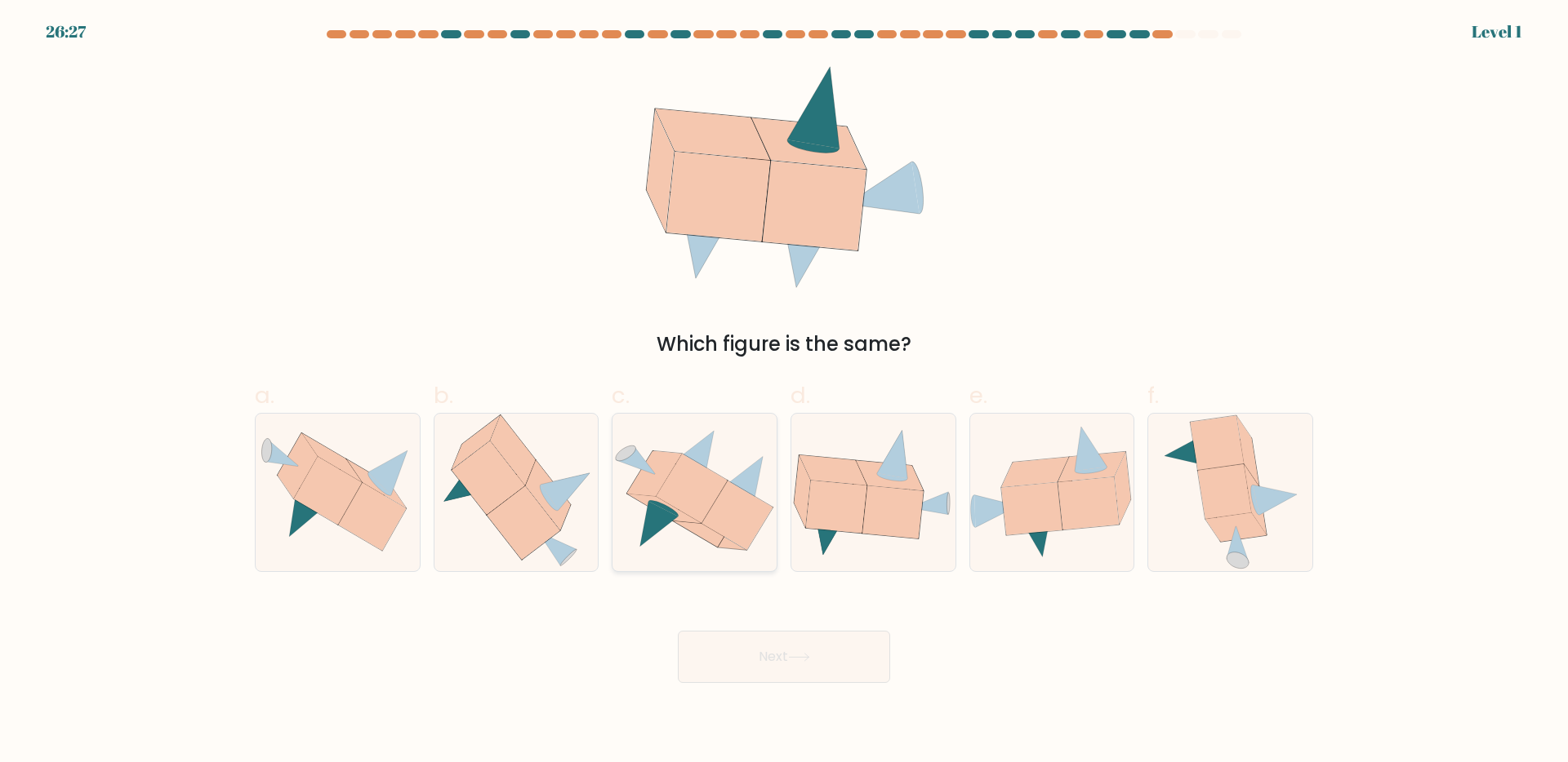
click at [672, 516] on icon at bounding box center [660, 524] width 38 height 45
click at [784, 392] on input "c." at bounding box center [784, 386] width 1 height 10
radio input "true"
click at [770, 646] on button "Next" at bounding box center [784, 657] width 213 height 52
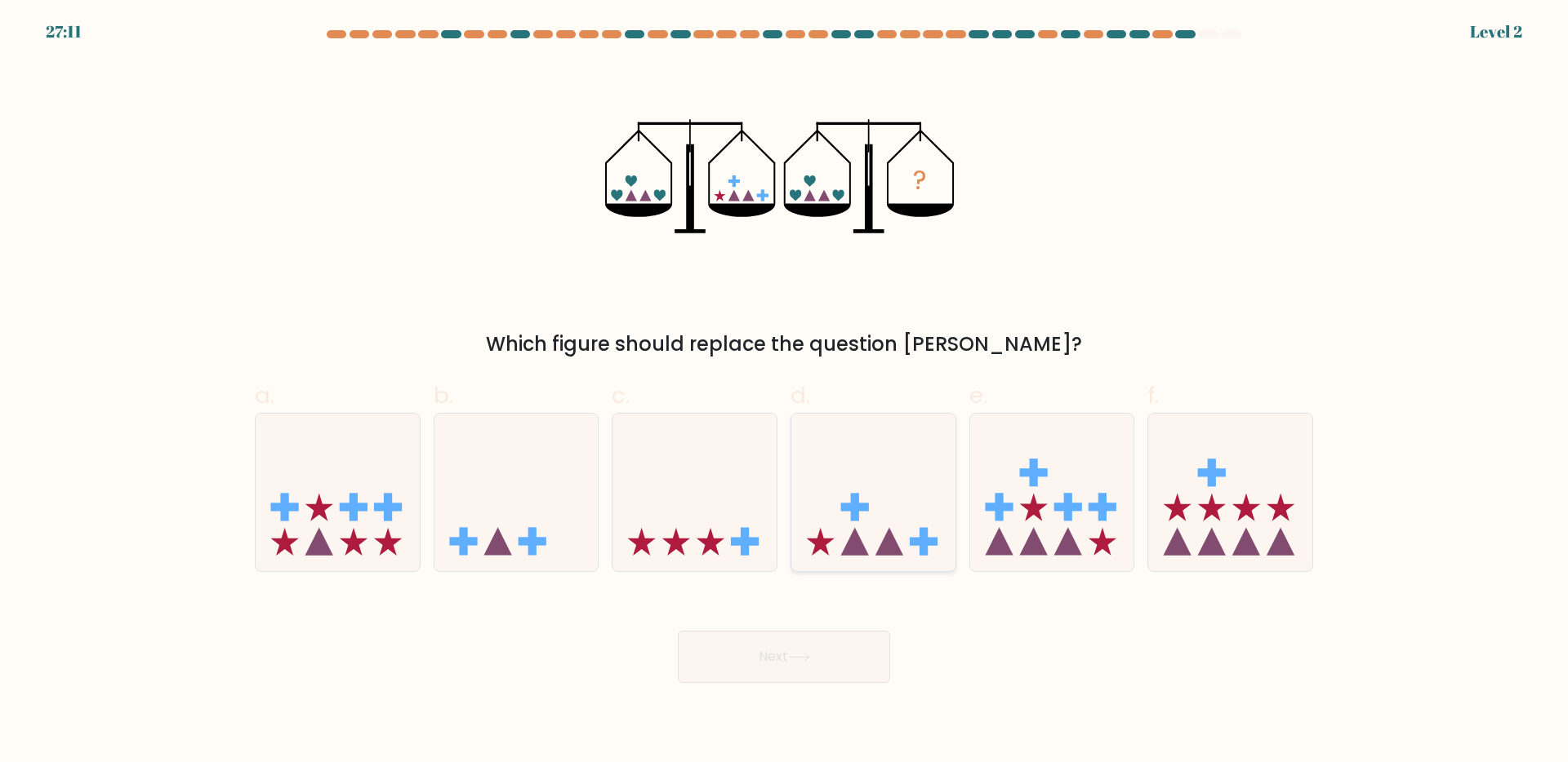
click at [813, 460] on icon at bounding box center [874, 492] width 164 height 136
click at [785, 392] on input "d." at bounding box center [784, 386] width 1 height 10
radio input "true"
click at [749, 653] on button "Next" at bounding box center [784, 657] width 213 height 52
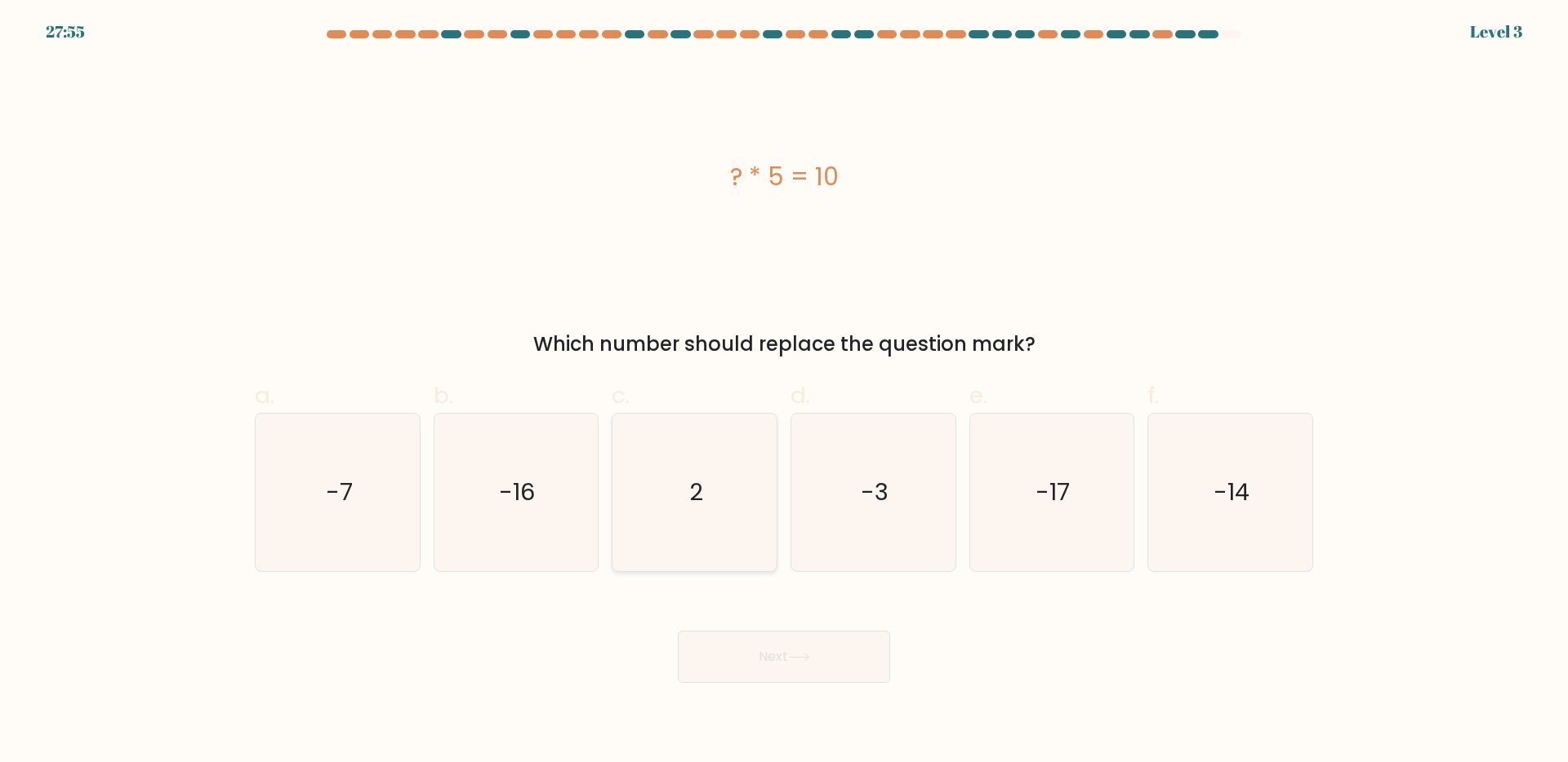
click at [718, 463] on icon "2" at bounding box center [694, 492] width 157 height 157
click at [784, 392] on input "c. 2" at bounding box center [784, 386] width 1 height 10
radio input "true"
click at [796, 637] on button "Next" at bounding box center [784, 657] width 213 height 52
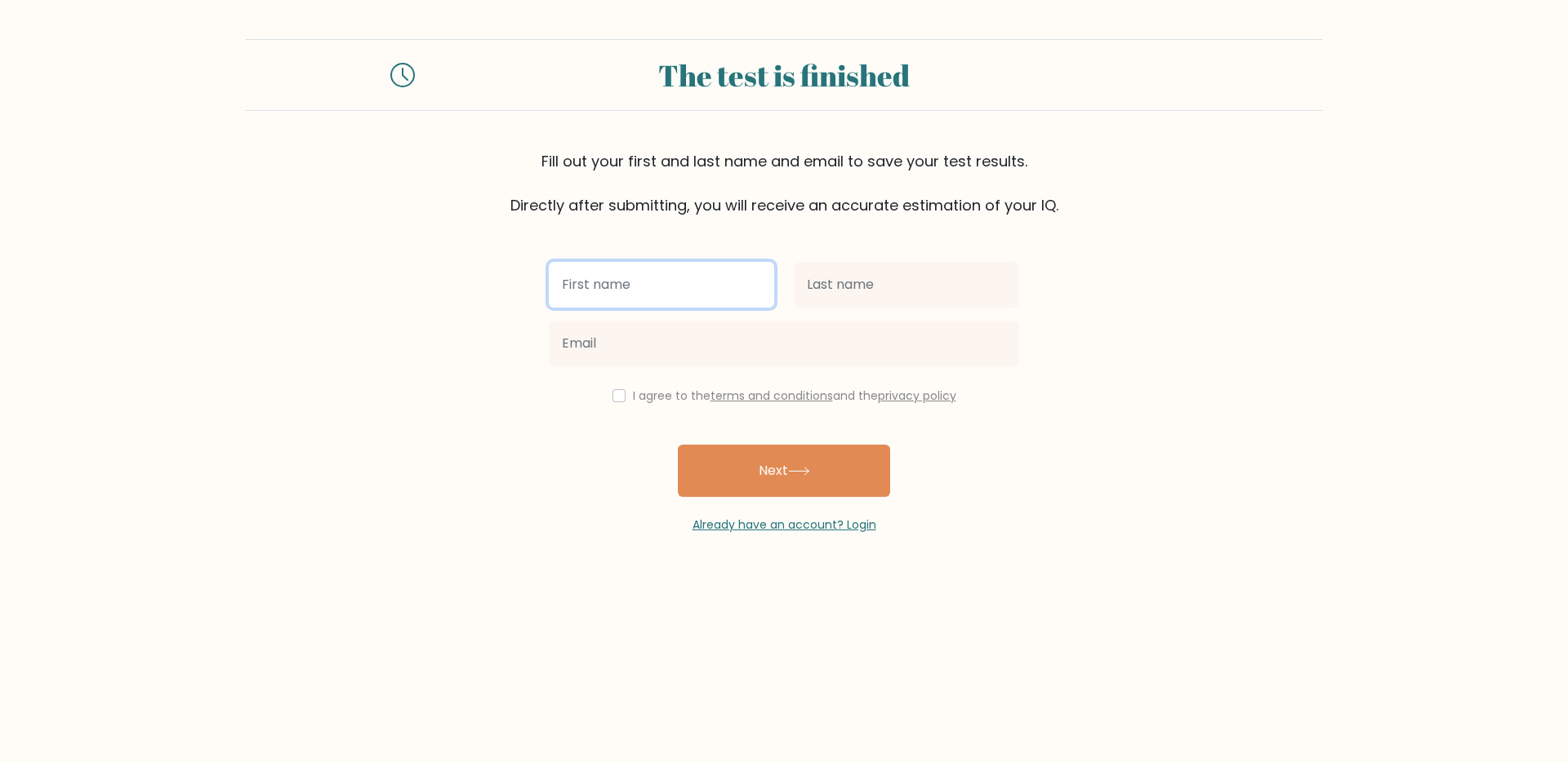
click at [621, 282] on input "text" at bounding box center [661, 284] width 226 height 46
type input "a"
type input "Alex"
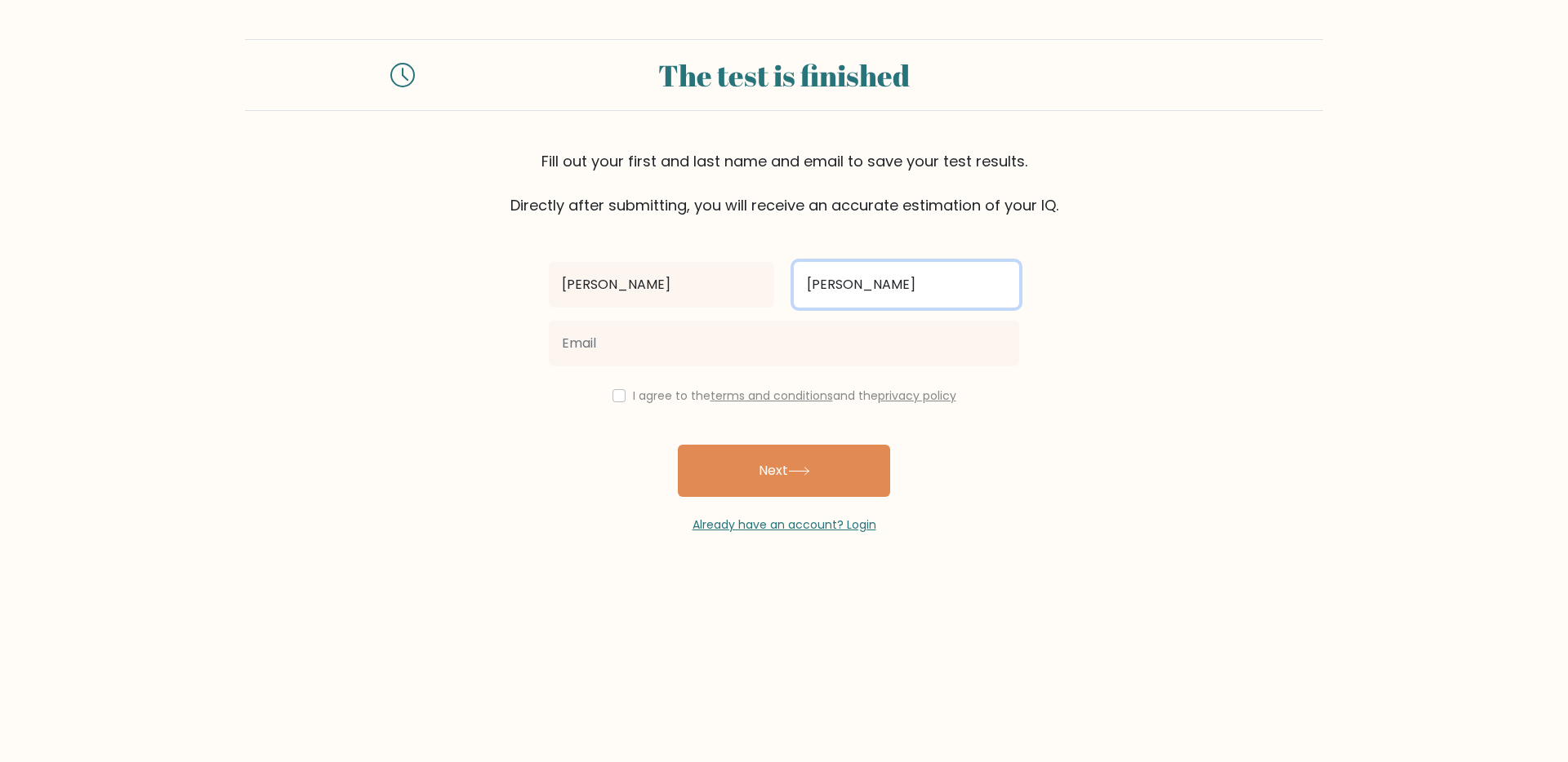
type input "Bogdan"
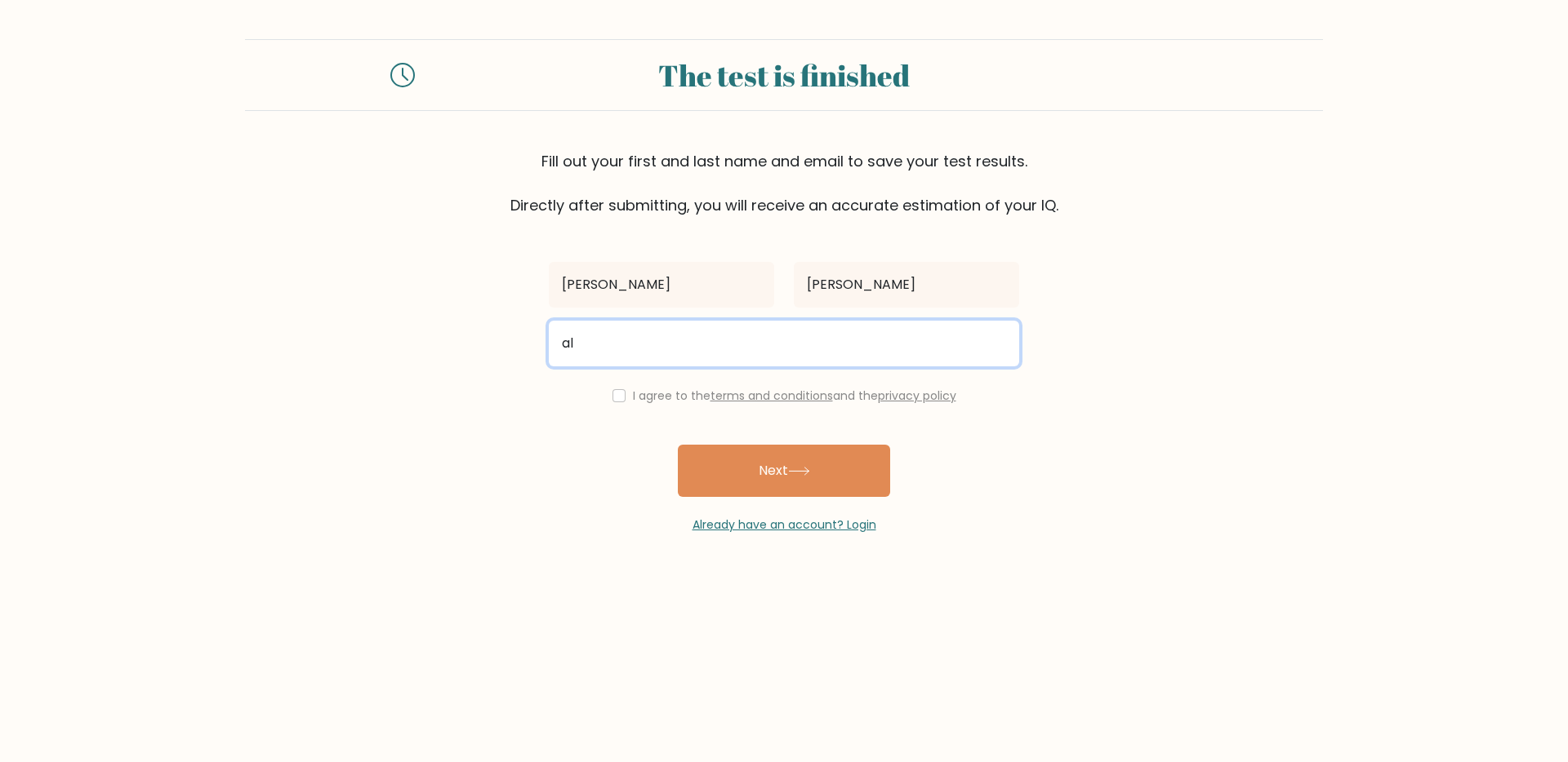
type input "a"
type input "[EMAIL_ADDRESS][DOMAIN_NAME]"
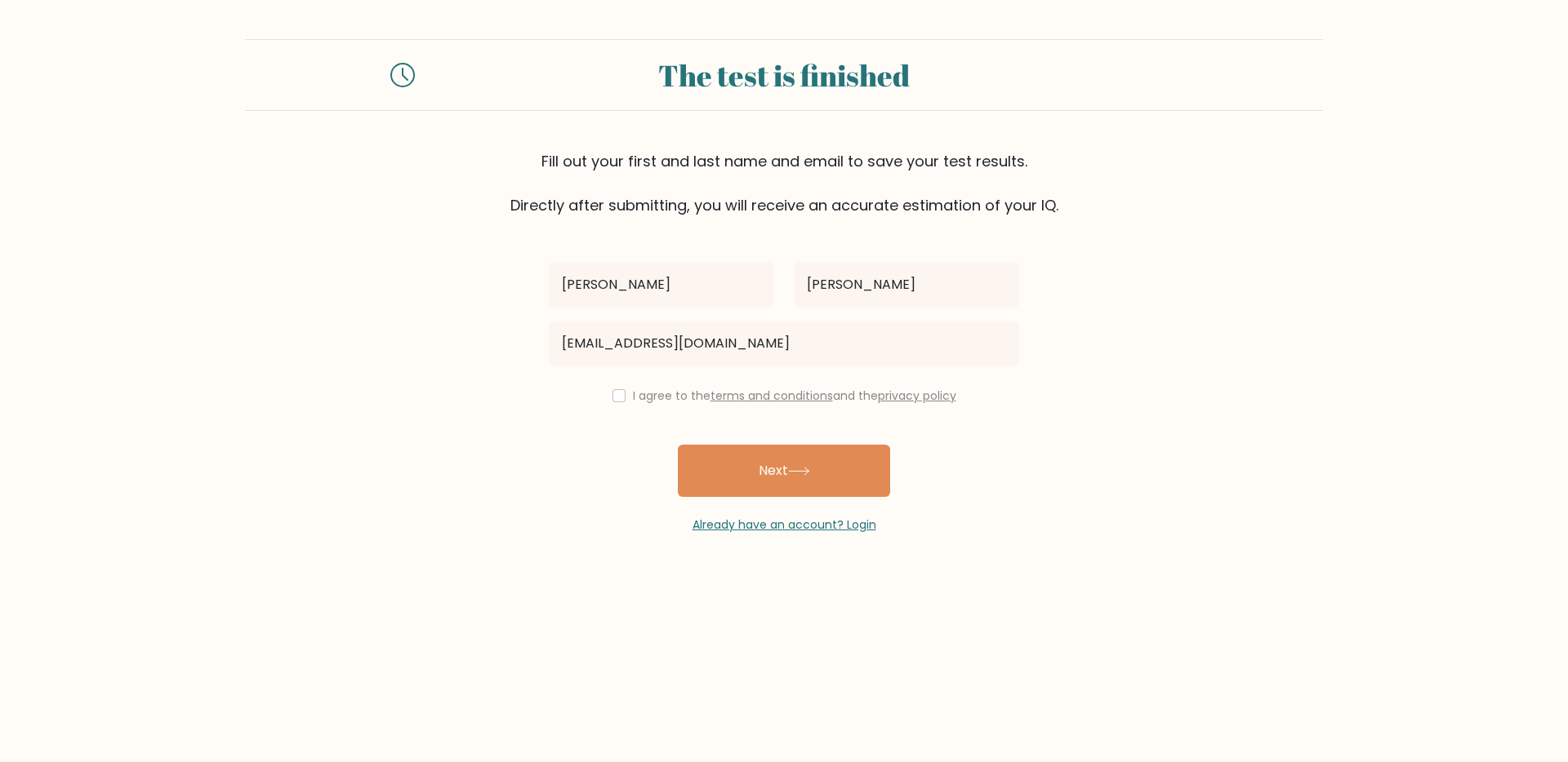
click at [564, 400] on div "I agree to the terms and conditions and the privacy policy" at bounding box center [784, 396] width 490 height 20
click at [606, 398] on div "I agree to the terms and conditions and the privacy policy" at bounding box center [784, 396] width 490 height 20
click at [615, 395] on input "checkbox" at bounding box center [619, 396] width 13 height 13
checkbox input "true"
click at [725, 493] on button "Next" at bounding box center [784, 471] width 213 height 52
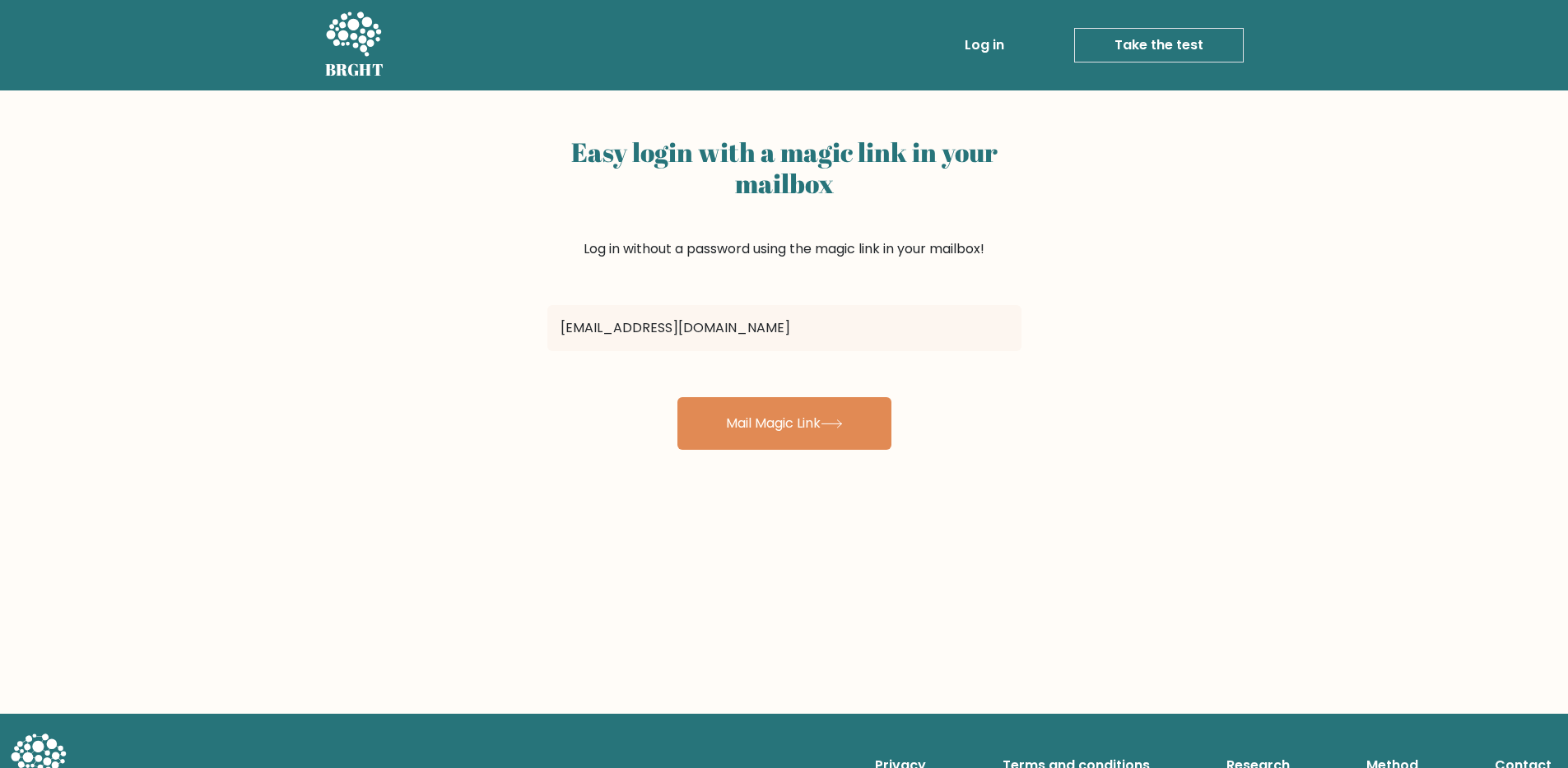
type input "[EMAIL_ADDRESS][DOMAIN_NAME]"
click at [678, 397] on button "Mail Magic Link" at bounding box center [785, 423] width 214 height 52
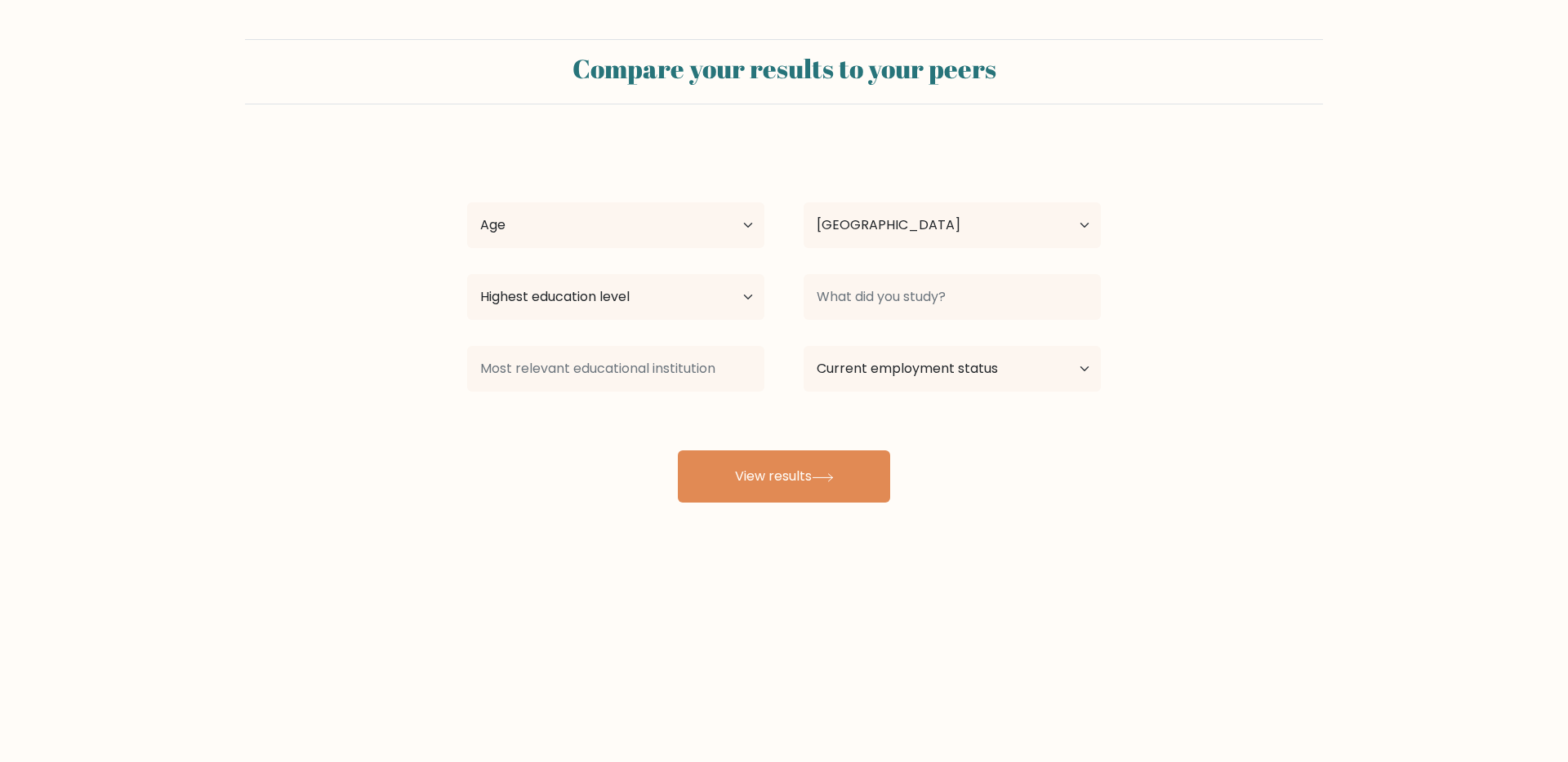
select select "TR"
click at [545, 176] on div "Alex Bogdan Age Under 18 years old 18-24 years old 25-34 years old 35-44 years …" at bounding box center [784, 323] width 653 height 359
click at [533, 213] on select "Age Under 18 years old 18-24 years old 25-34 years old 35-44 years old 45-54 ye…" at bounding box center [615, 225] width 297 height 46
select select "35_44"
click at [467, 202] on select "Age Under 18 years old 18-24 years old 25-34 years old 35-44 years old 45-54 ye…" at bounding box center [615, 225] width 297 height 46
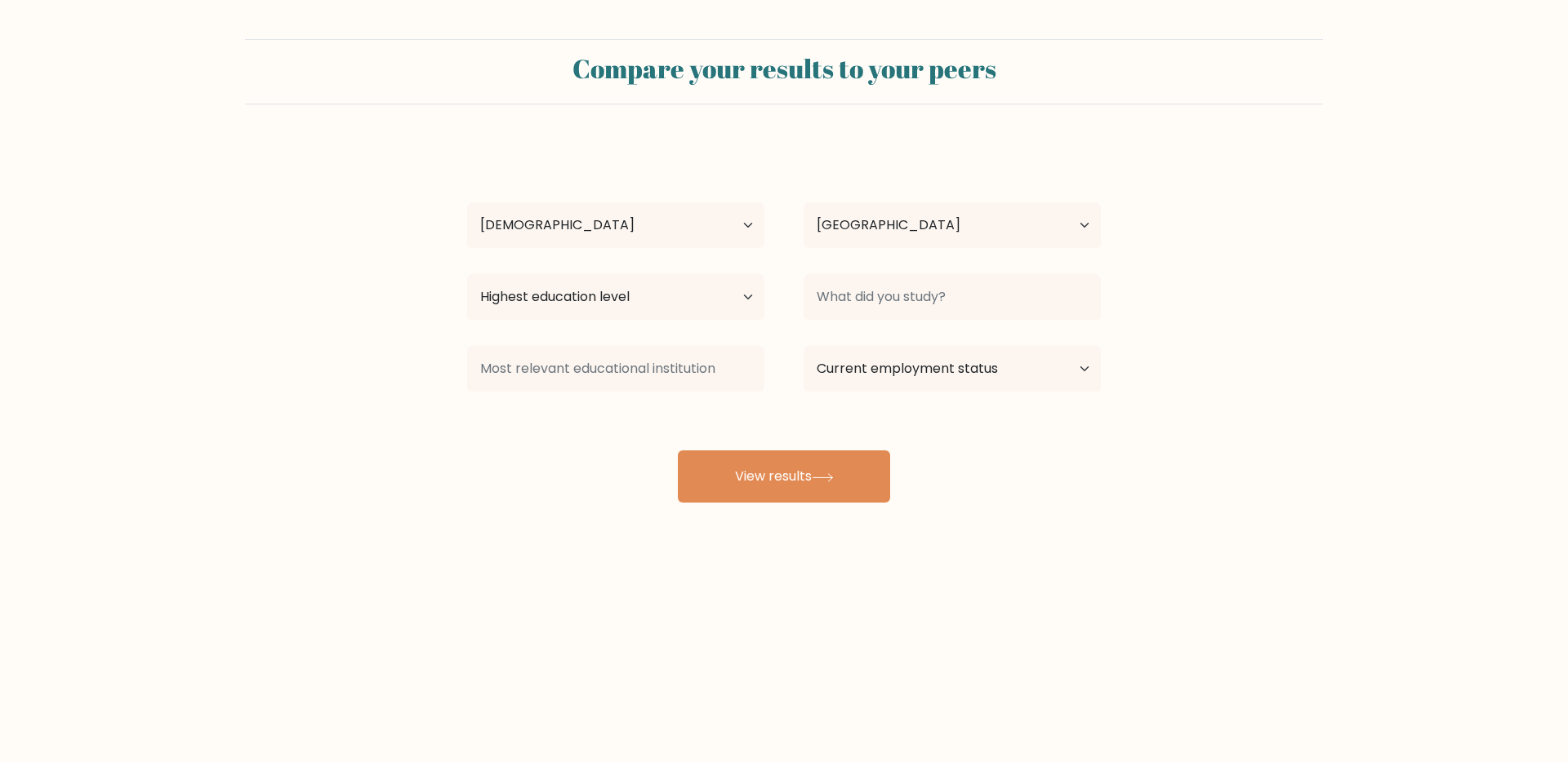
click at [853, 320] on div at bounding box center [952, 297] width 336 height 59
click at [851, 304] on input at bounding box center [953, 296] width 297 height 46
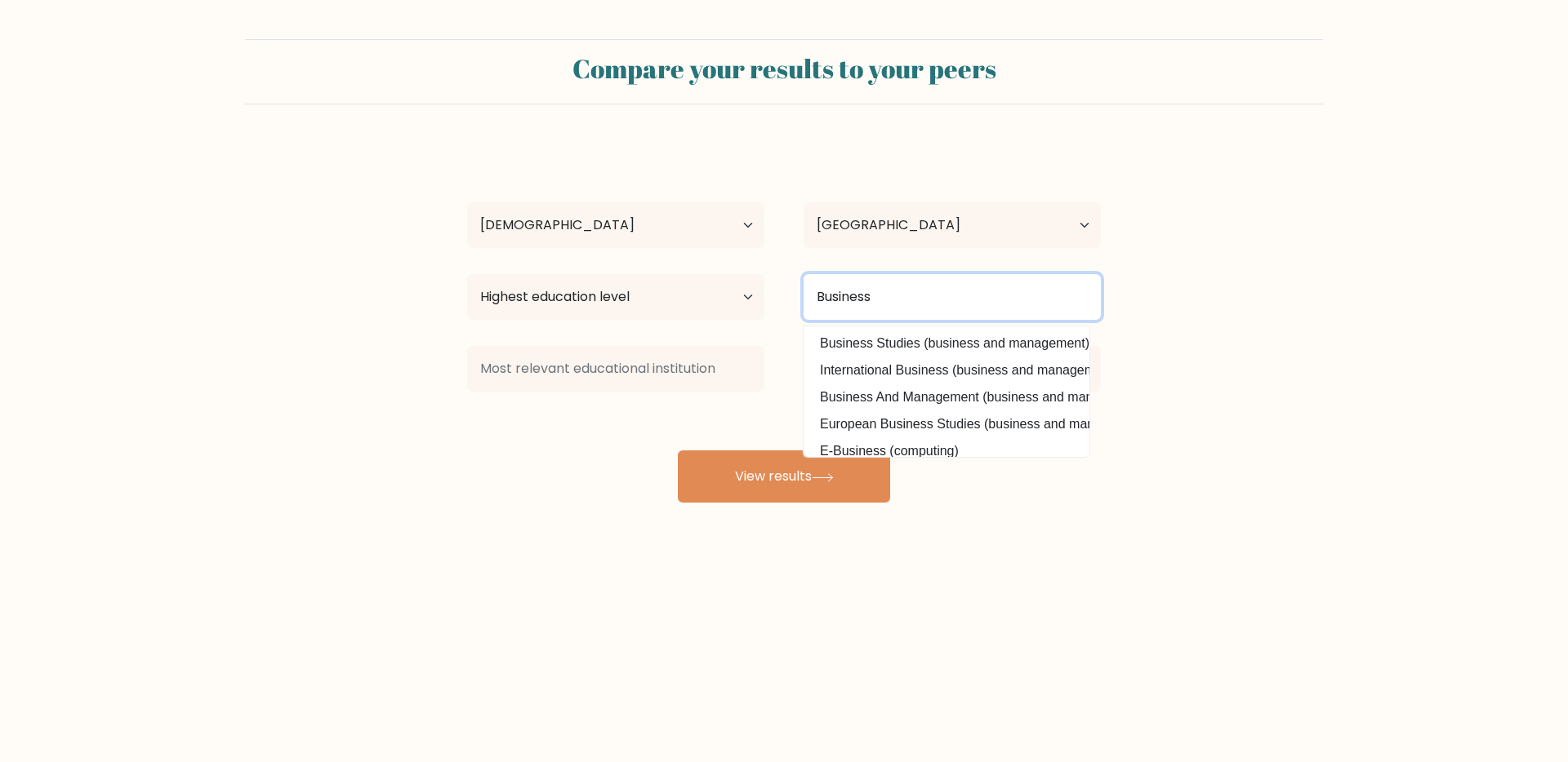
type input "Business"
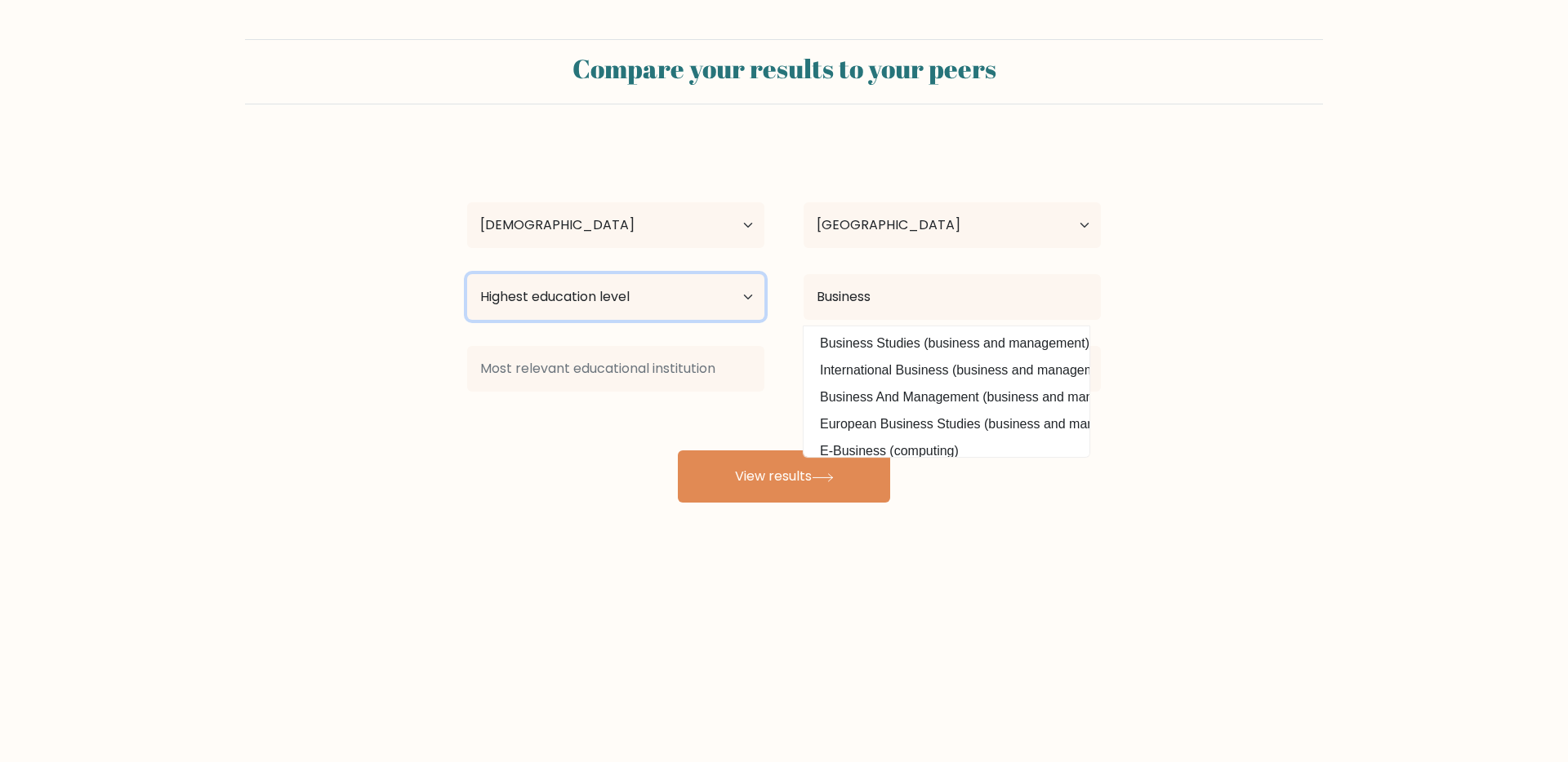
click at [621, 297] on select "Highest education level No schooling Primary Lower Secondary Upper Secondary Oc…" at bounding box center [615, 296] width 297 height 46
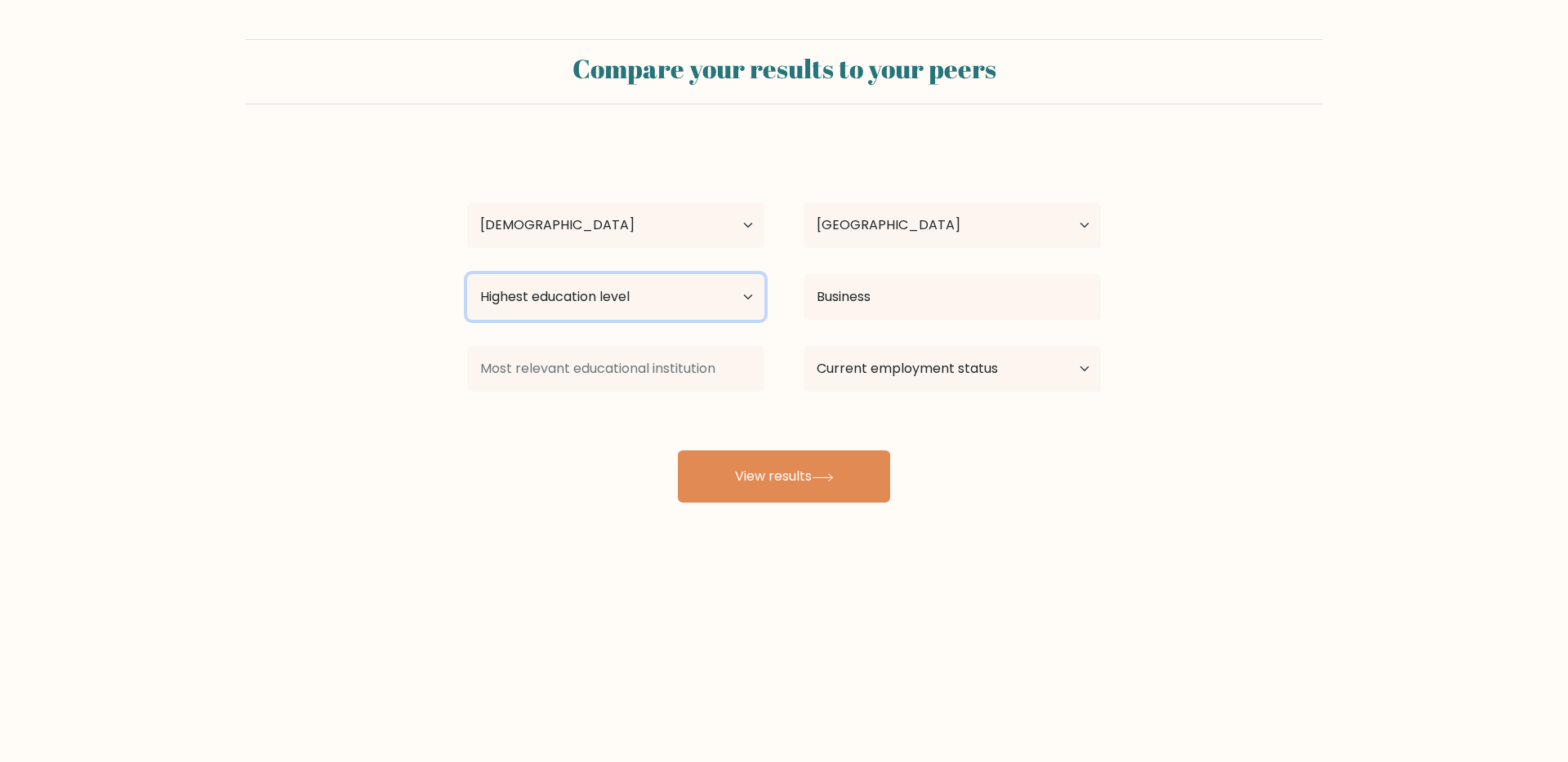
select select "bachelors_degree"
click at [467, 274] on select "Highest education level No schooling Primary Lower Secondary Upper Secondary Oc…" at bounding box center [615, 296] width 297 height 46
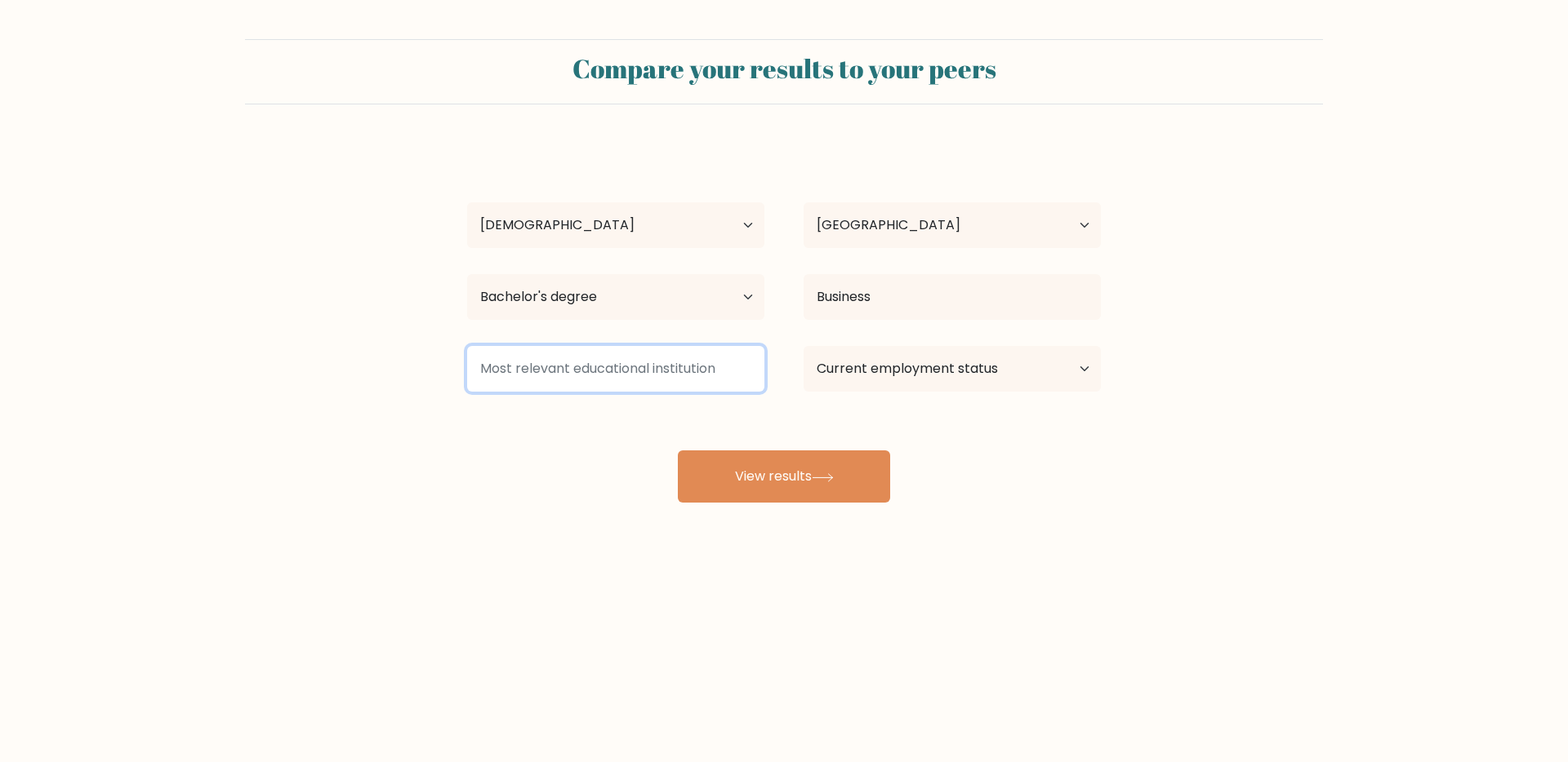
click at [581, 365] on input at bounding box center [615, 369] width 297 height 46
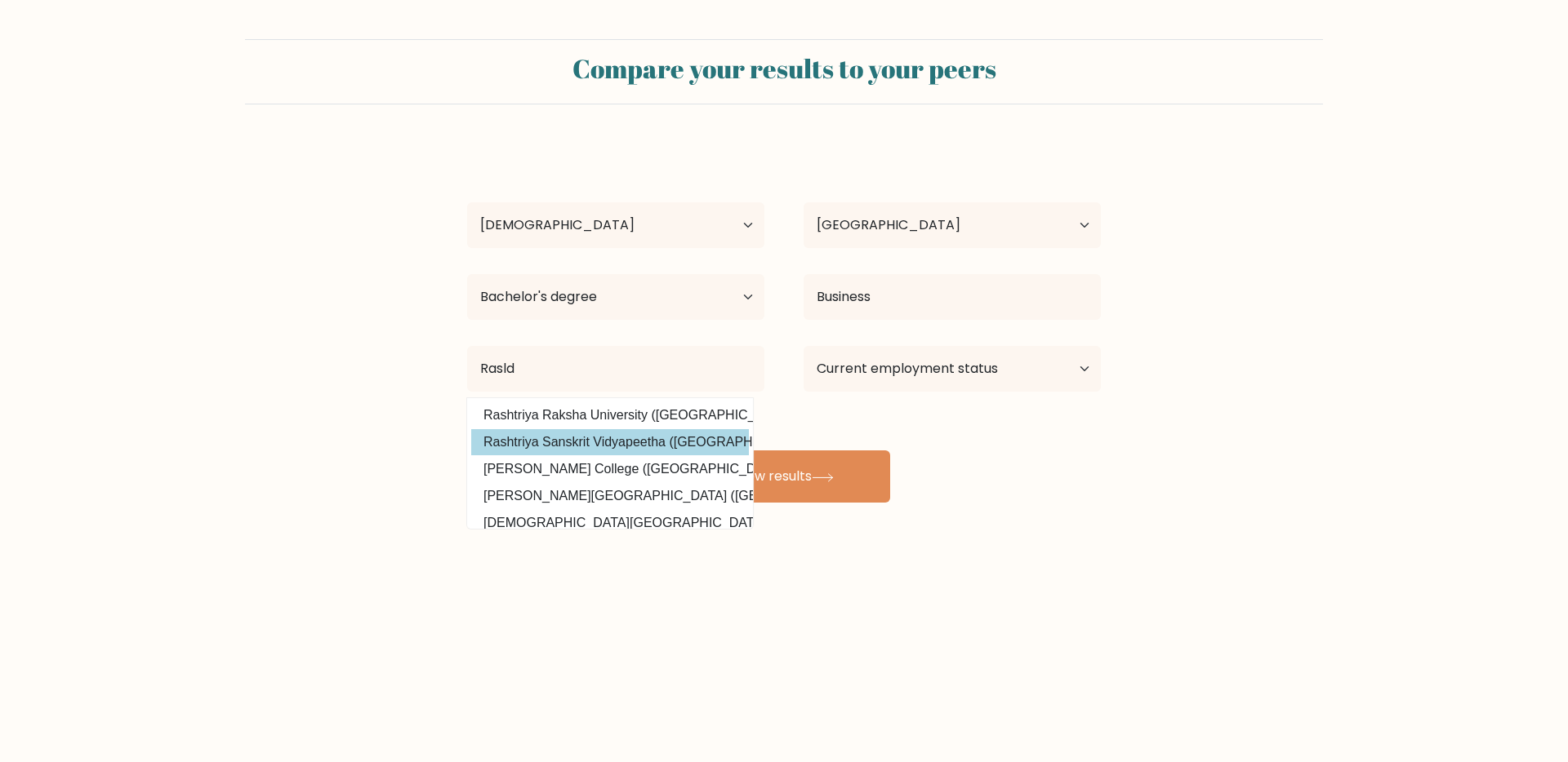
click at [613, 439] on option "Rashtriya Sanskrit Vidyapeetha (India)" at bounding box center [609, 442] width 277 height 26
type input "Rashtriya Sanskrit Vidyapeetha"
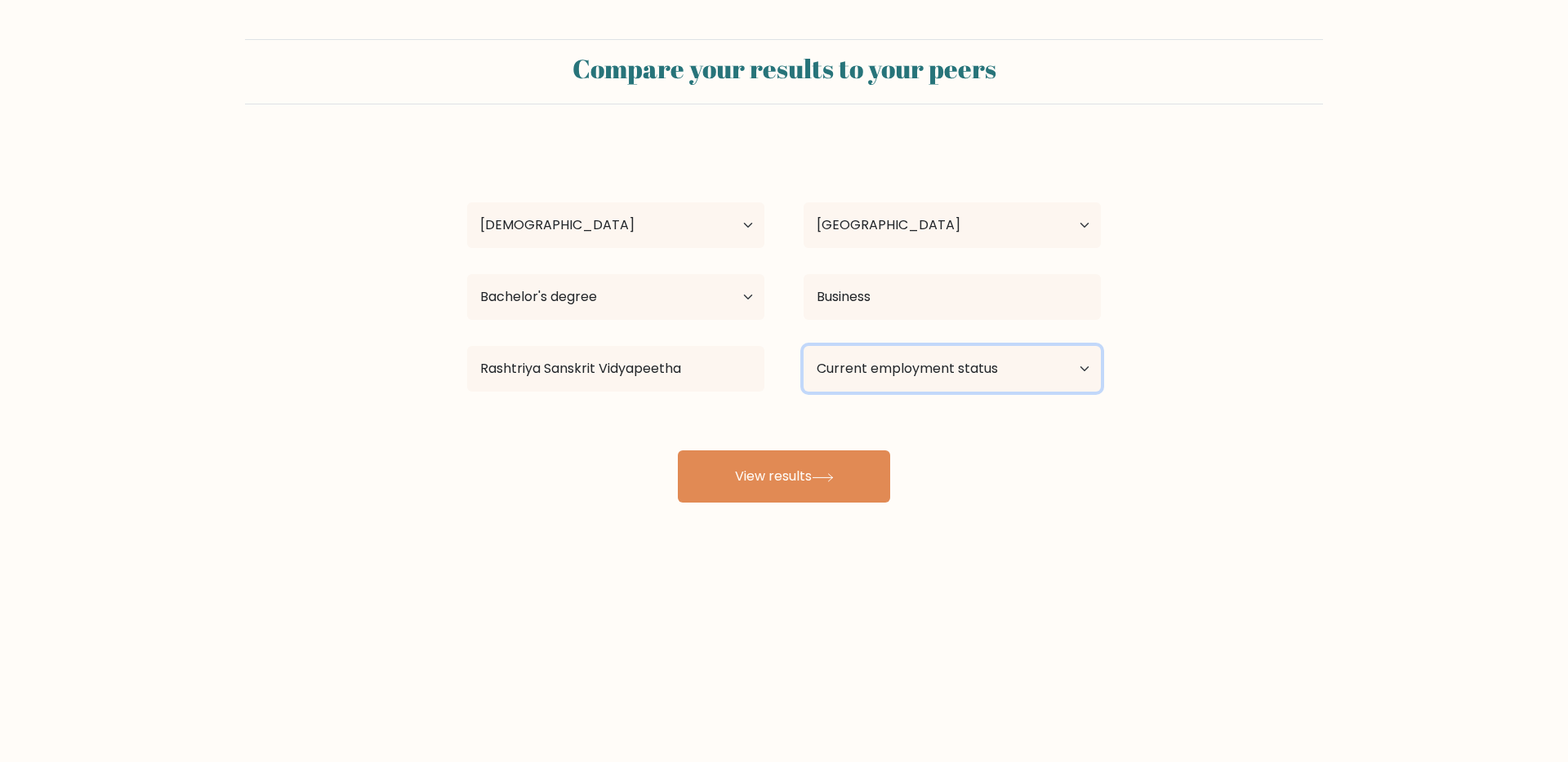
click at [853, 350] on select "Current employment status Employed Student Retired Other / prefer not to answer" at bounding box center [953, 369] width 297 height 46
select select "retired"
click at [804, 346] on select "Current employment status Employed Student Retired Other / prefer not to answer" at bounding box center [953, 369] width 297 height 46
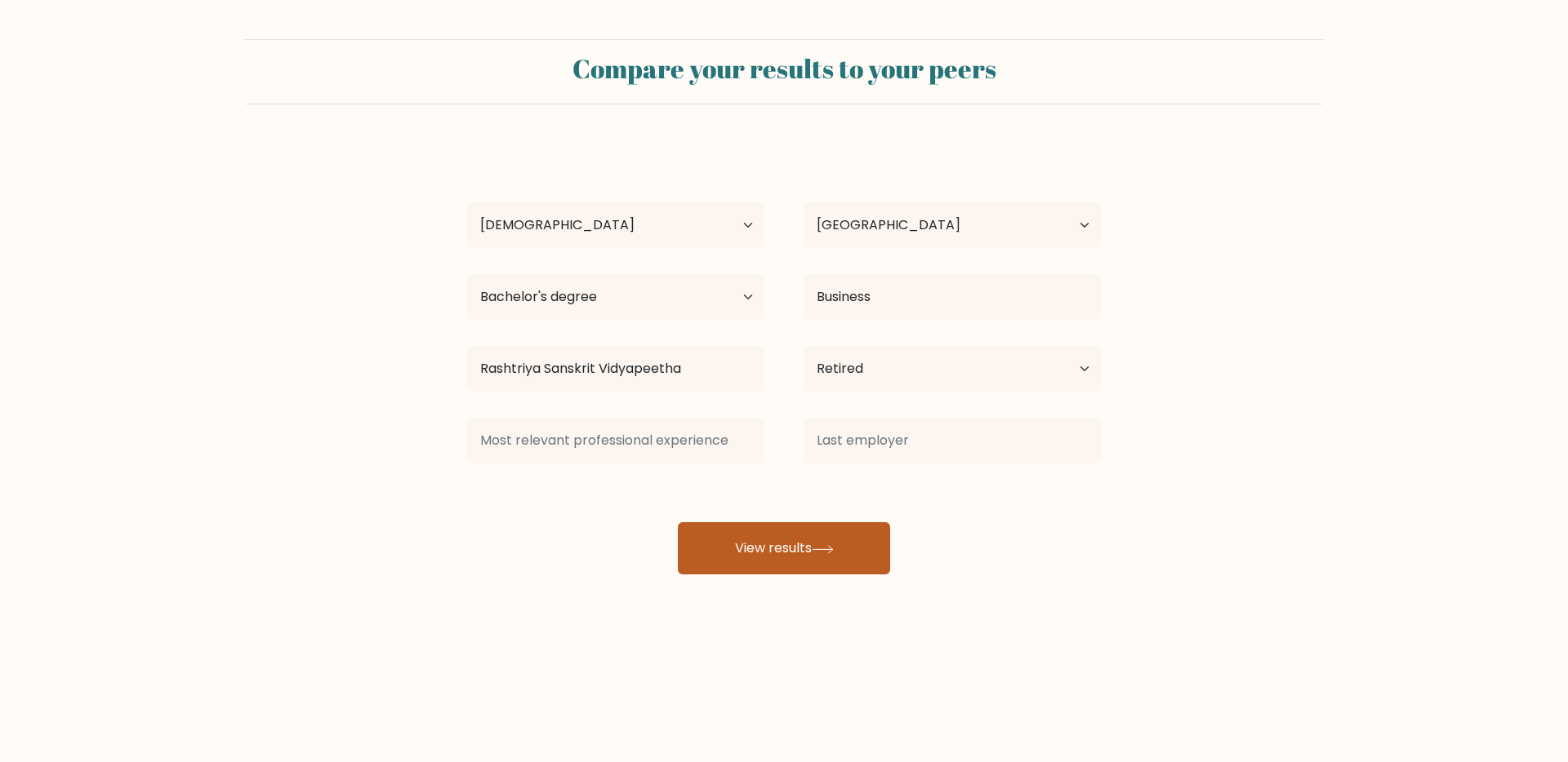
click at [741, 475] on div "Alex Bogdan Age Under 18 years old 18-24 years old 25-34 years old 35-44 years …" at bounding box center [784, 359] width 653 height 431
click at [636, 413] on div at bounding box center [615, 441] width 336 height 59
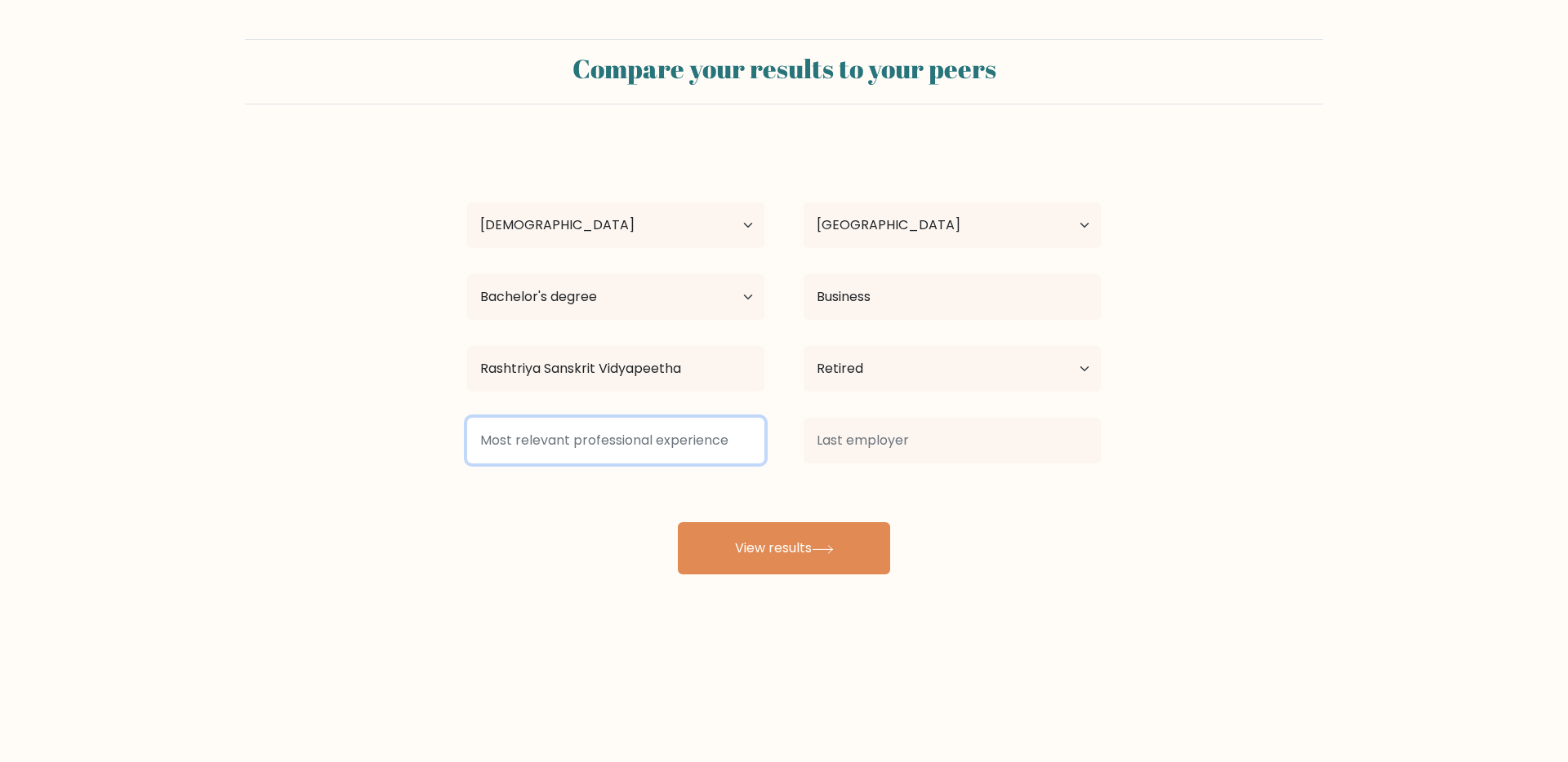
click at [629, 441] on input at bounding box center [615, 441] width 297 height 46
type input "lklkl"
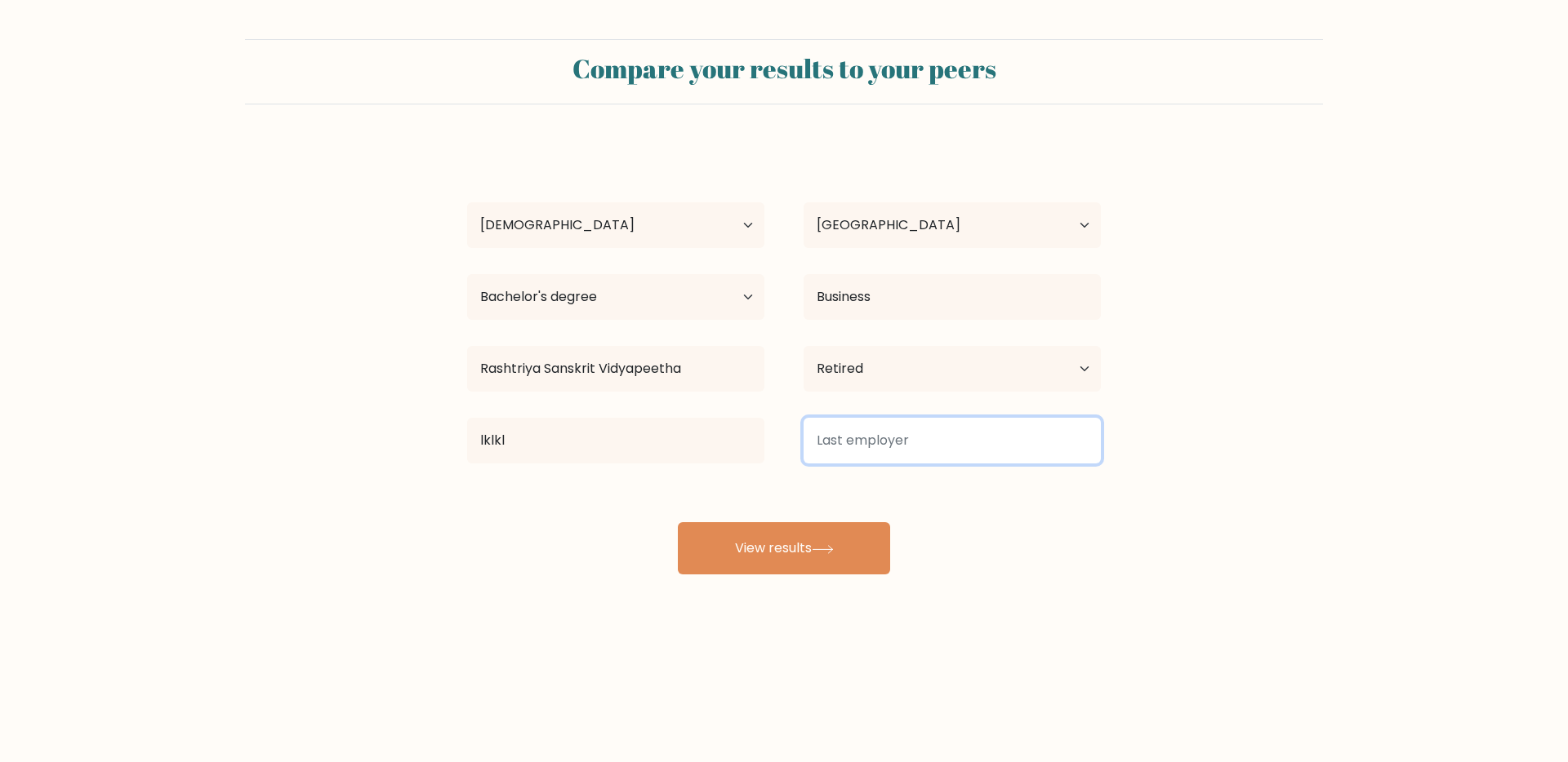
click at [825, 451] on input at bounding box center [953, 441] width 297 height 46
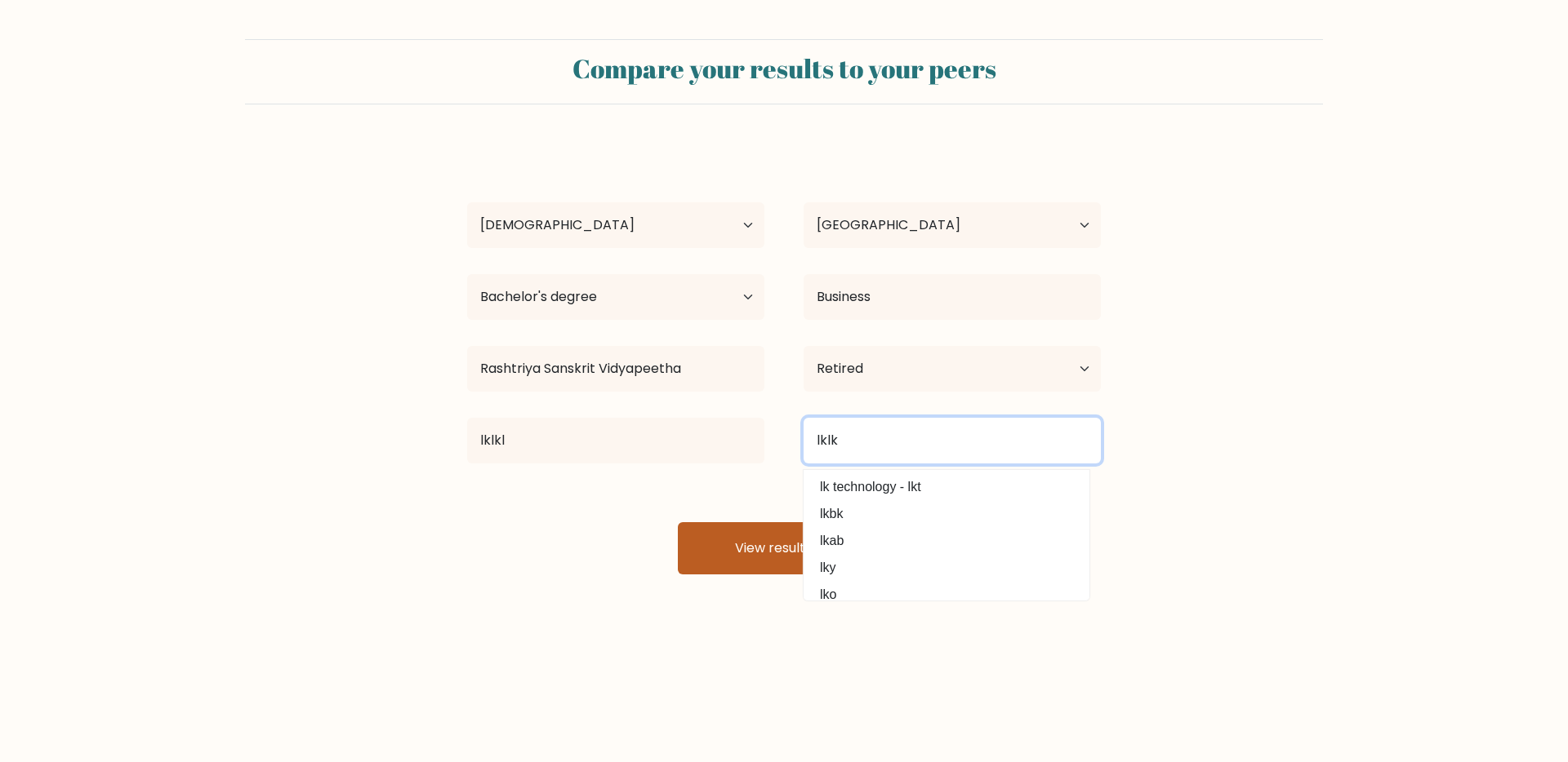
type input "lklk"
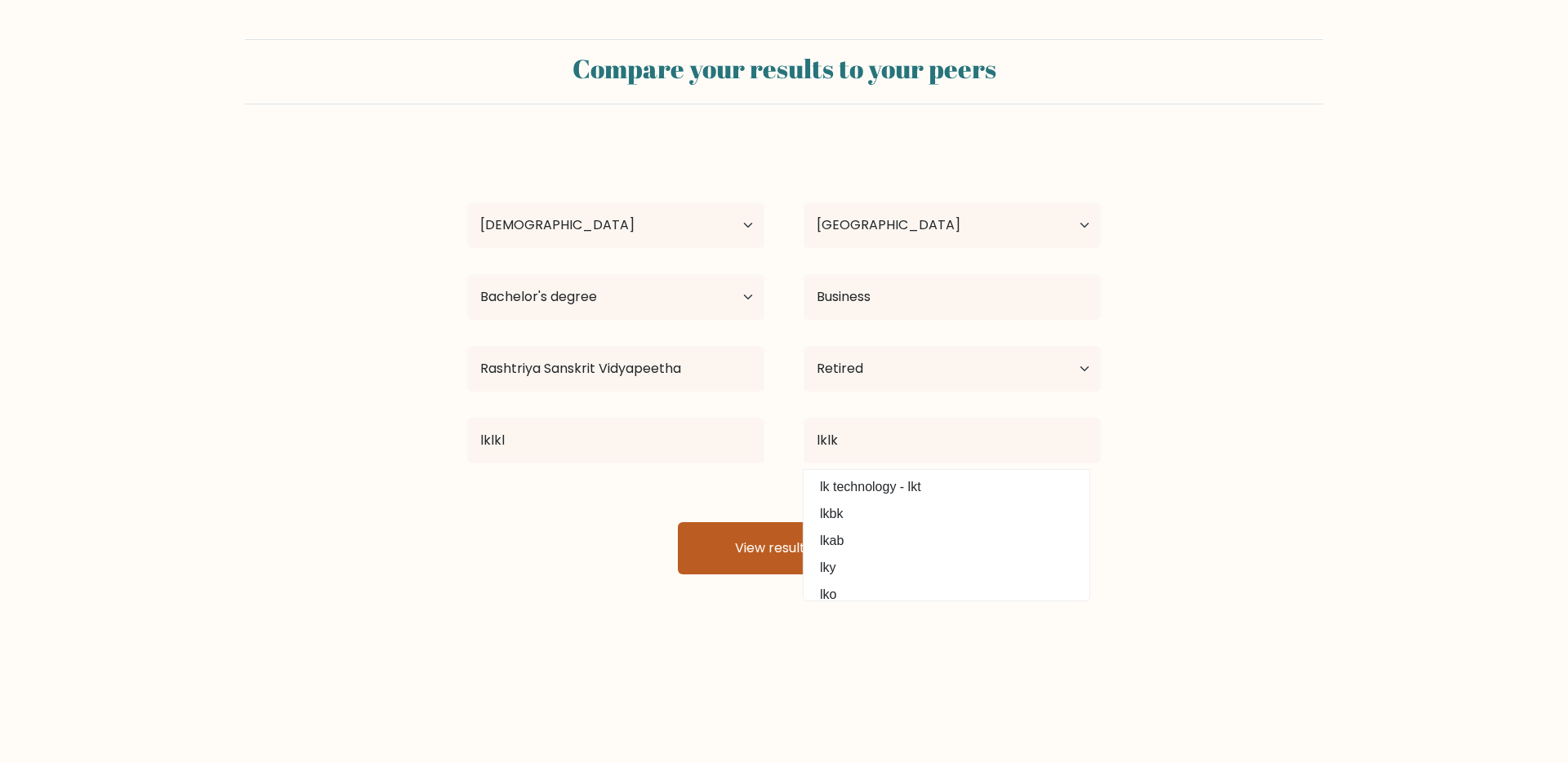
click at [776, 555] on button "View results" at bounding box center [784, 549] width 213 height 52
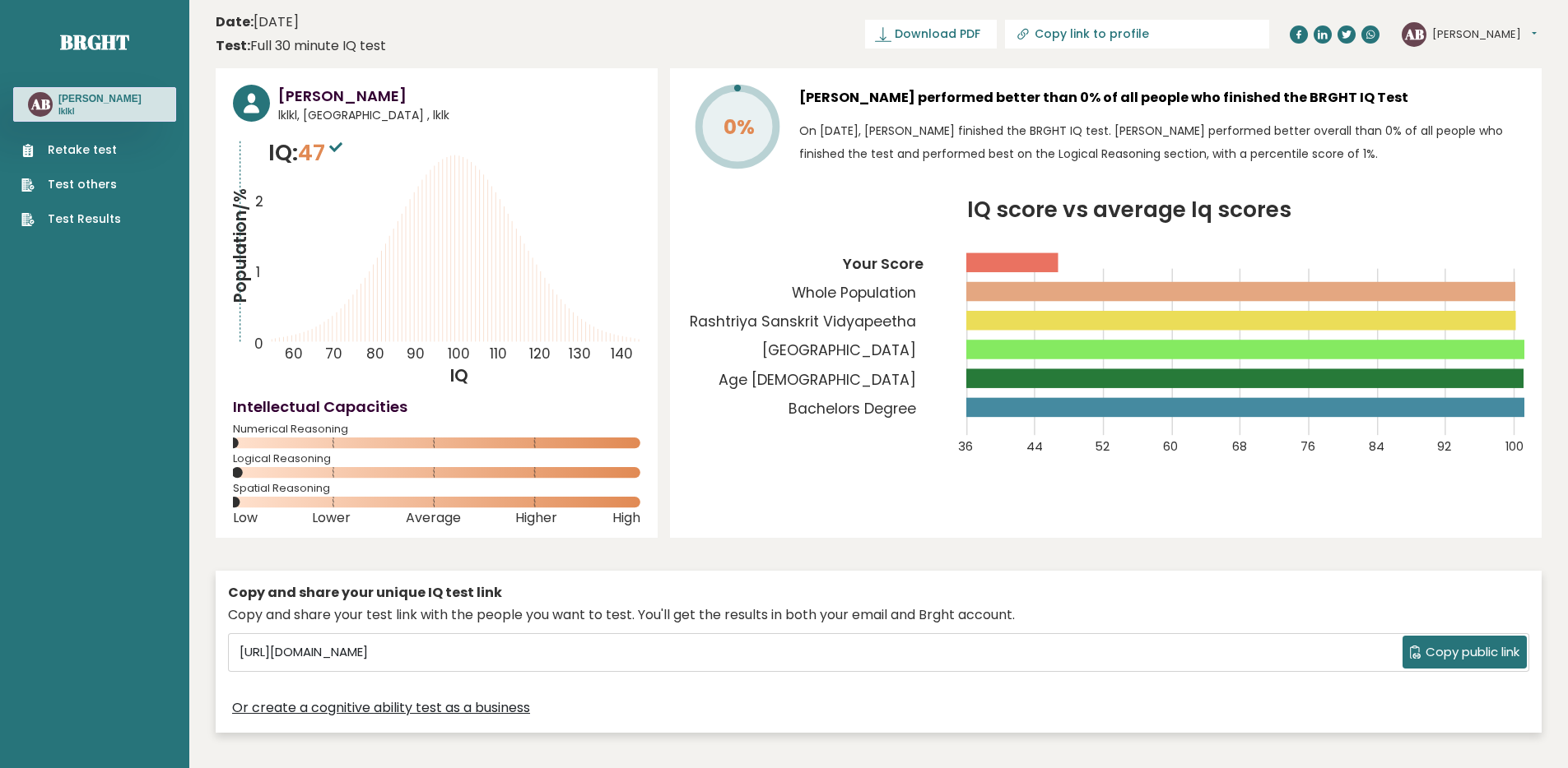
click at [1463, 23] on div "AB [PERSON_NAME] Dashboard Profile Settings Logout" at bounding box center [1469, 35] width 135 height 24
click at [1440, 35] on button "[PERSON_NAME]" at bounding box center [1484, 34] width 105 height 17
click at [71, 189] on link "Test others" at bounding box center [71, 185] width 99 height 17
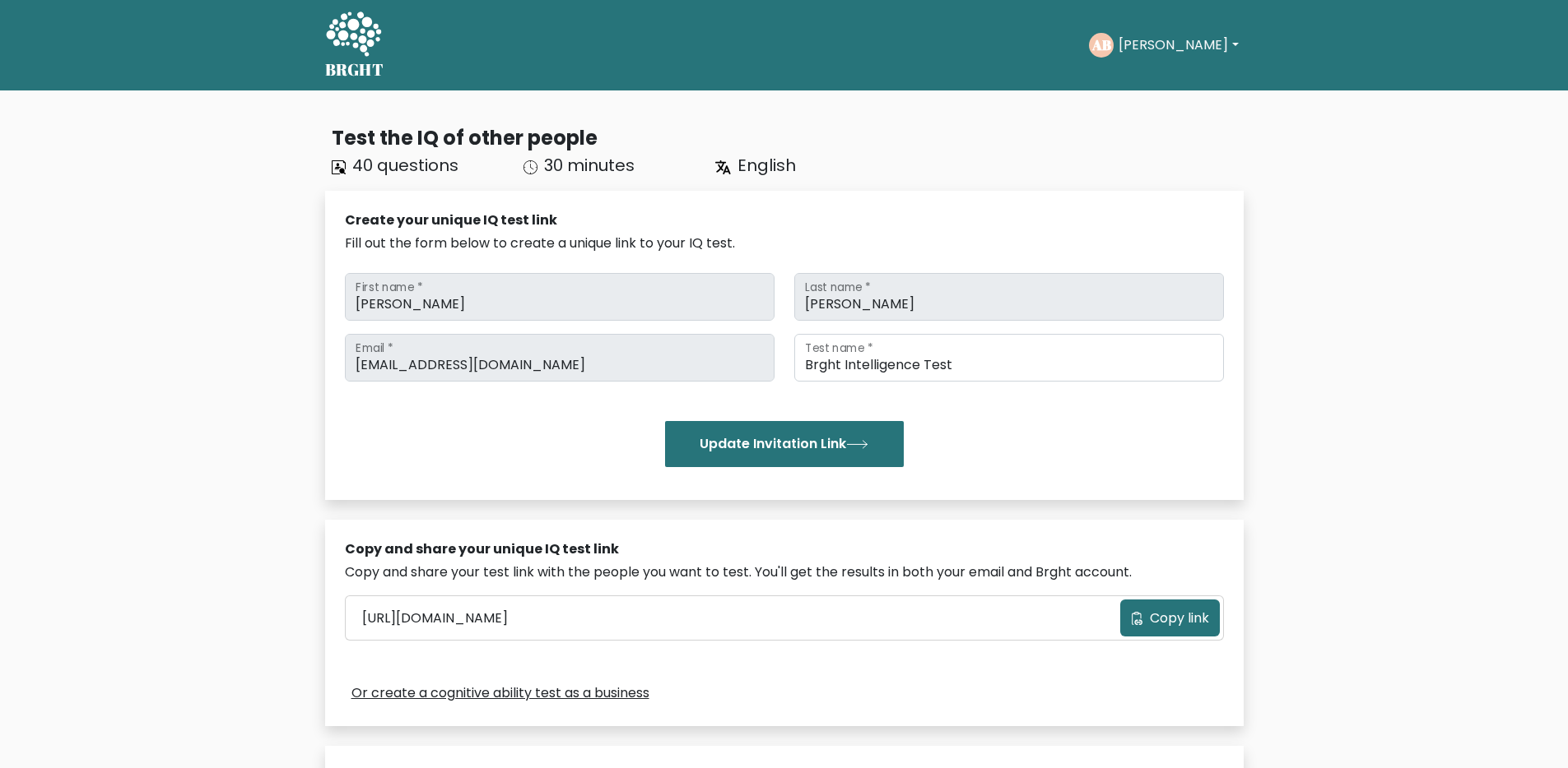
scroll to position [355, 0]
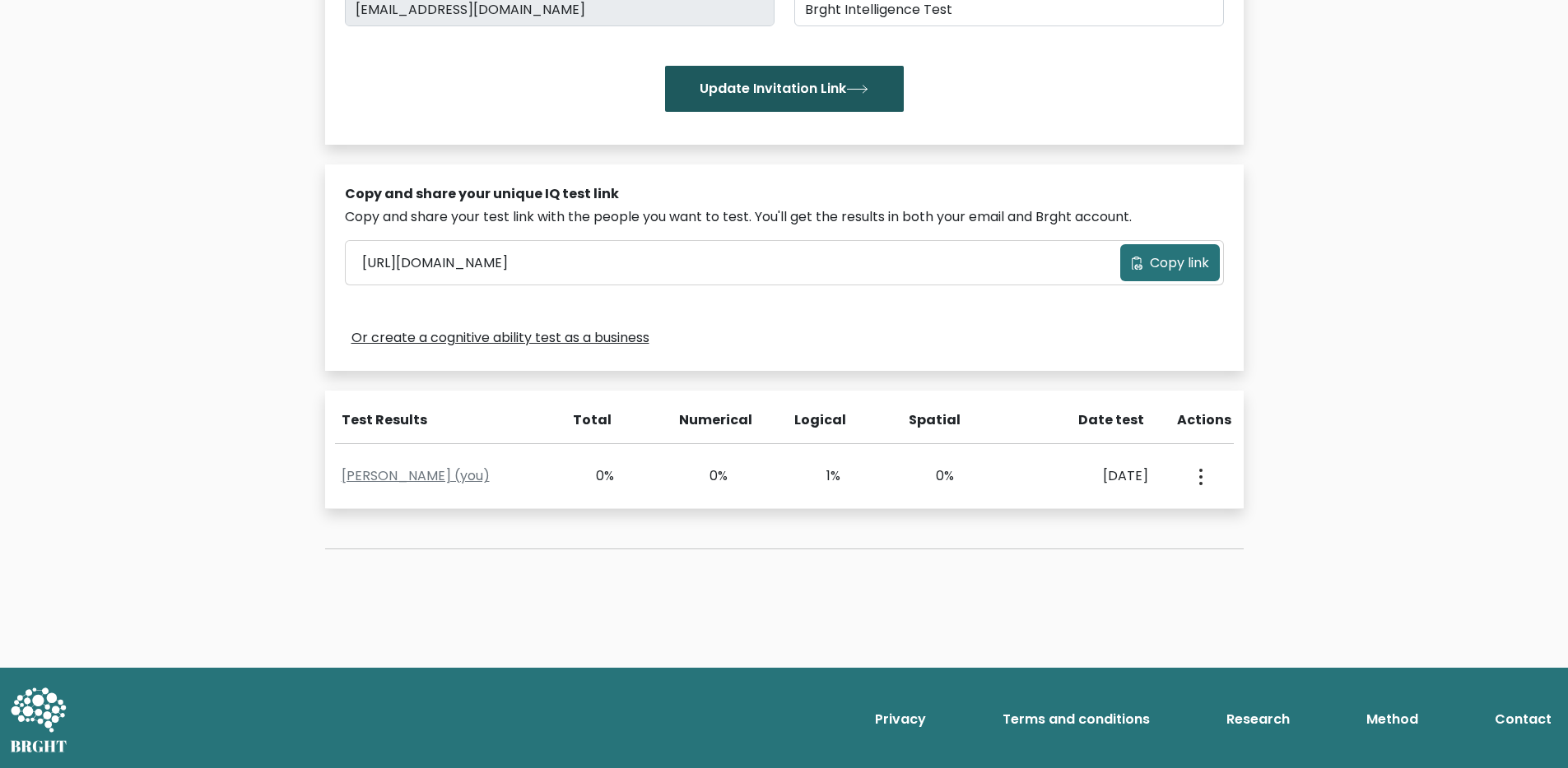
click at [753, 93] on button "Update Invitation Link" at bounding box center [784, 89] width 239 height 46
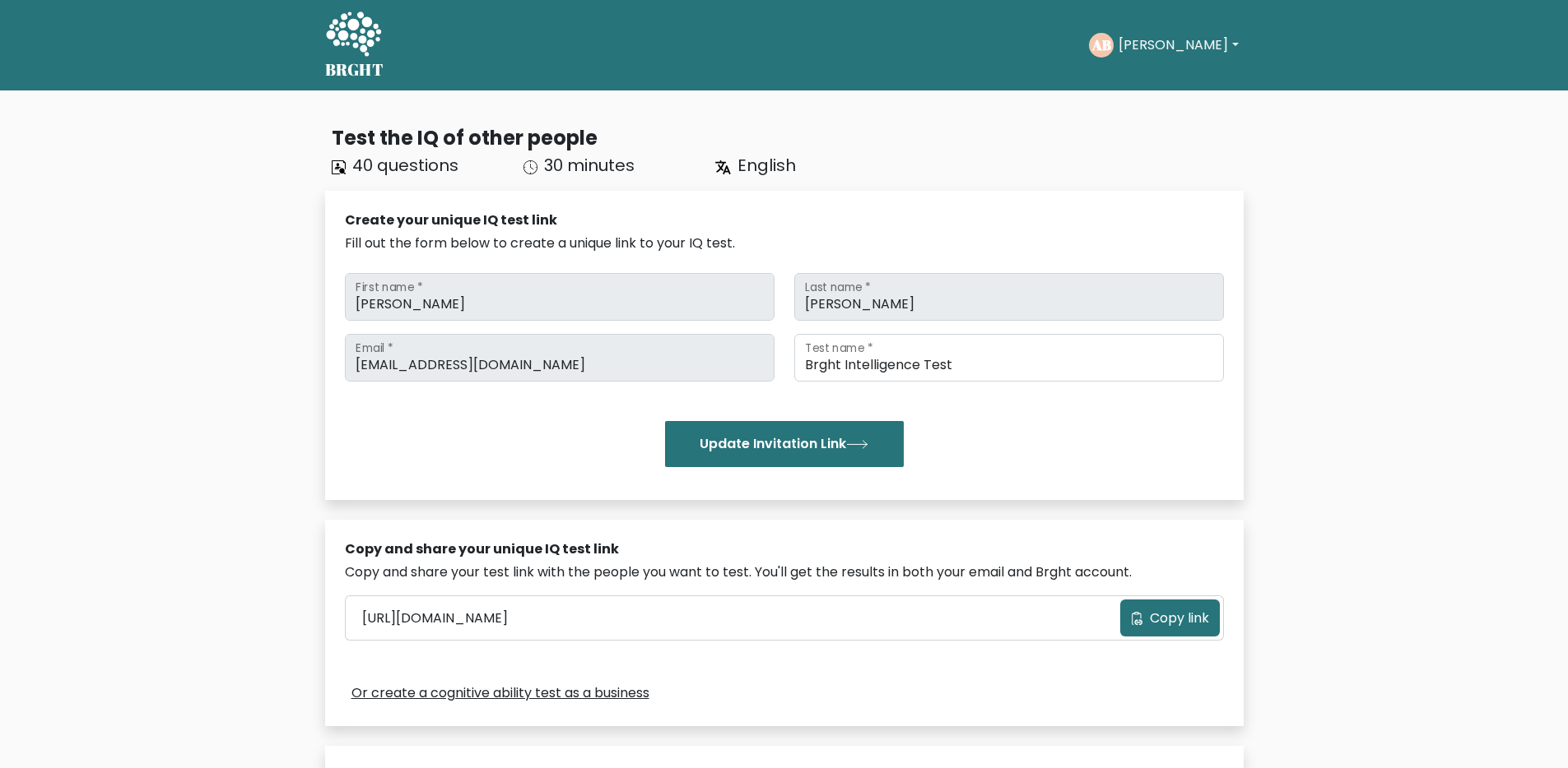
click at [347, 37] on icon at bounding box center [353, 33] width 55 height 44
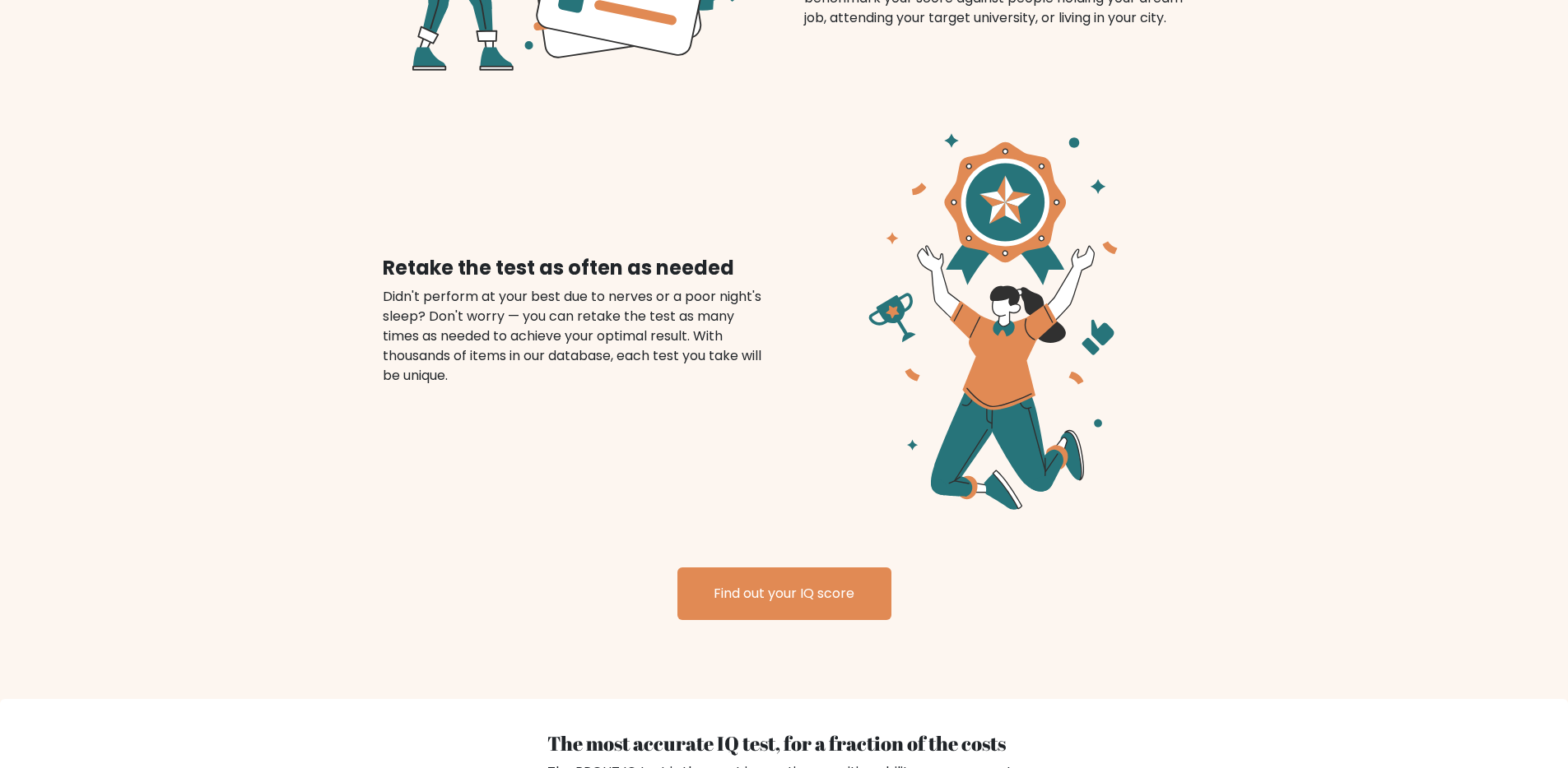
scroll to position [2524, 0]
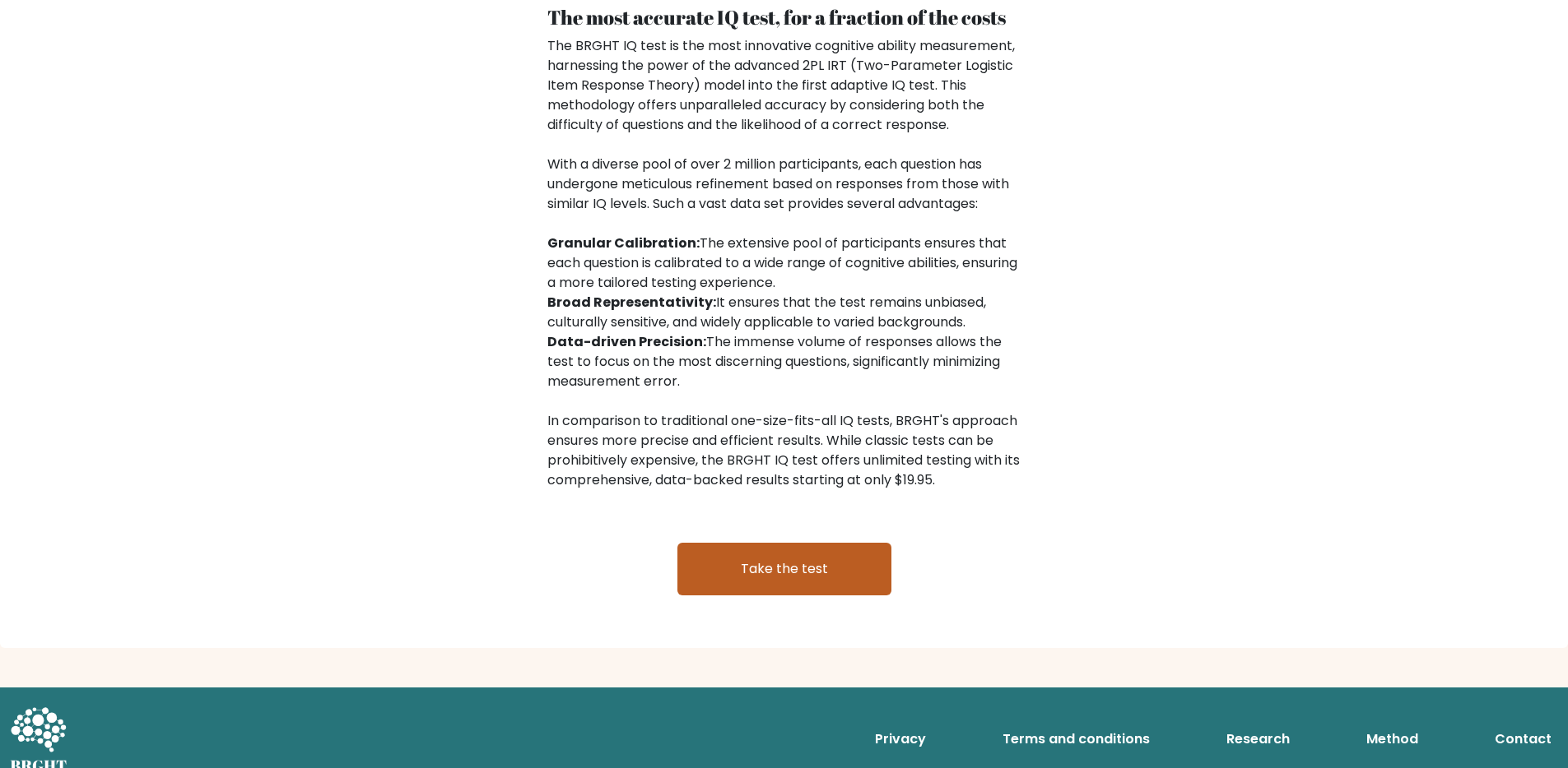
click at [729, 556] on link "Take the test" at bounding box center [785, 569] width 214 height 52
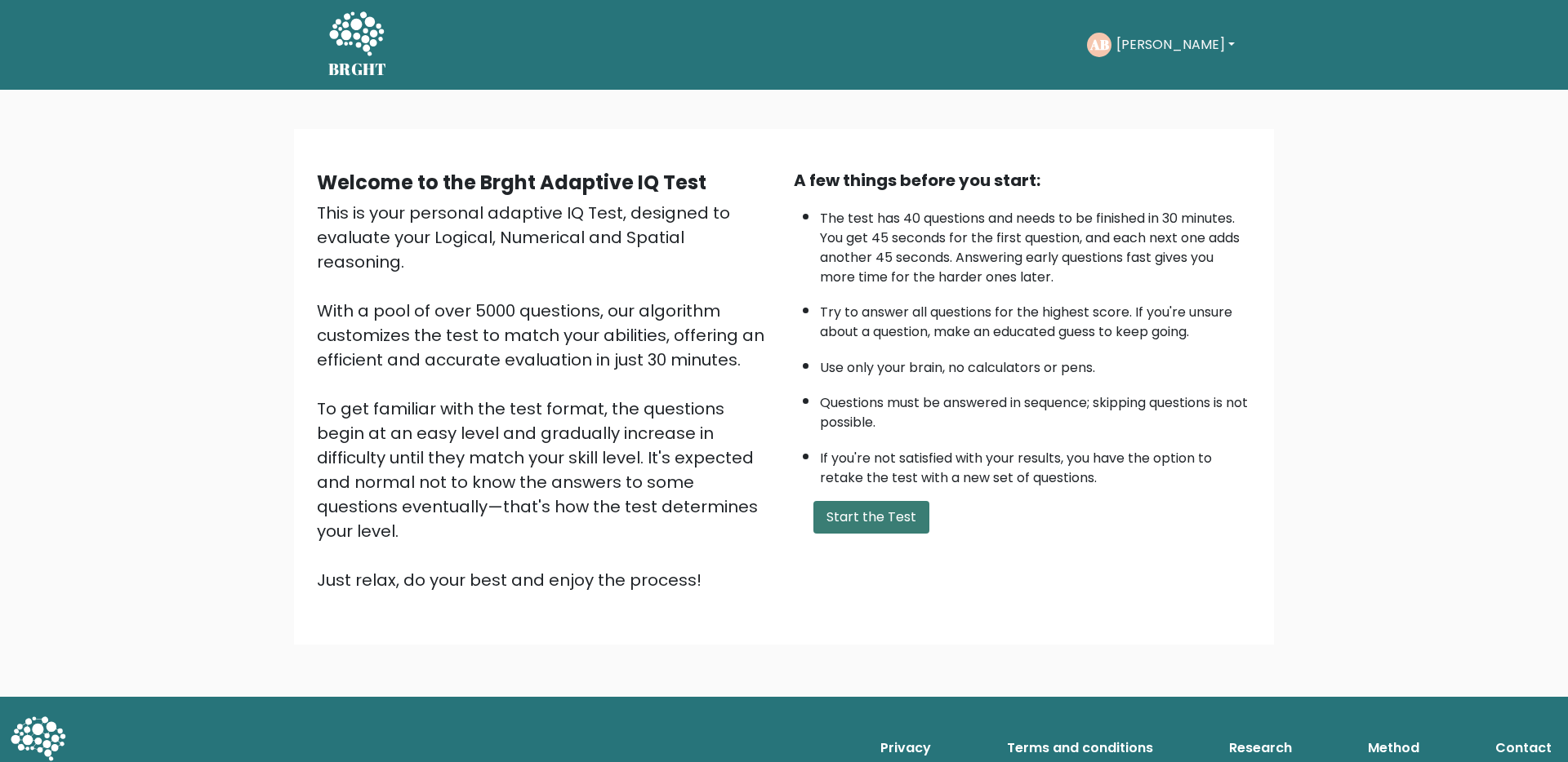
click at [897, 530] on button "Start the Test" at bounding box center [871, 518] width 116 height 33
